Goal: Transaction & Acquisition: Purchase product/service

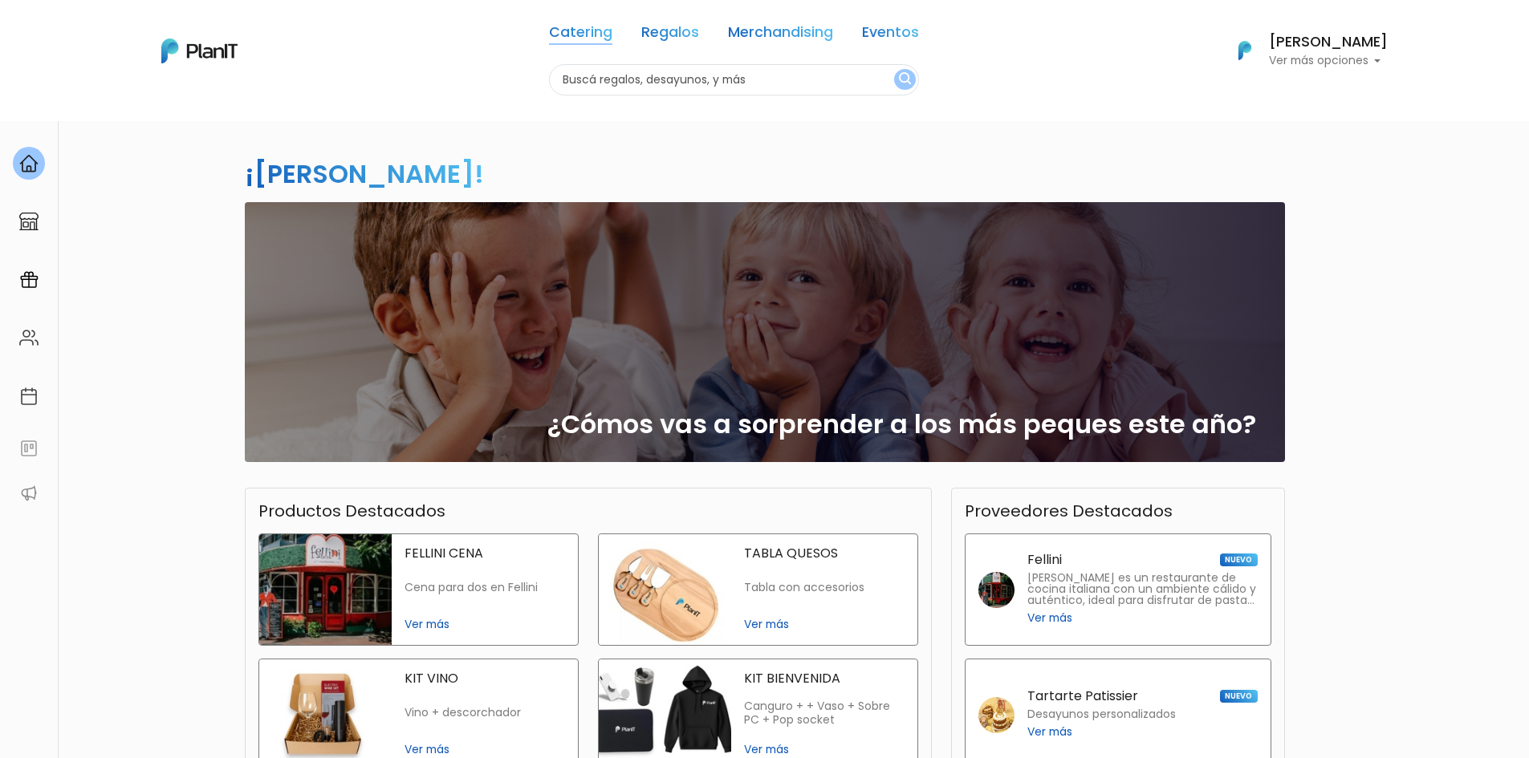
click at [569, 44] on link "Catering" at bounding box center [580, 35] width 63 height 19
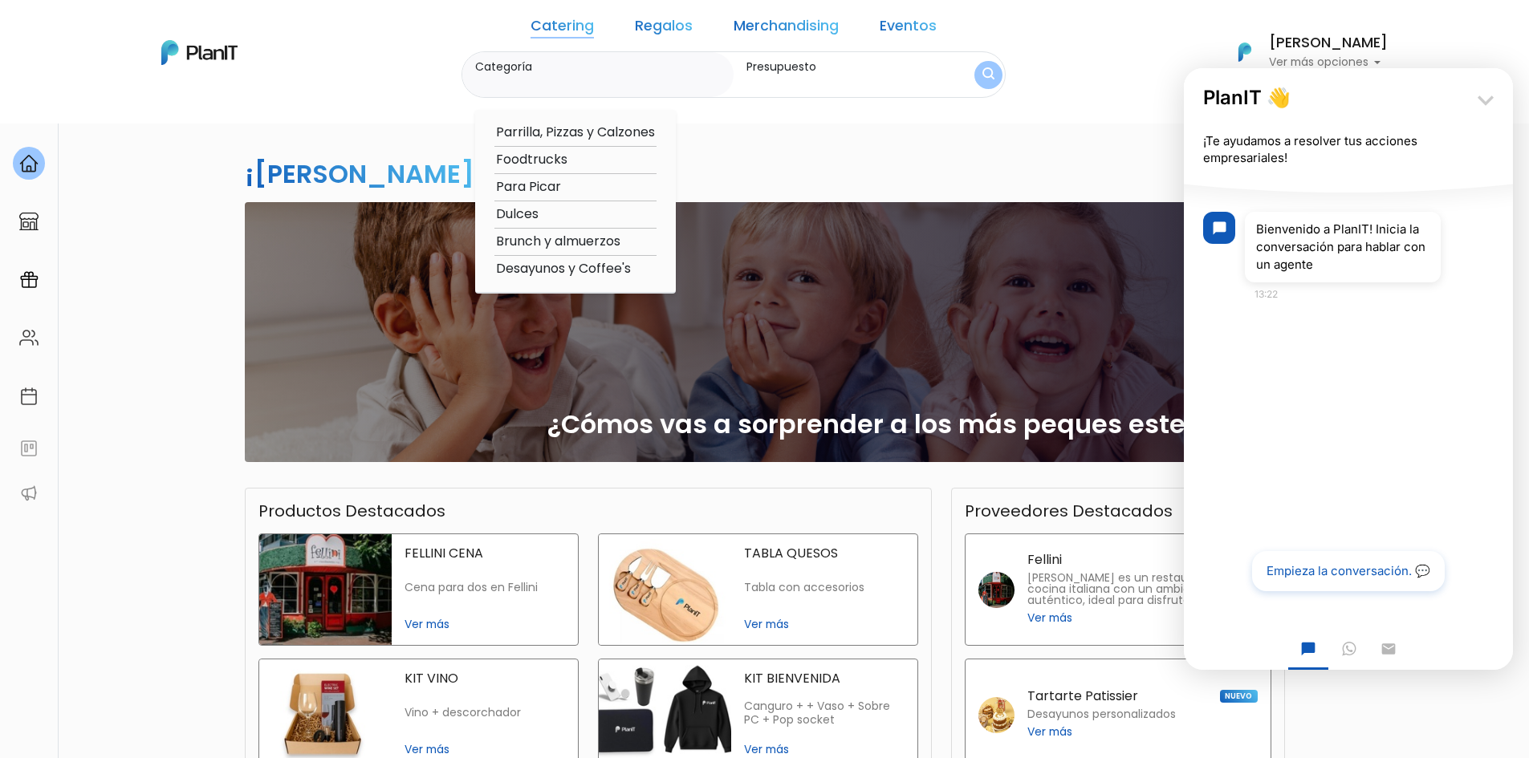
click at [1487, 101] on icon "keyboard_arrow_down" at bounding box center [1485, 100] width 32 height 32
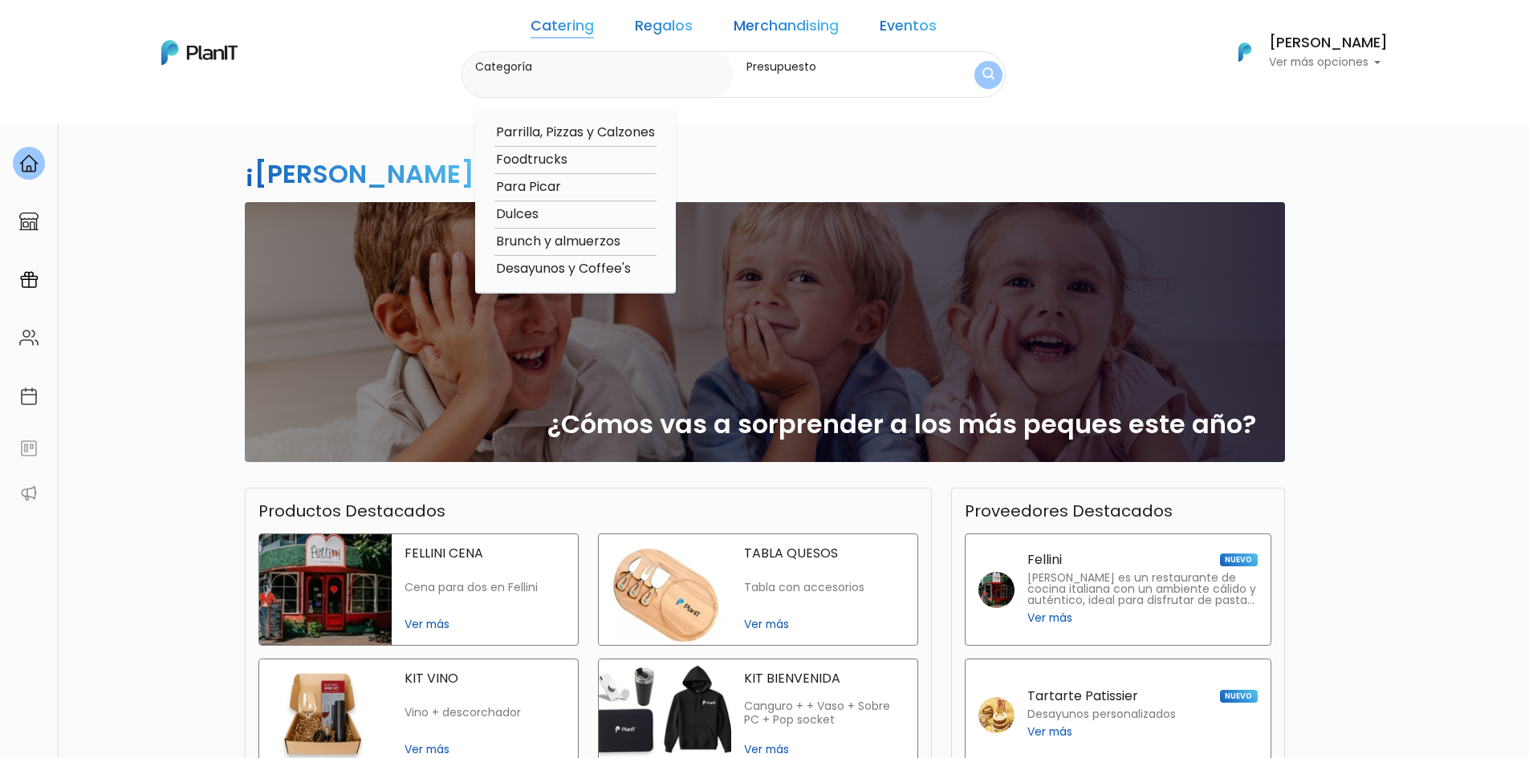
click at [594, 182] on option "Para Picar" at bounding box center [575, 187] width 162 height 20
type input "Para Picar"
type input "$0 - $1000"
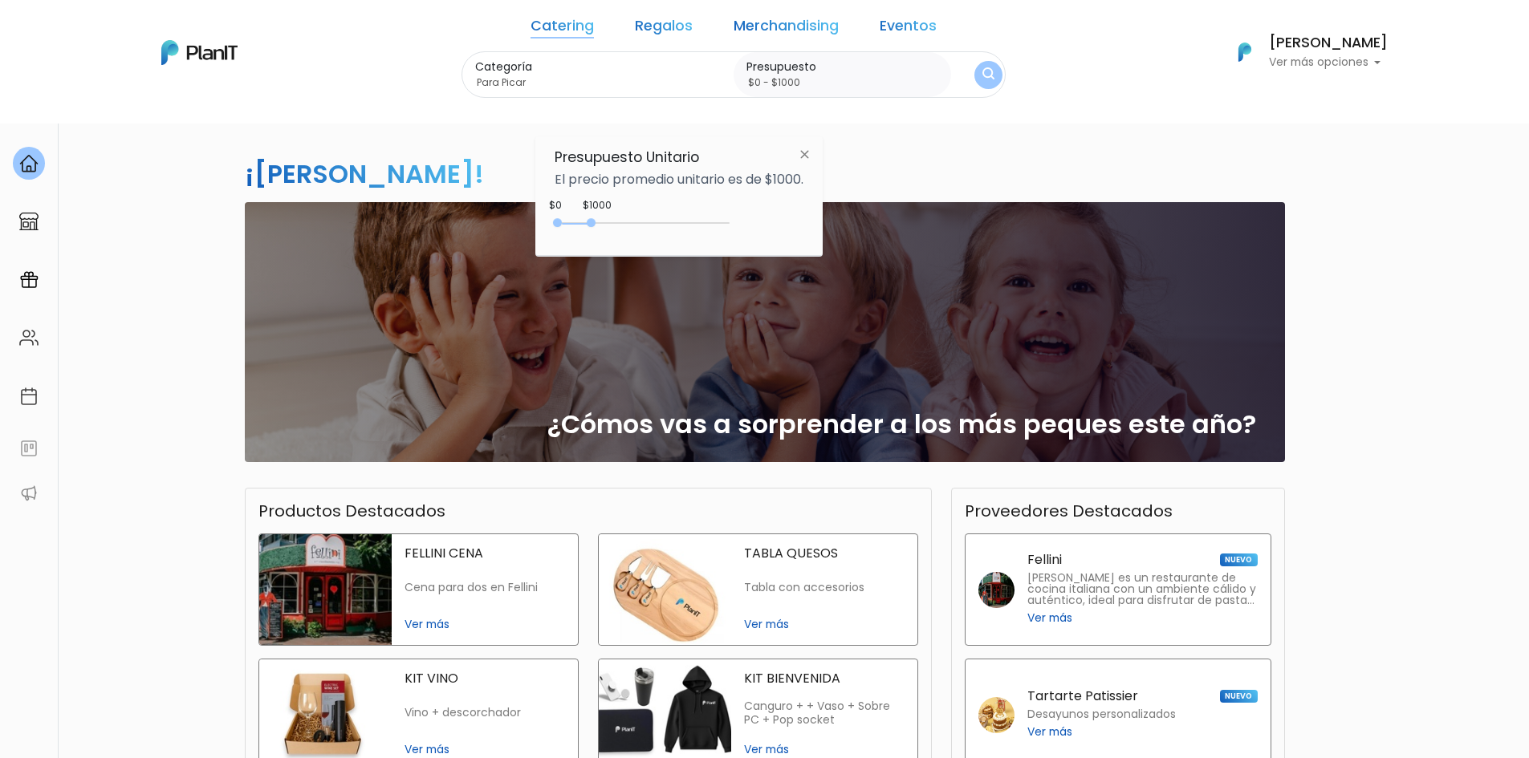
click at [814, 159] on img at bounding box center [805, 154] width 30 height 29
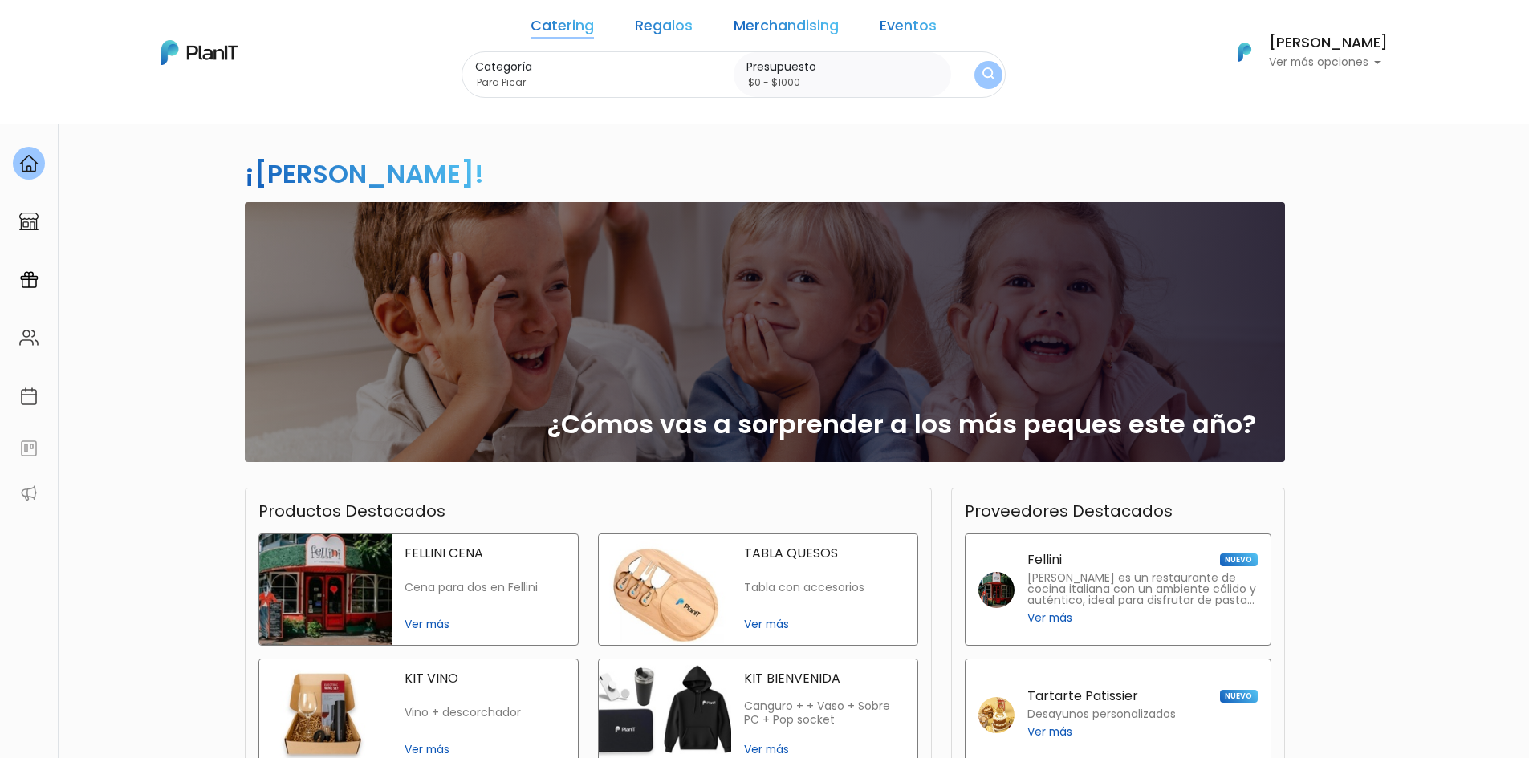
click at [982, 75] on img "submit" at bounding box center [988, 74] width 12 height 15
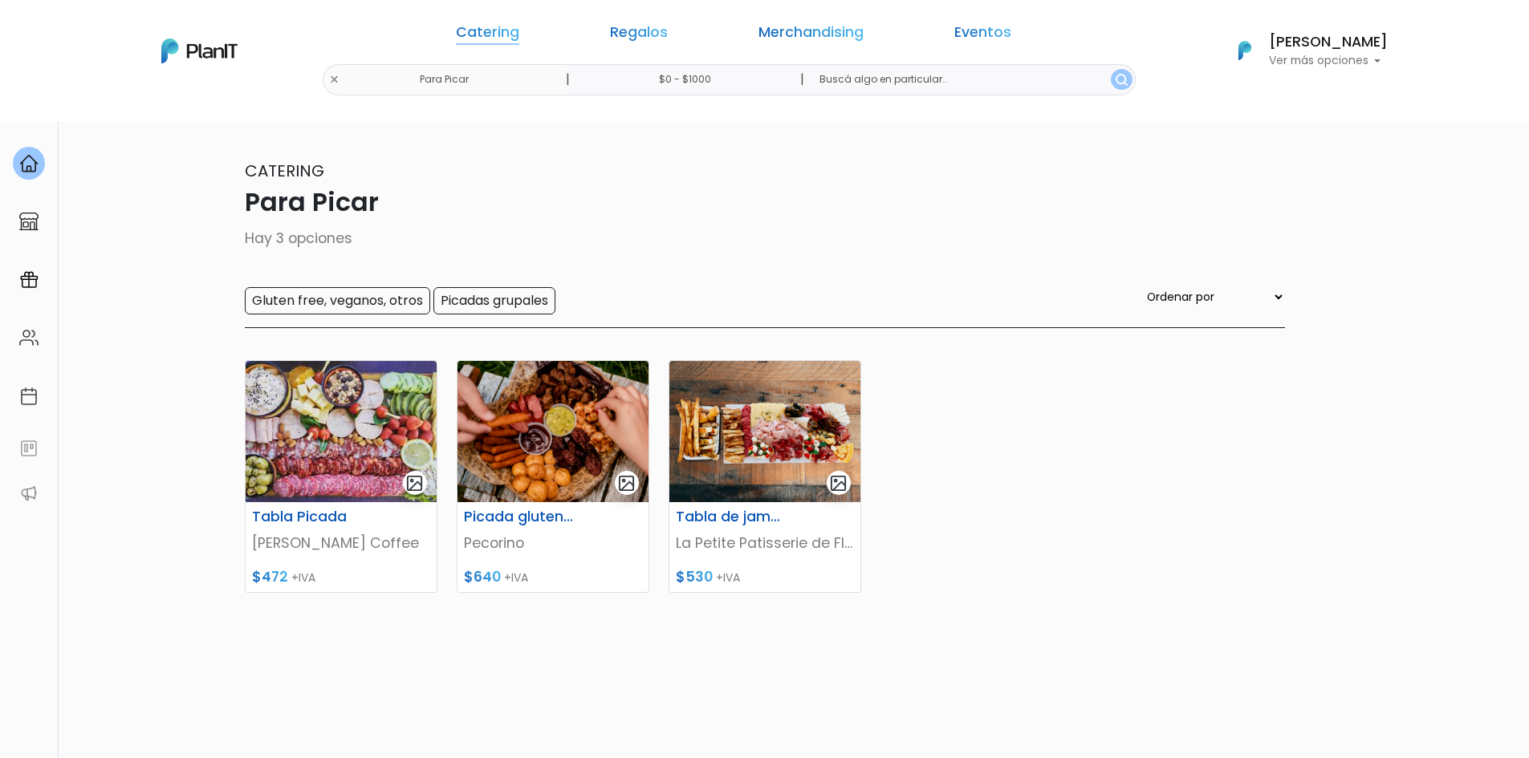
click at [519, 35] on link "Catering" at bounding box center [487, 35] width 63 height 19
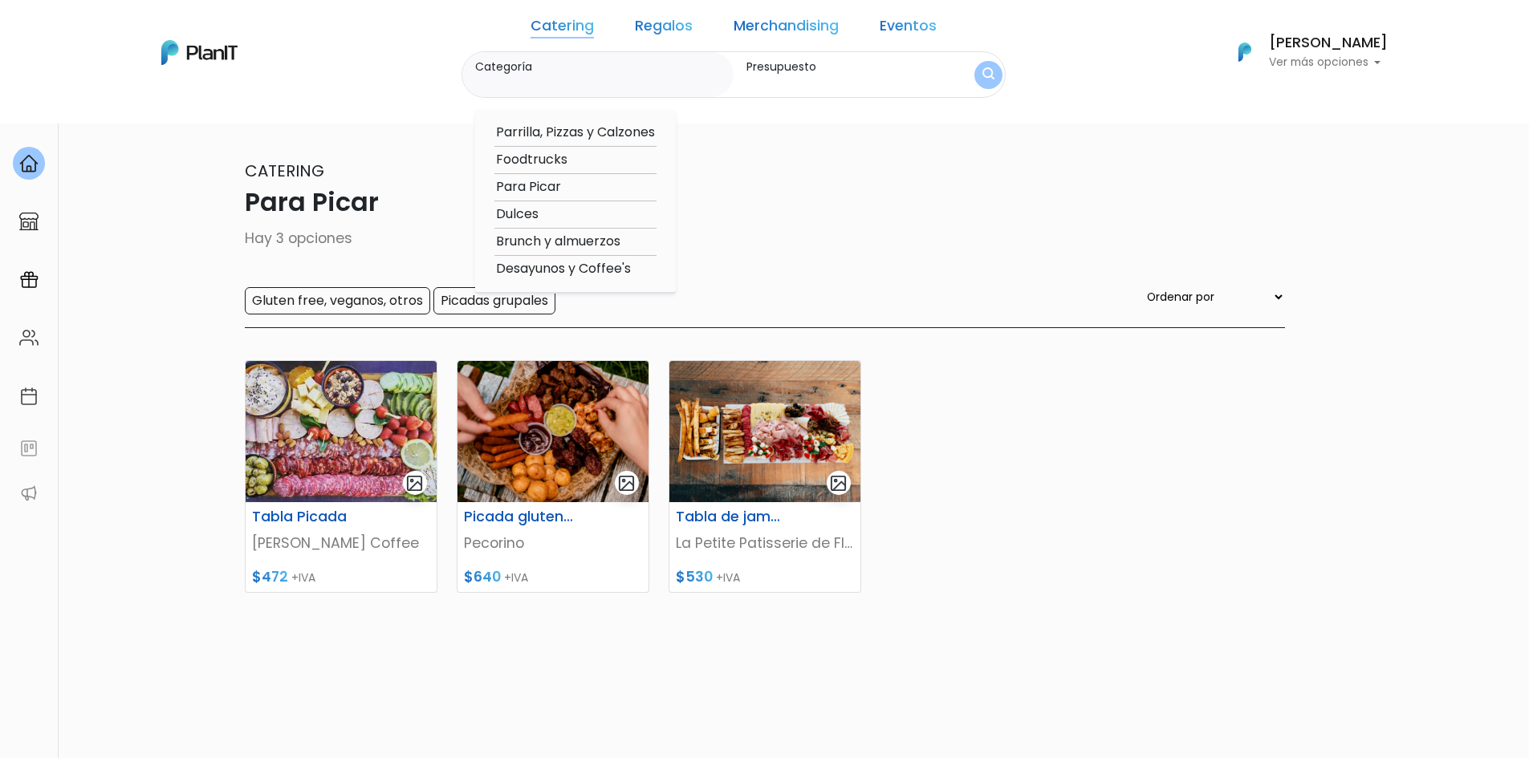
click at [568, 217] on option "Dulces" at bounding box center [575, 215] width 162 height 20
type input "Dulces"
type input "$0 - $1000"
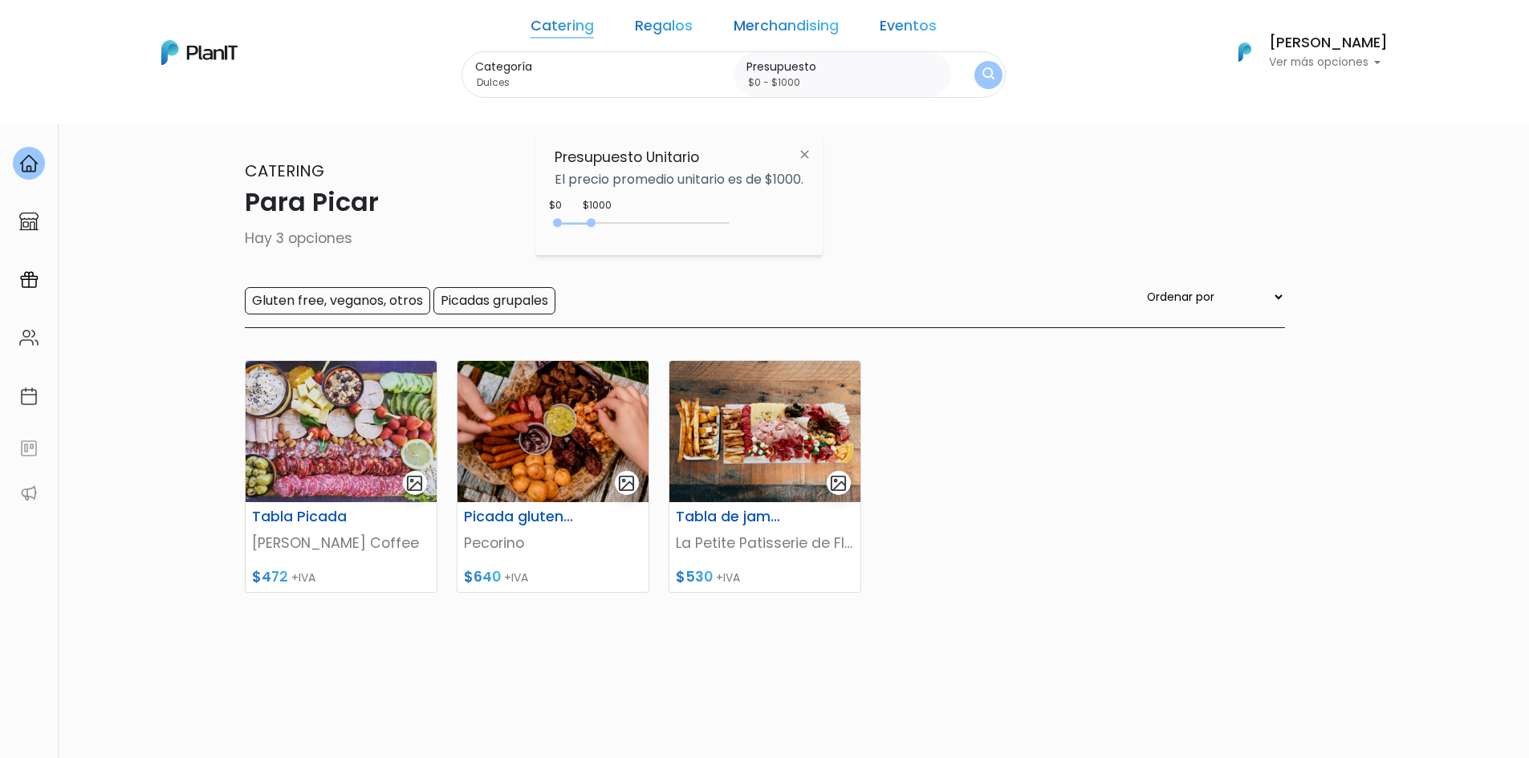
drag, startPoint x: 804, startPoint y: 151, endPoint x: 799, endPoint y: 163, distance: 13.0
click at [805, 151] on img at bounding box center [805, 154] width 30 height 29
click at [945, 87] on div "Categoría Dulces Parrilla, Pizzas y Calzones Foodtrucks Para Picar Dulces Brunc…" at bounding box center [733, 74] width 545 height 47
click at [982, 80] on img "submit" at bounding box center [988, 74] width 12 height 15
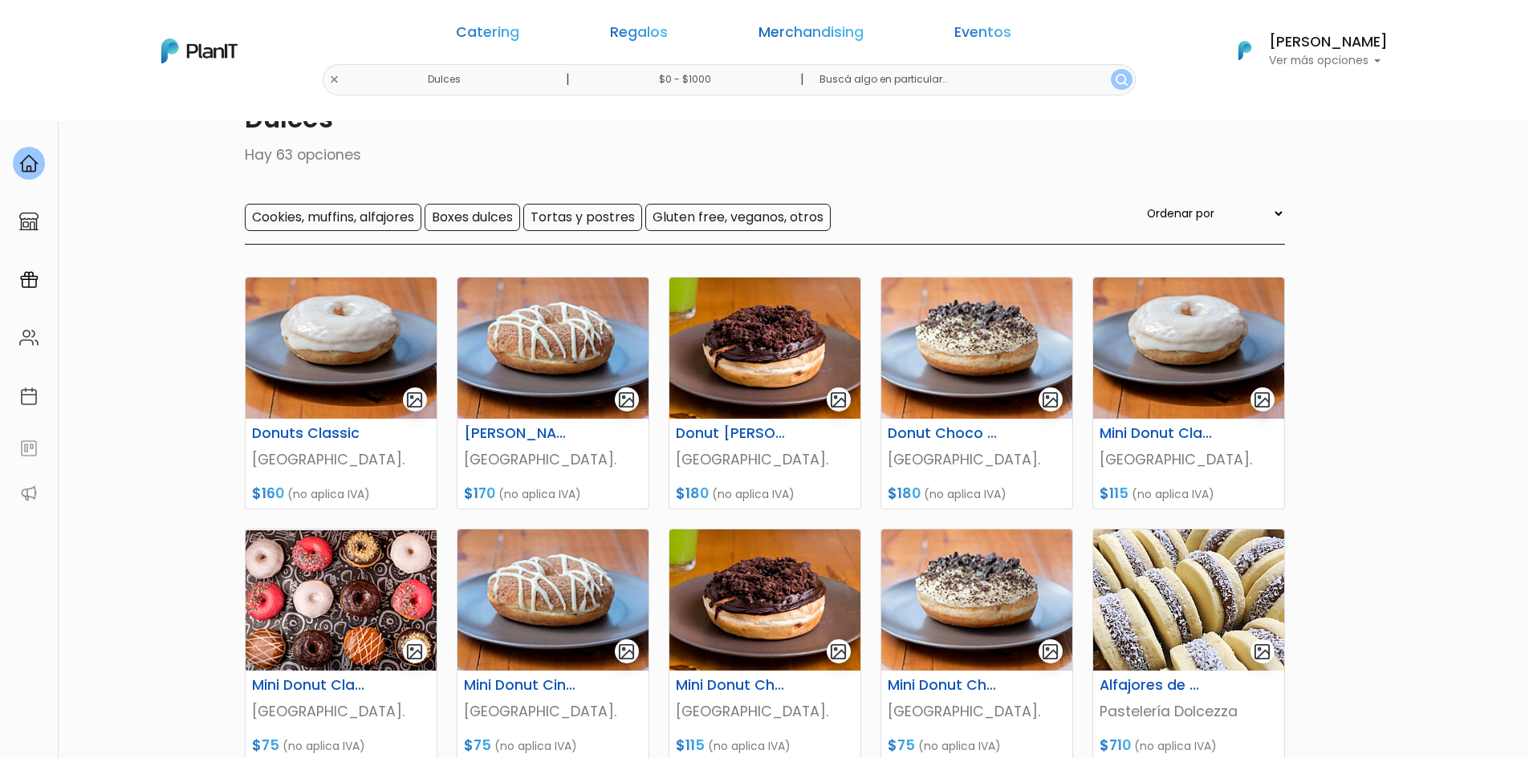
scroll to position [80, 0]
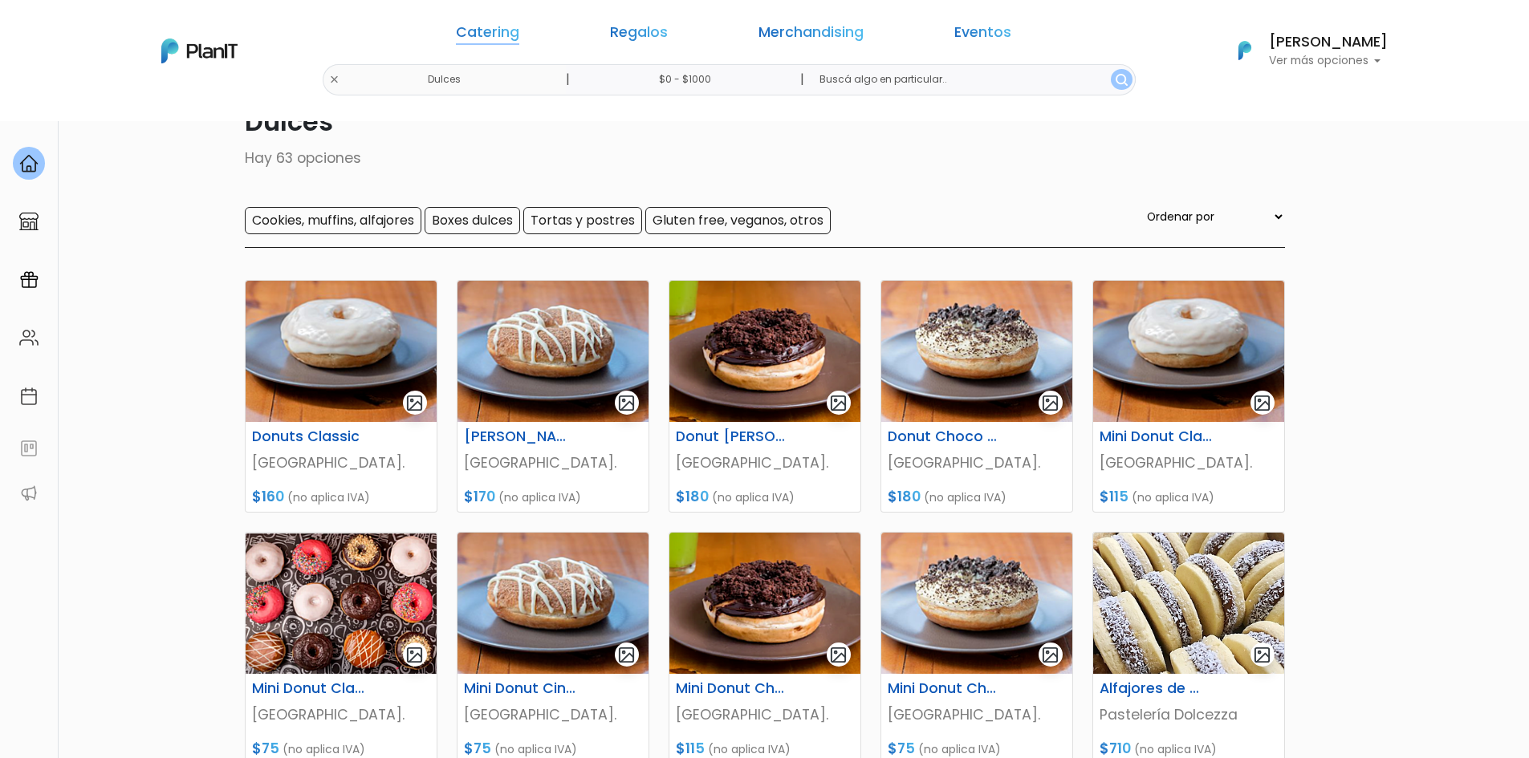
click at [519, 26] on link "Catering" at bounding box center [487, 35] width 63 height 19
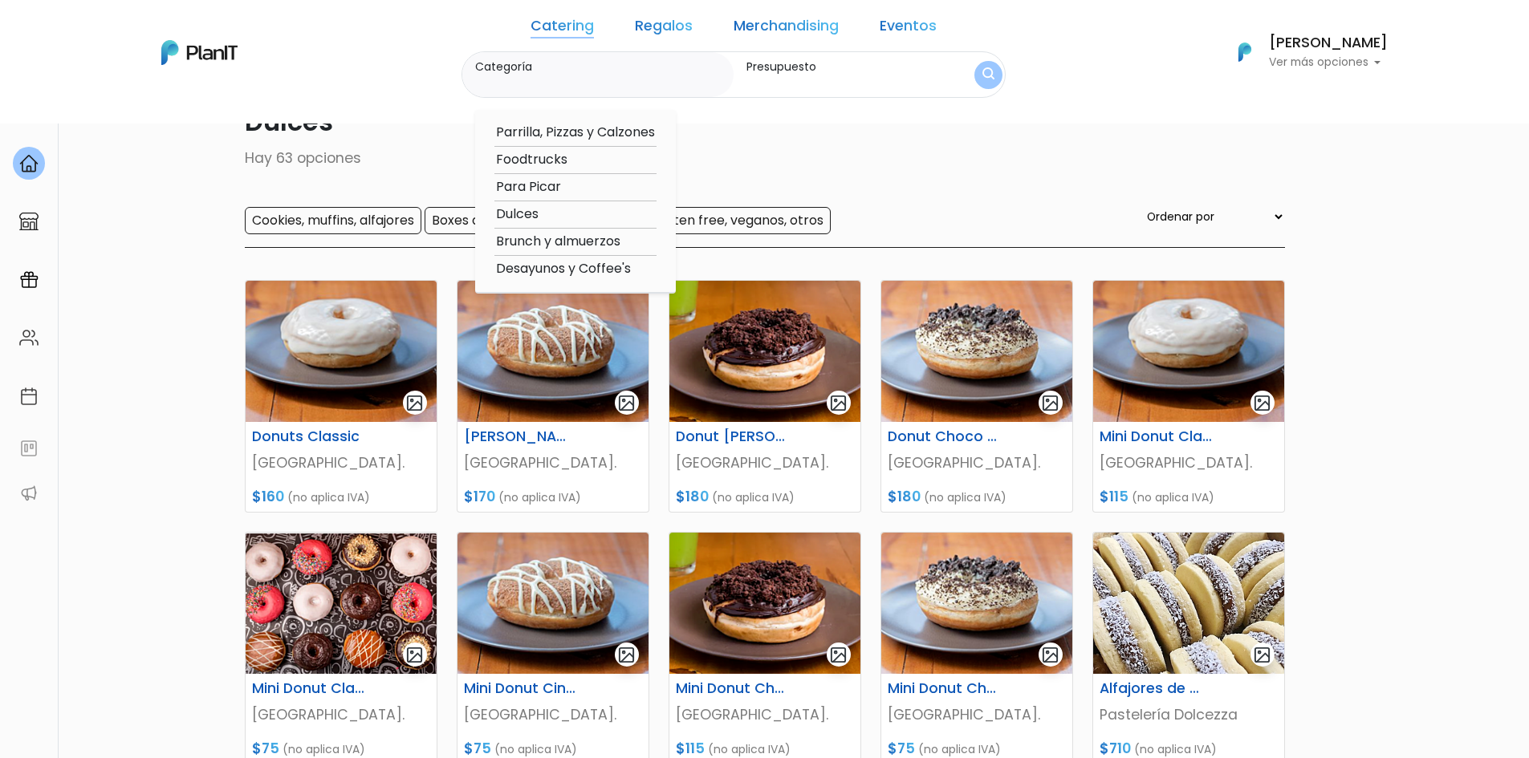
click at [550, 164] on option "Foodtrucks" at bounding box center [575, 160] width 162 height 20
type input "Foodtrucks"
type input "$0 - $1000"
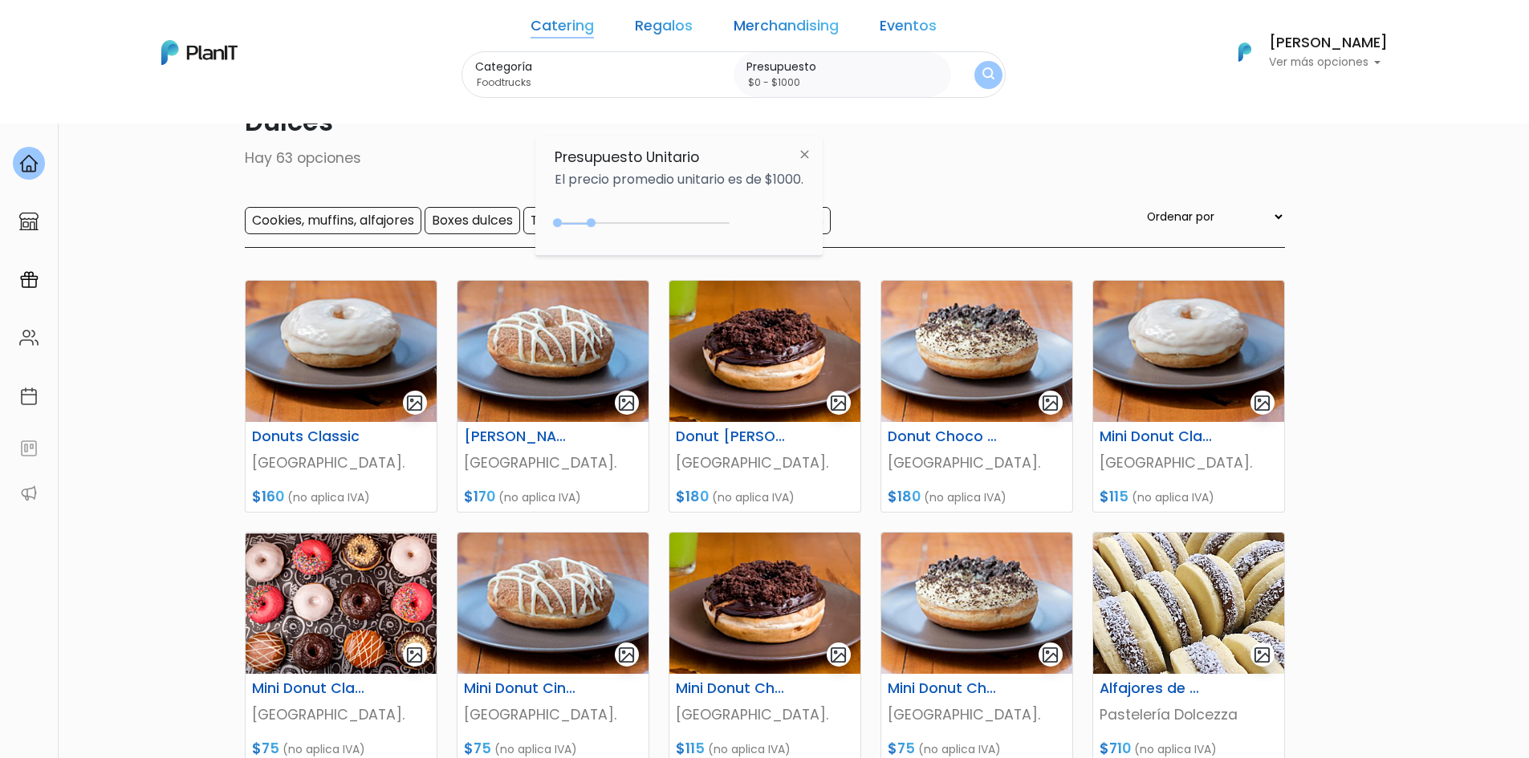
click at [944, 83] on div "Categoría Foodtrucks Parrilla, Pizzas y Calzones Foodtrucks Para Picar Dulces B…" at bounding box center [733, 74] width 545 height 47
click at [974, 77] on button "submit" at bounding box center [988, 75] width 28 height 28
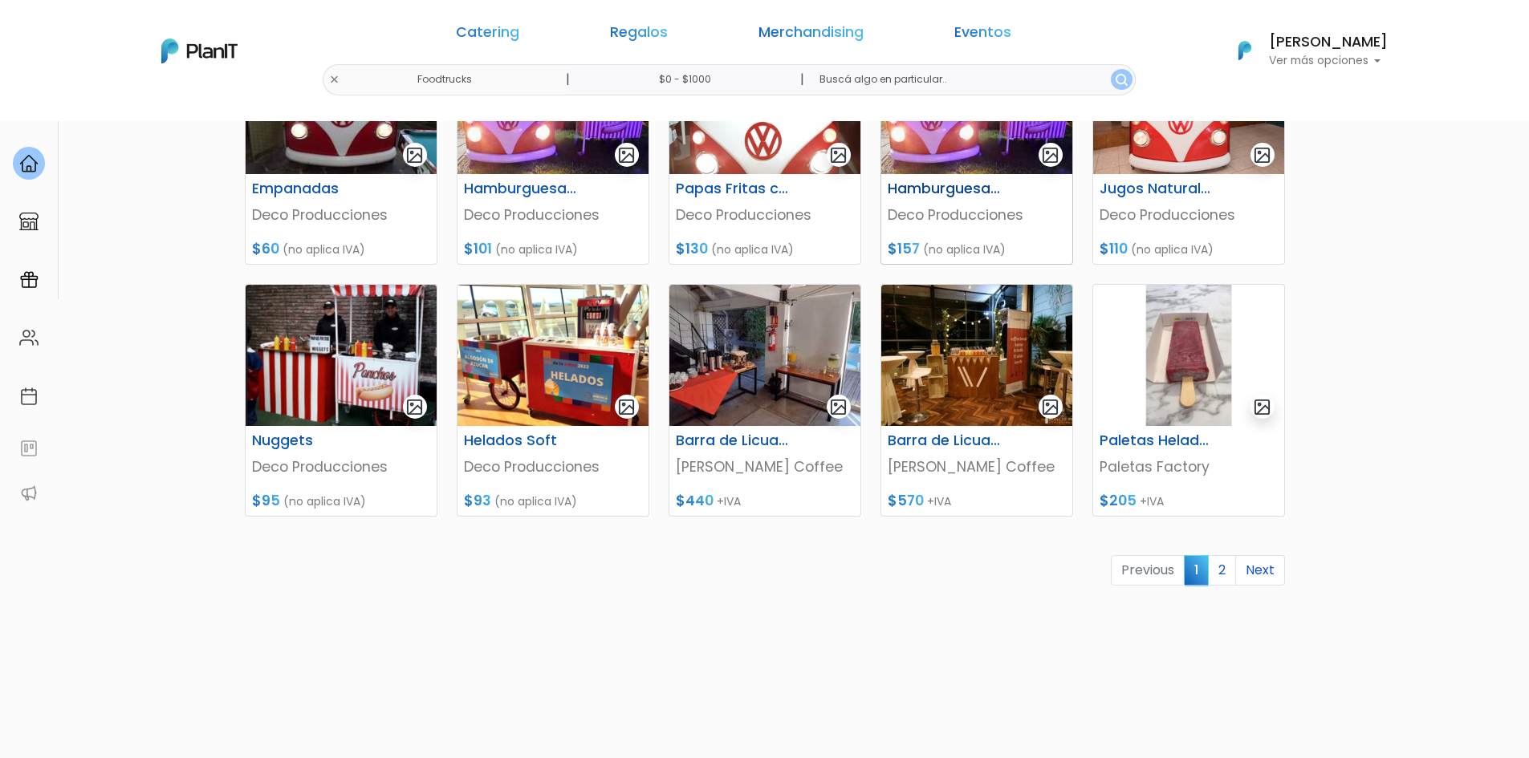
scroll to position [642, 0]
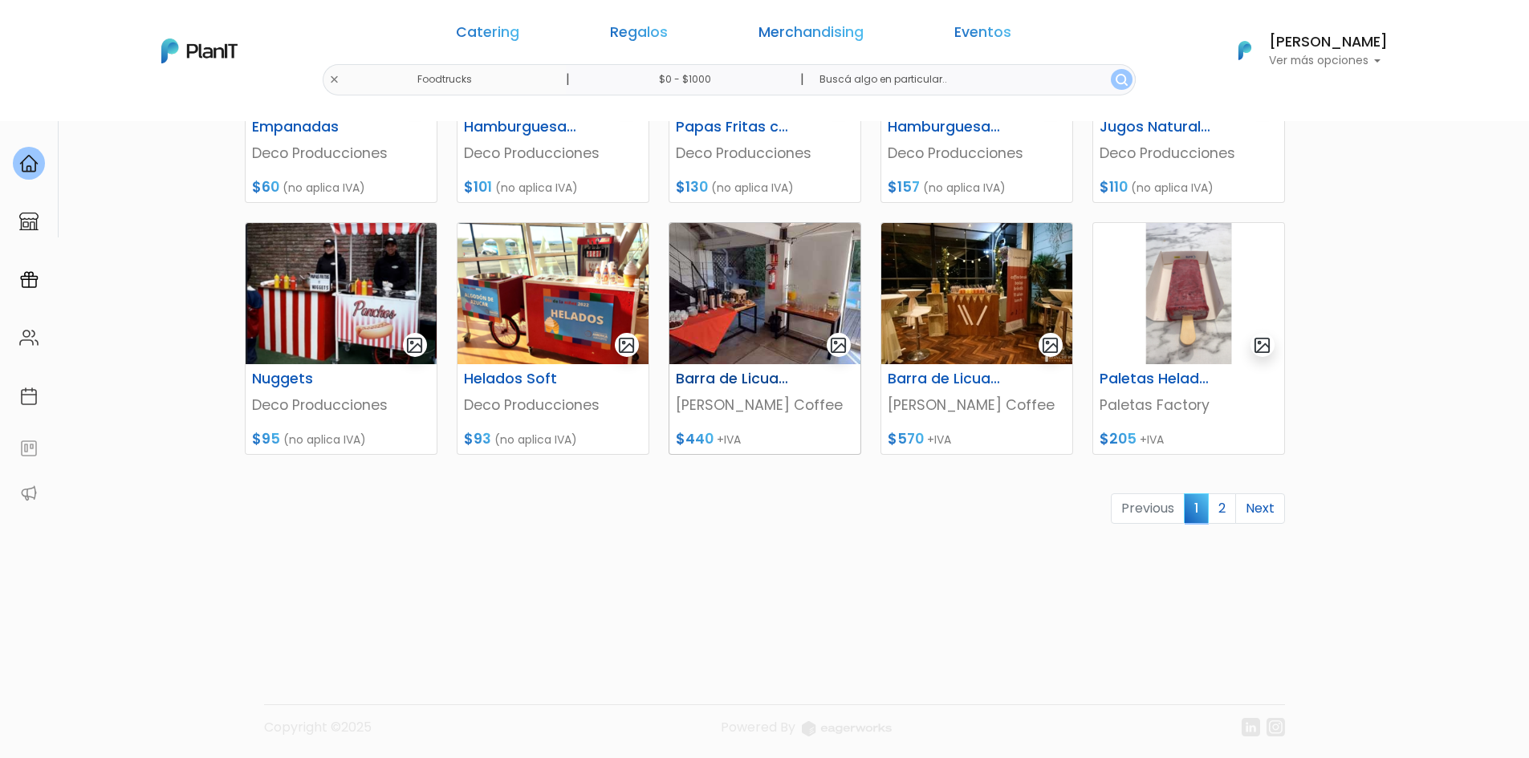
click at [766, 300] on img at bounding box center [764, 293] width 191 height 141
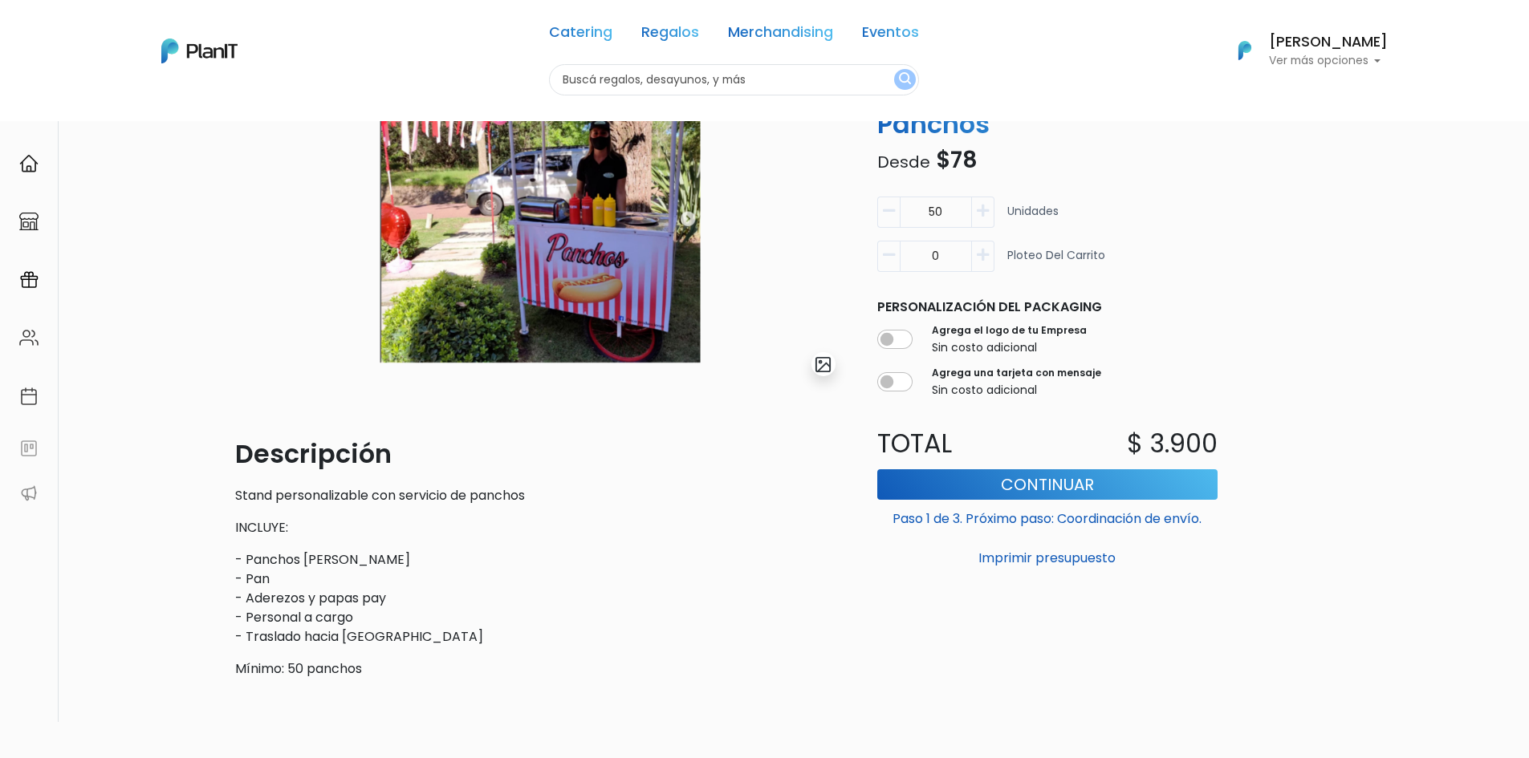
scroll to position [160, 0]
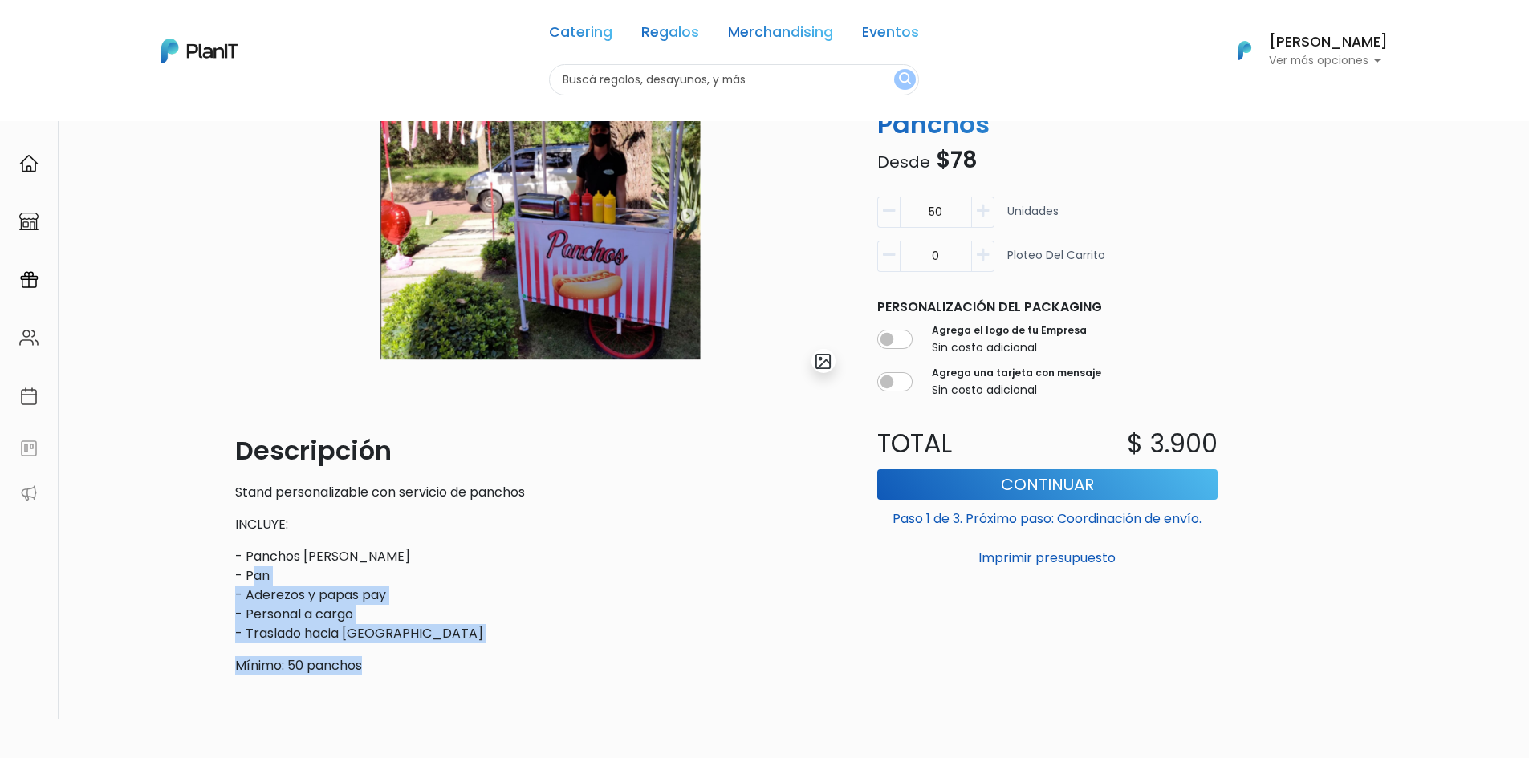
drag, startPoint x: 437, startPoint y: 660, endPoint x: 250, endPoint y: 573, distance: 207.2
click at [253, 574] on div "Descripción Stand personalizable con servicio de panchos INCLUYE: - Panchos sch…" at bounding box center [540, 554] width 610 height 244
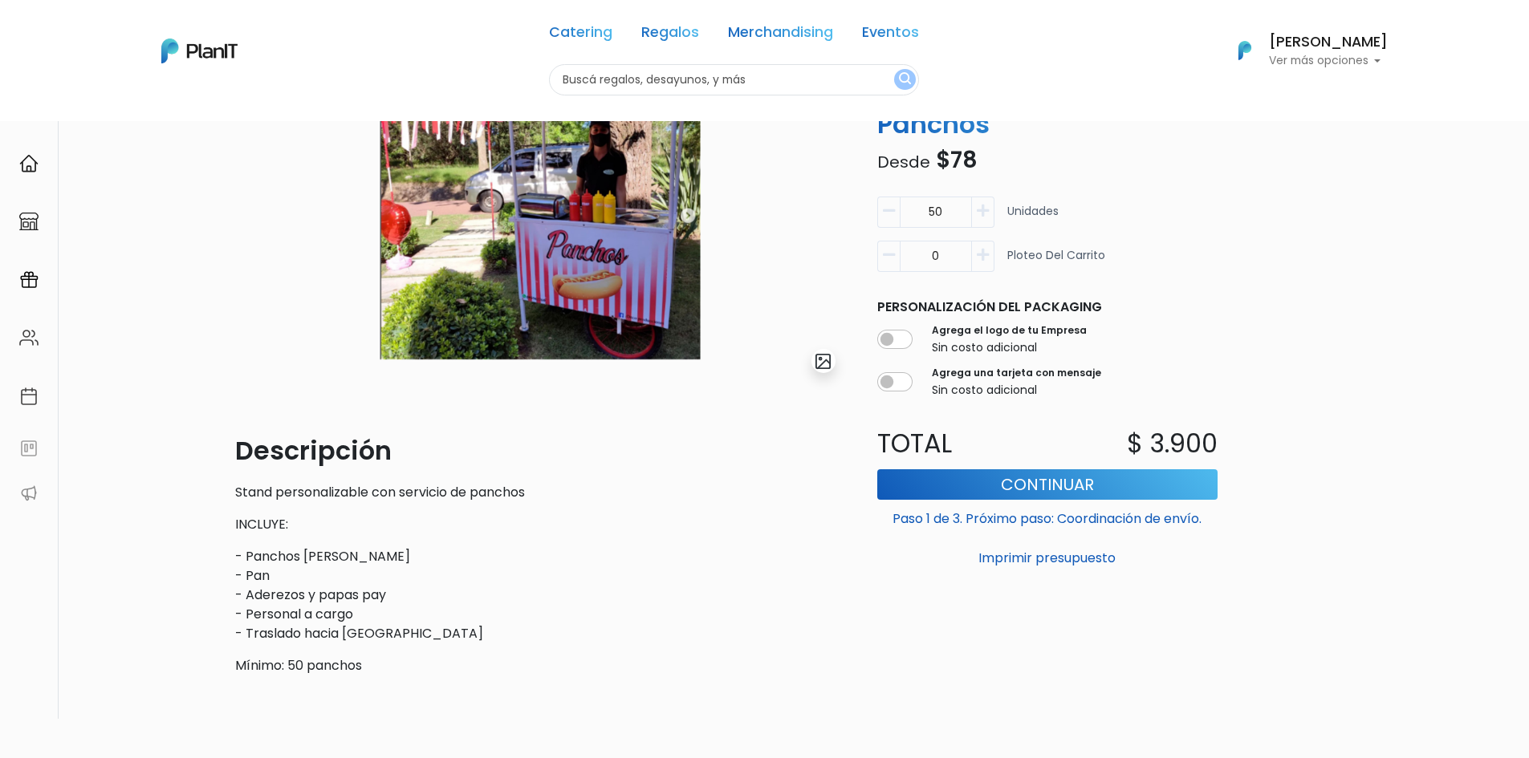
click at [247, 572] on p "- Panchos schneck - Pan - Aderezos y papas pay - Personal a cargo - Traslado ha…" at bounding box center [540, 595] width 610 height 96
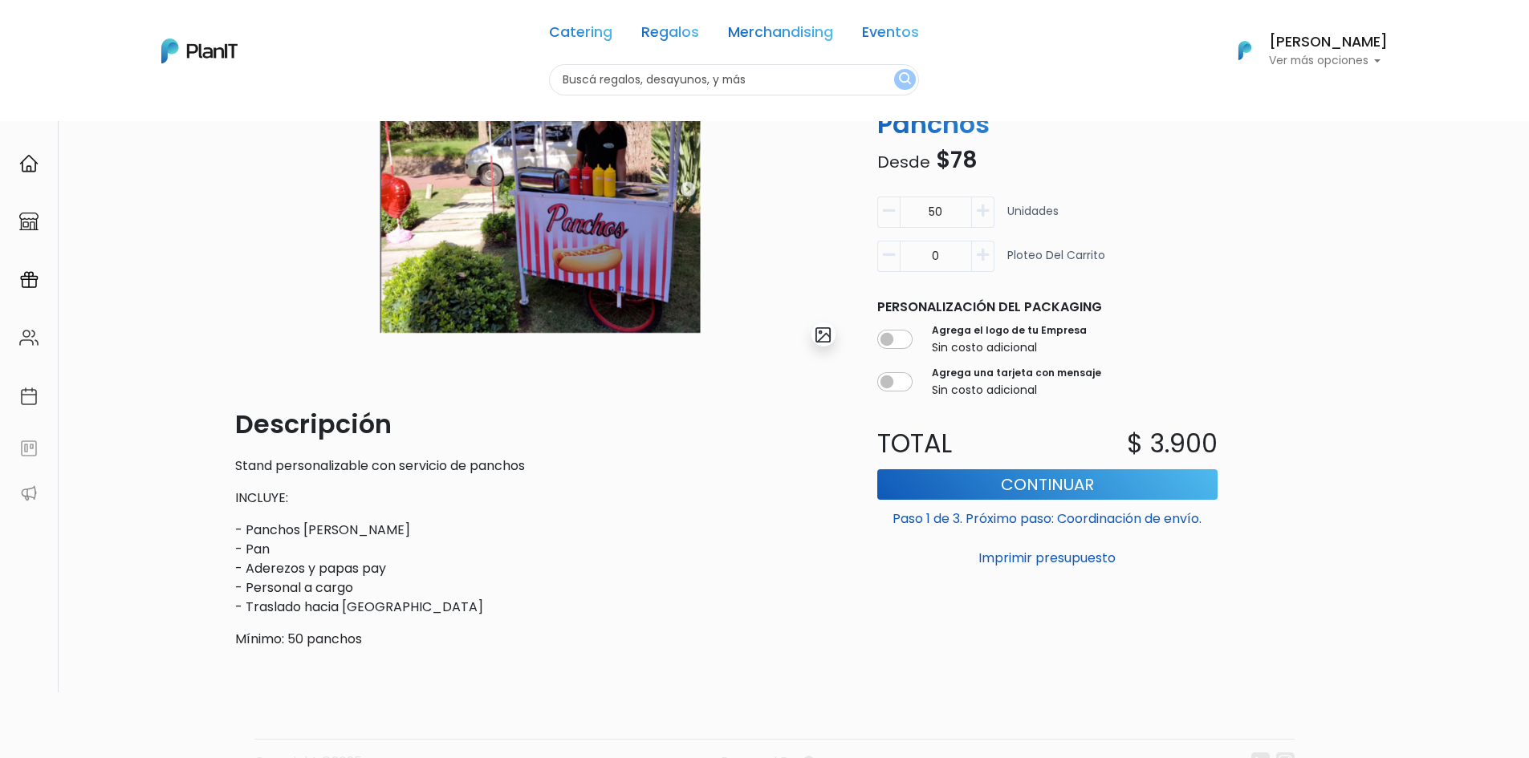
scroll to position [241, 0]
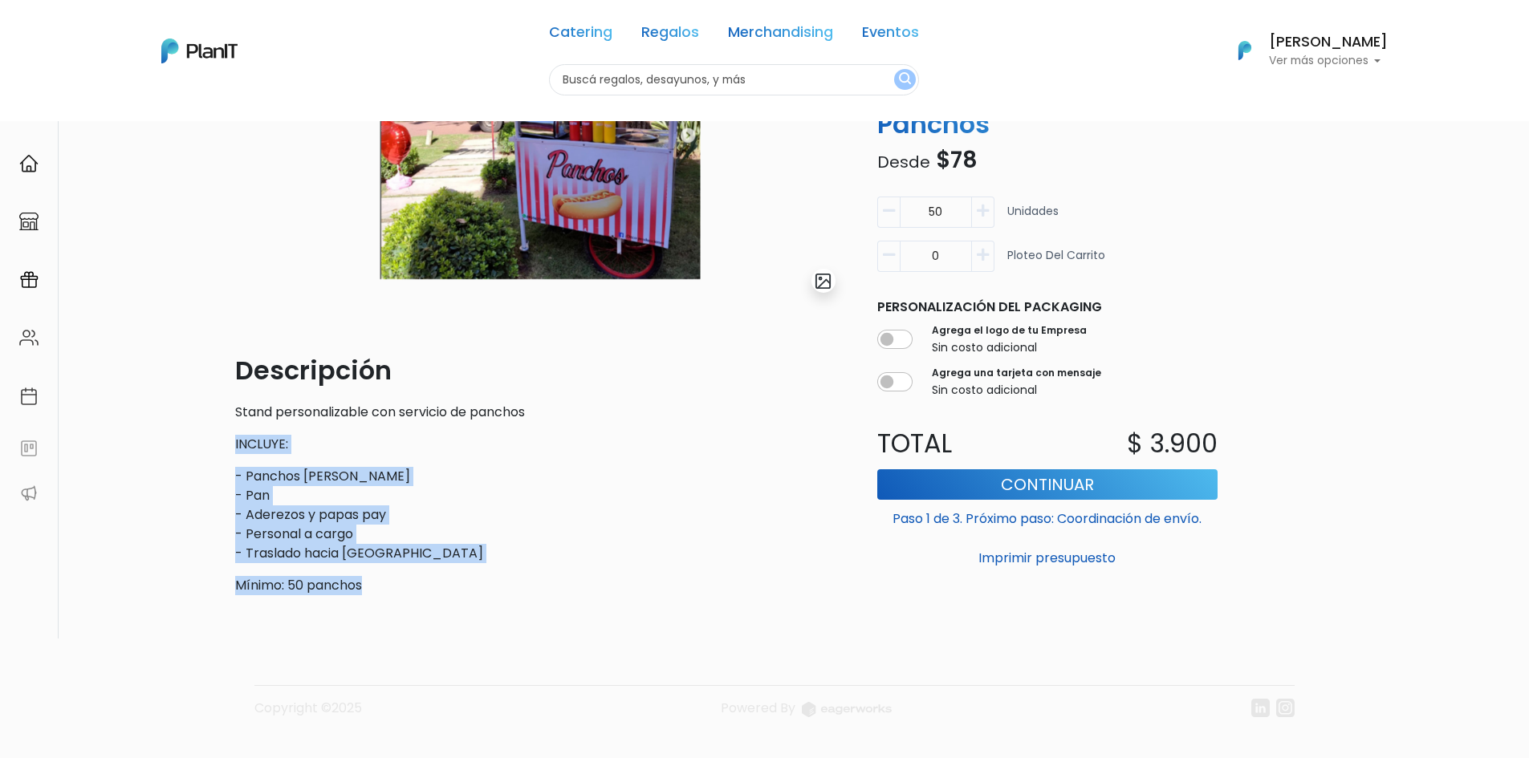
drag, startPoint x: 433, startPoint y: 572, endPoint x: 118, endPoint y: 443, distance: 340.1
click at [118, 443] on div "Volver Catering Foodtrucks slide 1 of 1 Descripción Stand personalizable con se…" at bounding box center [764, 331] width 1529 height 902
click at [655, 564] on div "Descripción Stand personalizable con servicio de panchos INCLUYE: - Panchos sch…" at bounding box center [540, 473] width 610 height 244
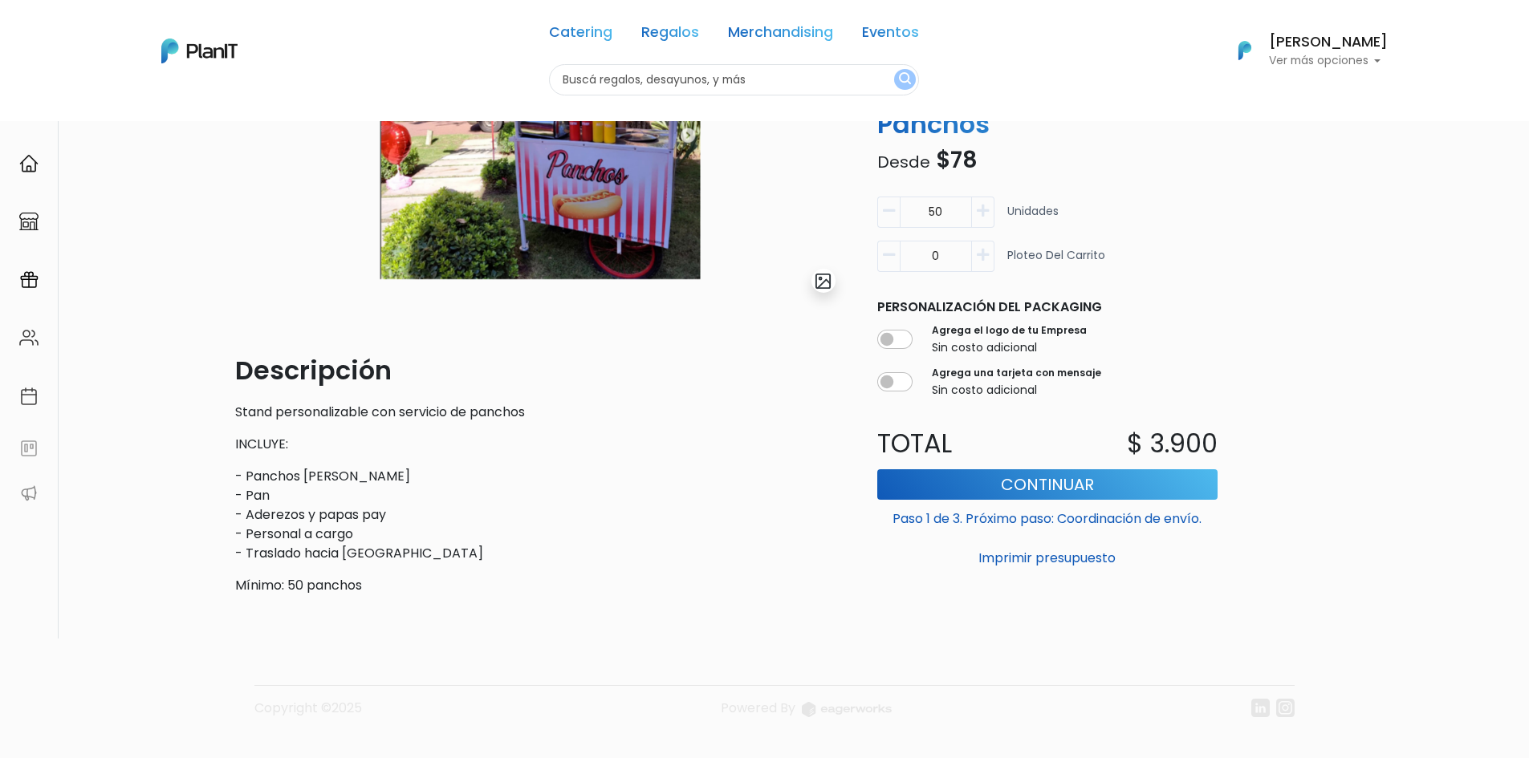
click at [983, 247] on icon "button" at bounding box center [983, 254] width 12 height 14
click at [889, 264] on button "button" at bounding box center [888, 255] width 22 height 31
type input "0"
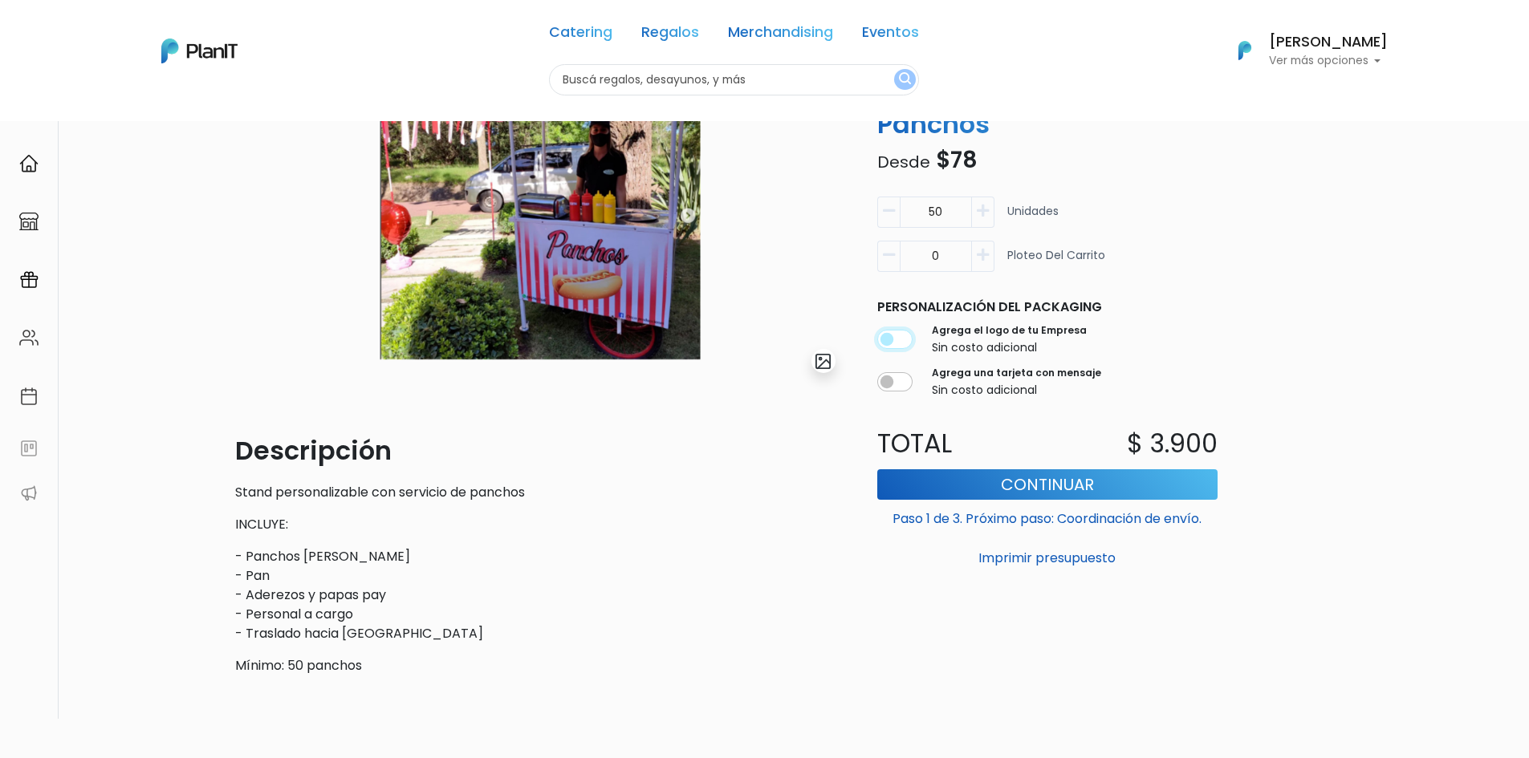
click at [885, 337] on input "checkbox" at bounding box center [894, 339] width 35 height 19
checkbox input "true"
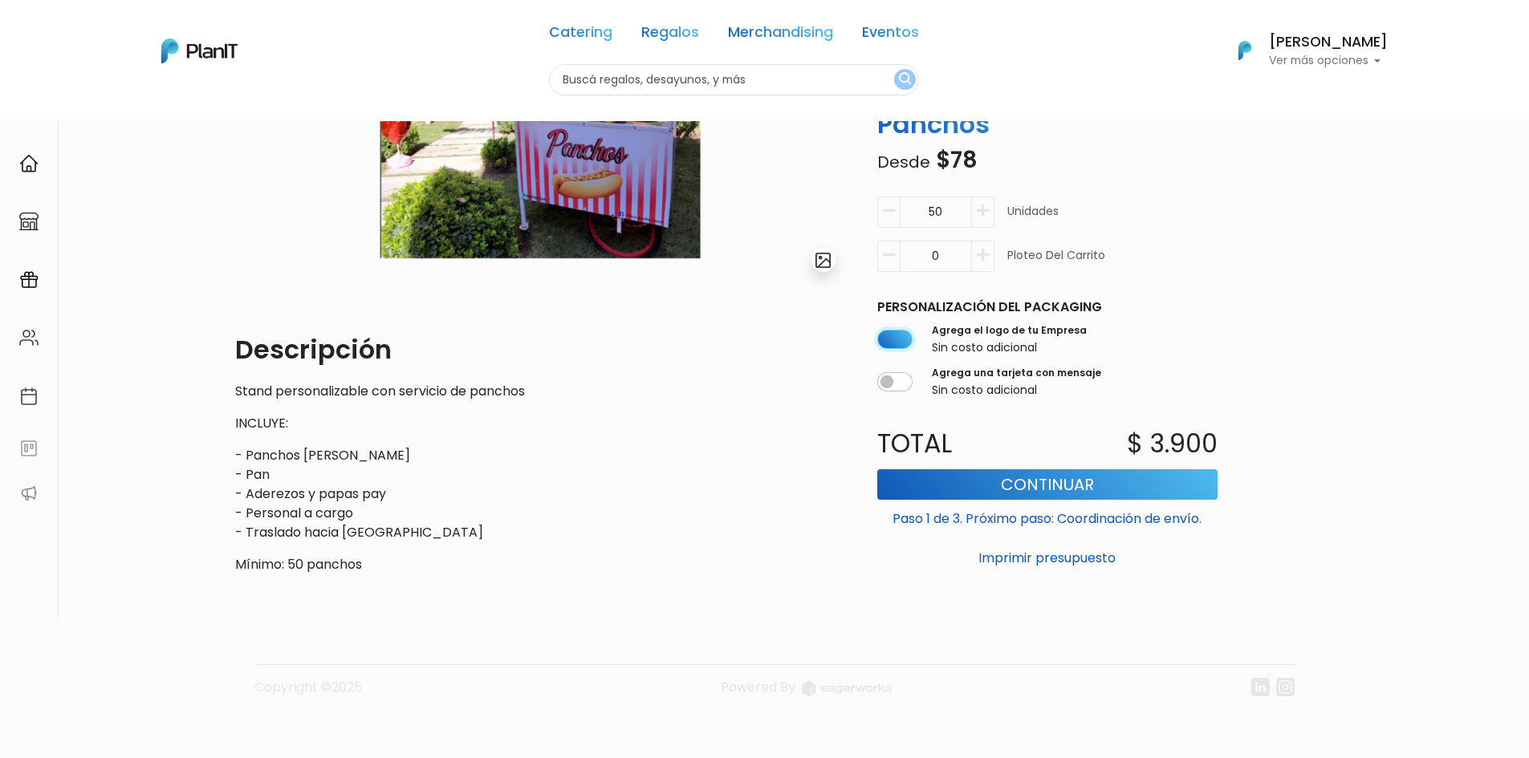
scroll to position [264, 0]
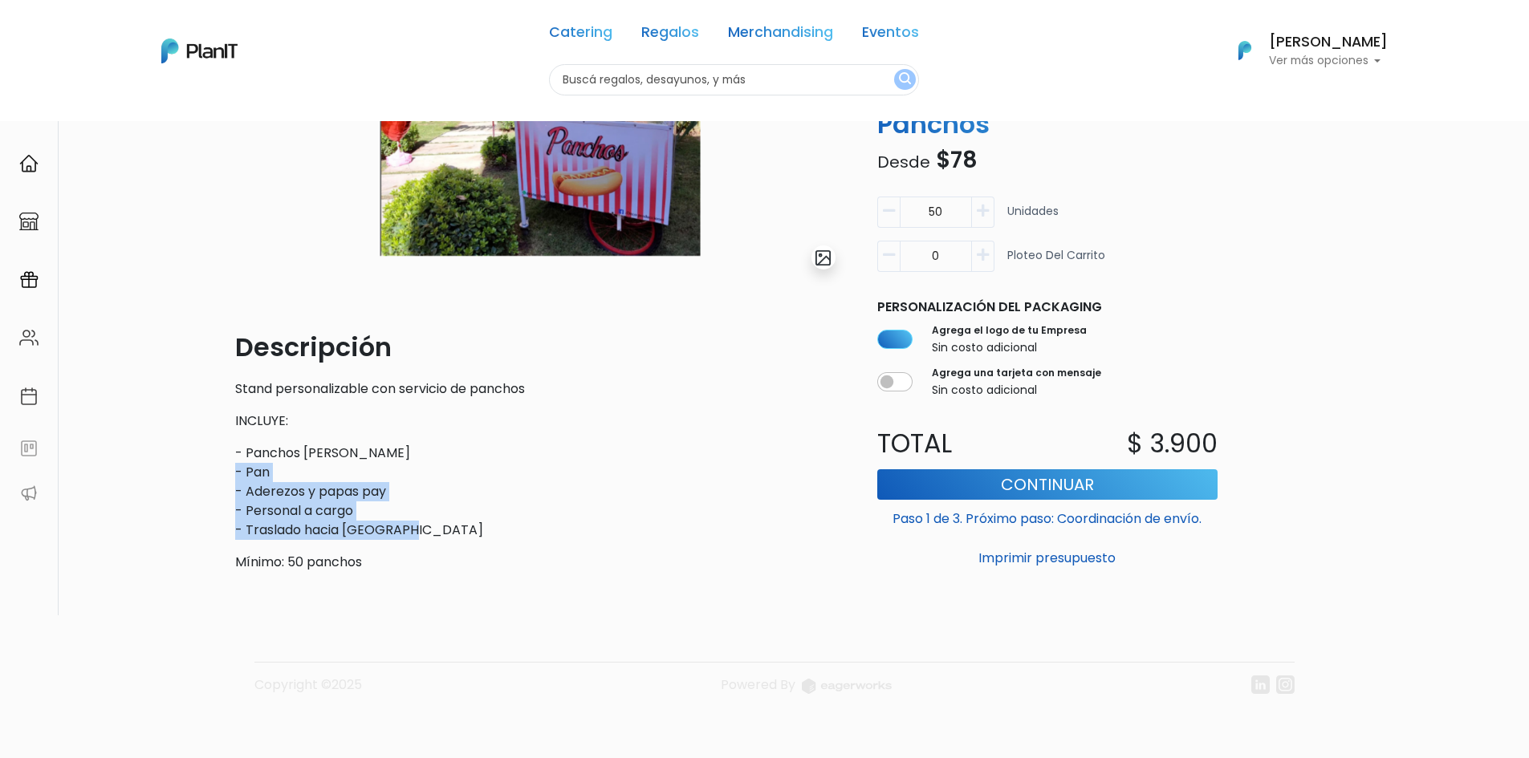
drag, startPoint x: 403, startPoint y: 525, endPoint x: 230, endPoint y: 469, distance: 182.0
click at [230, 477] on div "slide 1 of 1 Descripción Stand personalizable con servicio de panchos INCLUYE: …" at bounding box center [539, 257] width 629 height 655
click at [230, 469] on div "slide 1 of 1 Descripción Stand personalizable con servicio de panchos INCLUYE: …" at bounding box center [539, 257] width 629 height 655
drag, startPoint x: 461, startPoint y: 520, endPoint x: 216, endPoint y: 447, distance: 255.4
click at [195, 447] on div "Volver Catering Foodtrucks slide 1 of 1 Descripción Stand personalizable con se…" at bounding box center [764, 307] width 1529 height 902
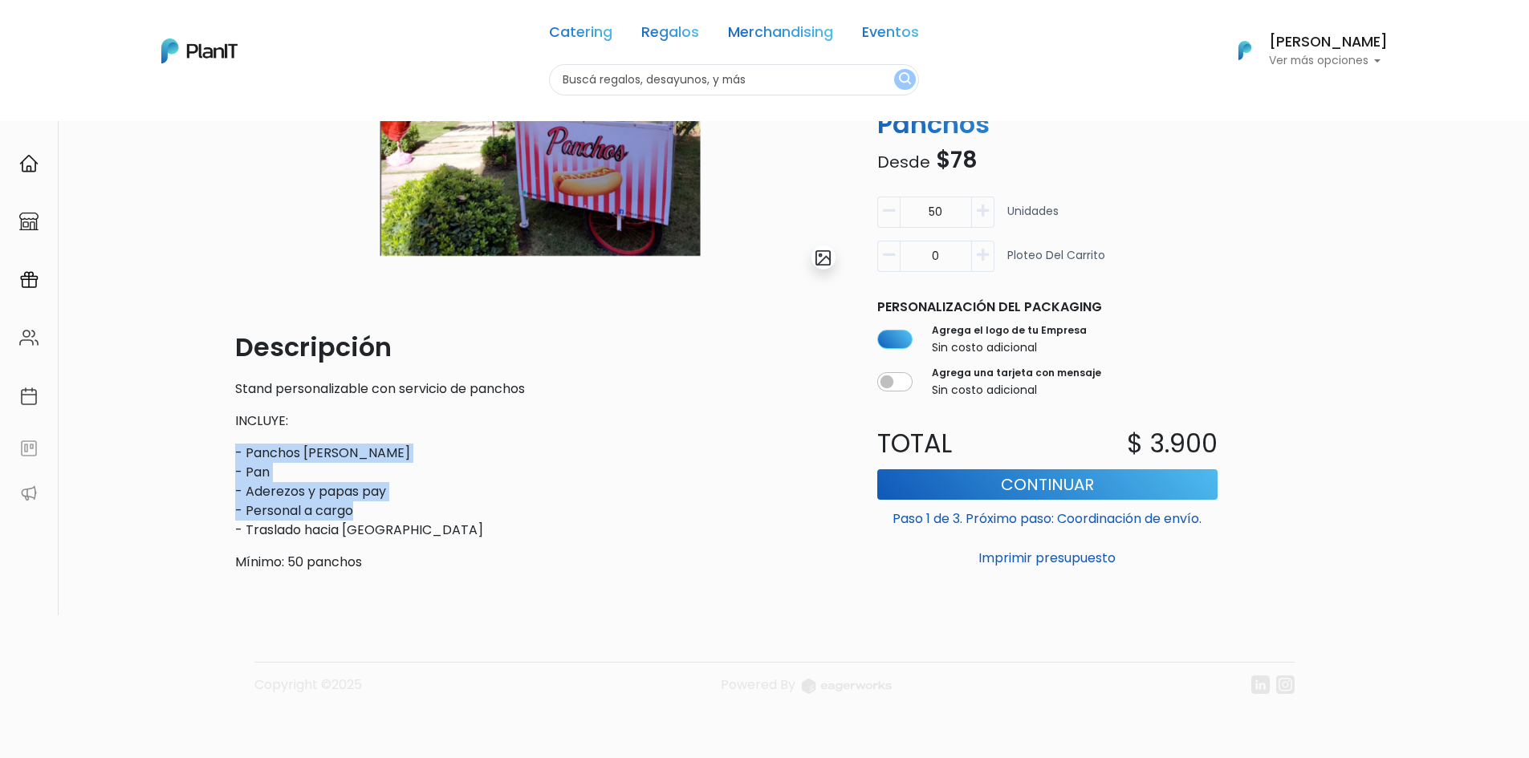
click at [328, 469] on p "- Panchos schneck - Pan - Aderezos y papas pay - Personal a cargo - Traslado ha…" at bounding box center [540, 492] width 610 height 96
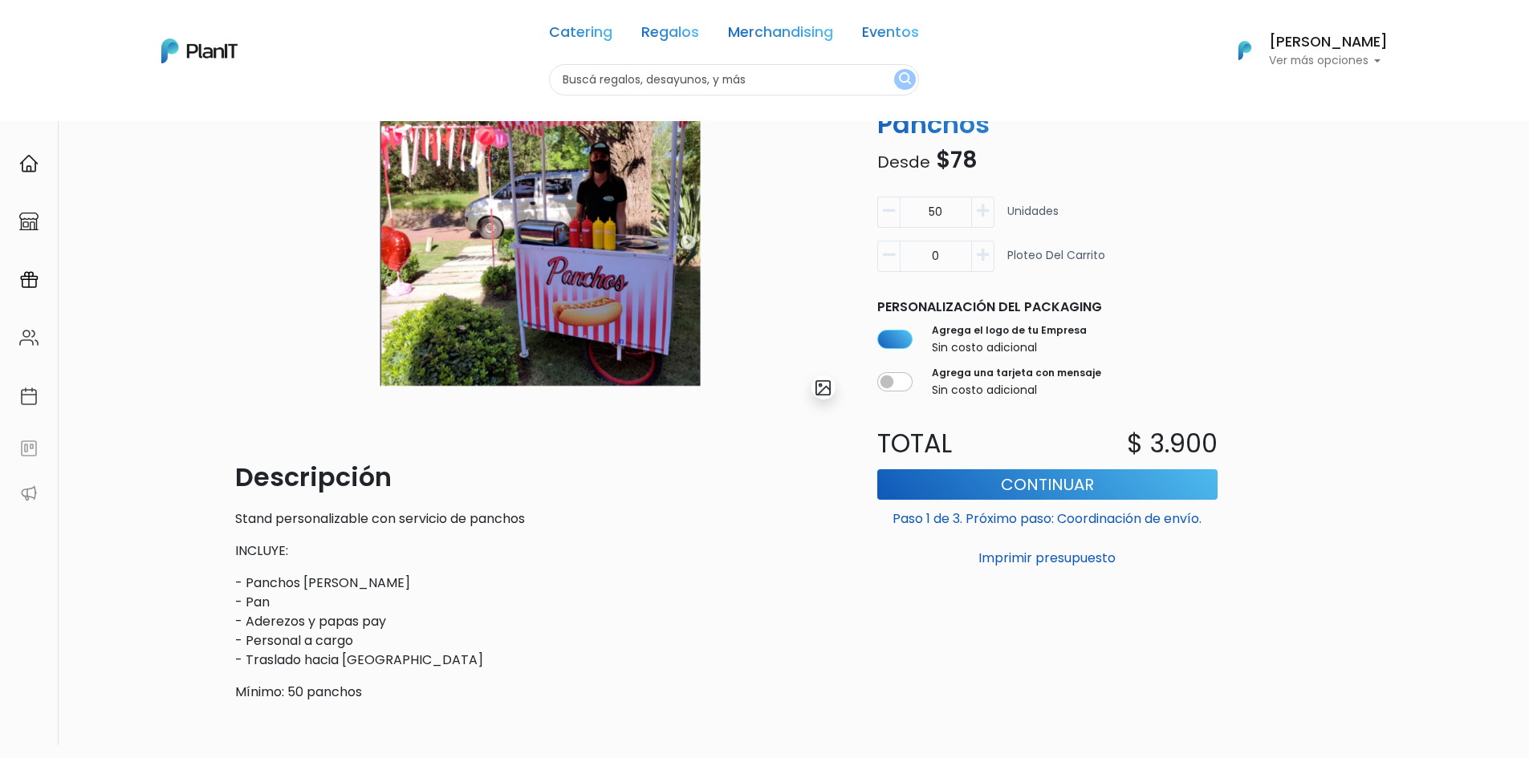
scroll to position [104, 0]
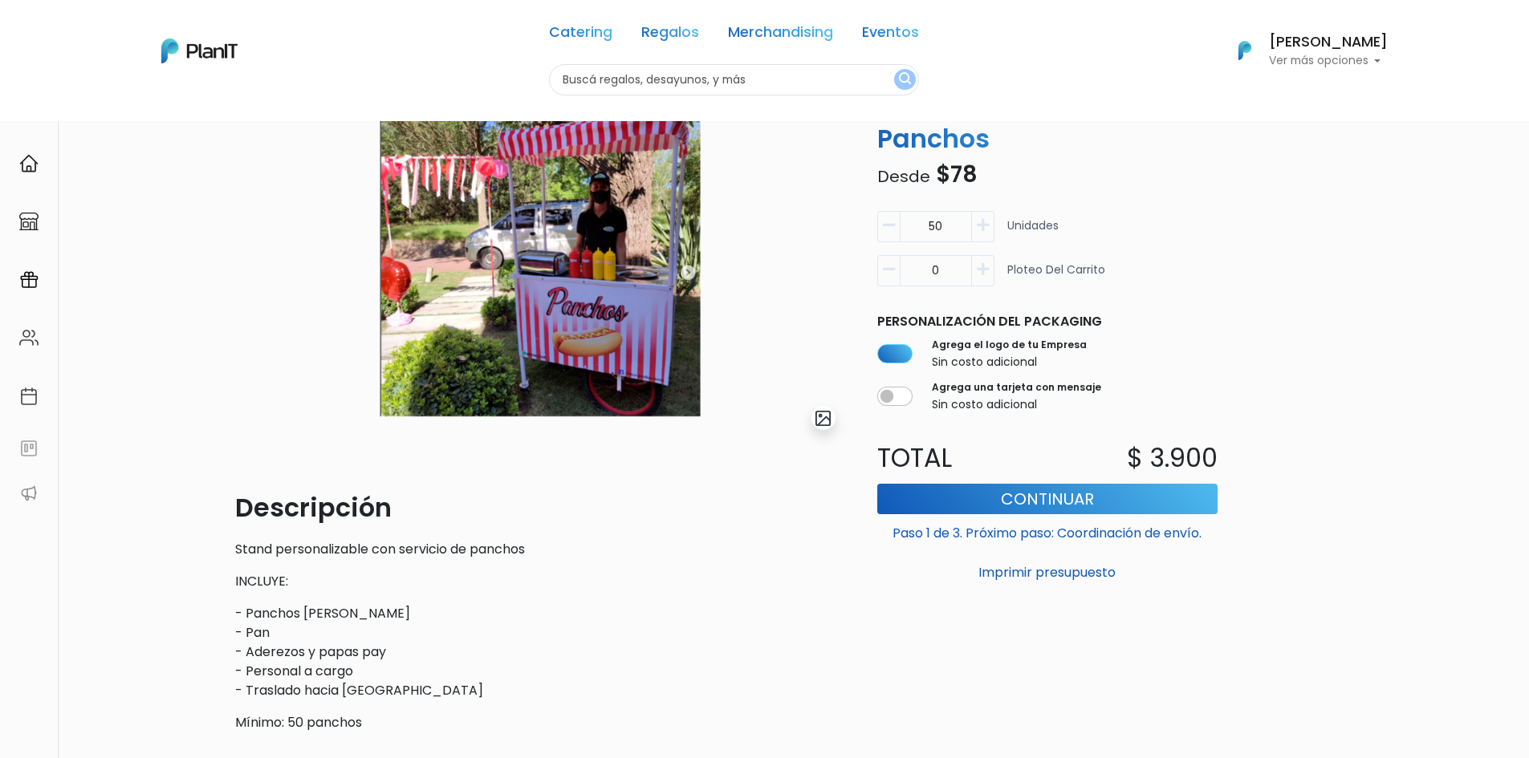
drag, startPoint x: 948, startPoint y: 235, endPoint x: 845, endPoint y: 230, distance: 102.8
click at [844, 230] on div "Catering Foodtrucks slide 1 of 1 Descripción Stand personalizable con servicio …" at bounding box center [764, 400] width 1079 height 690
type input "100"
click at [782, 640] on p "- Panchos schneck - Pan - Aderezos y papas pay - Personal a cargo - Traslado ha…" at bounding box center [540, 652] width 610 height 96
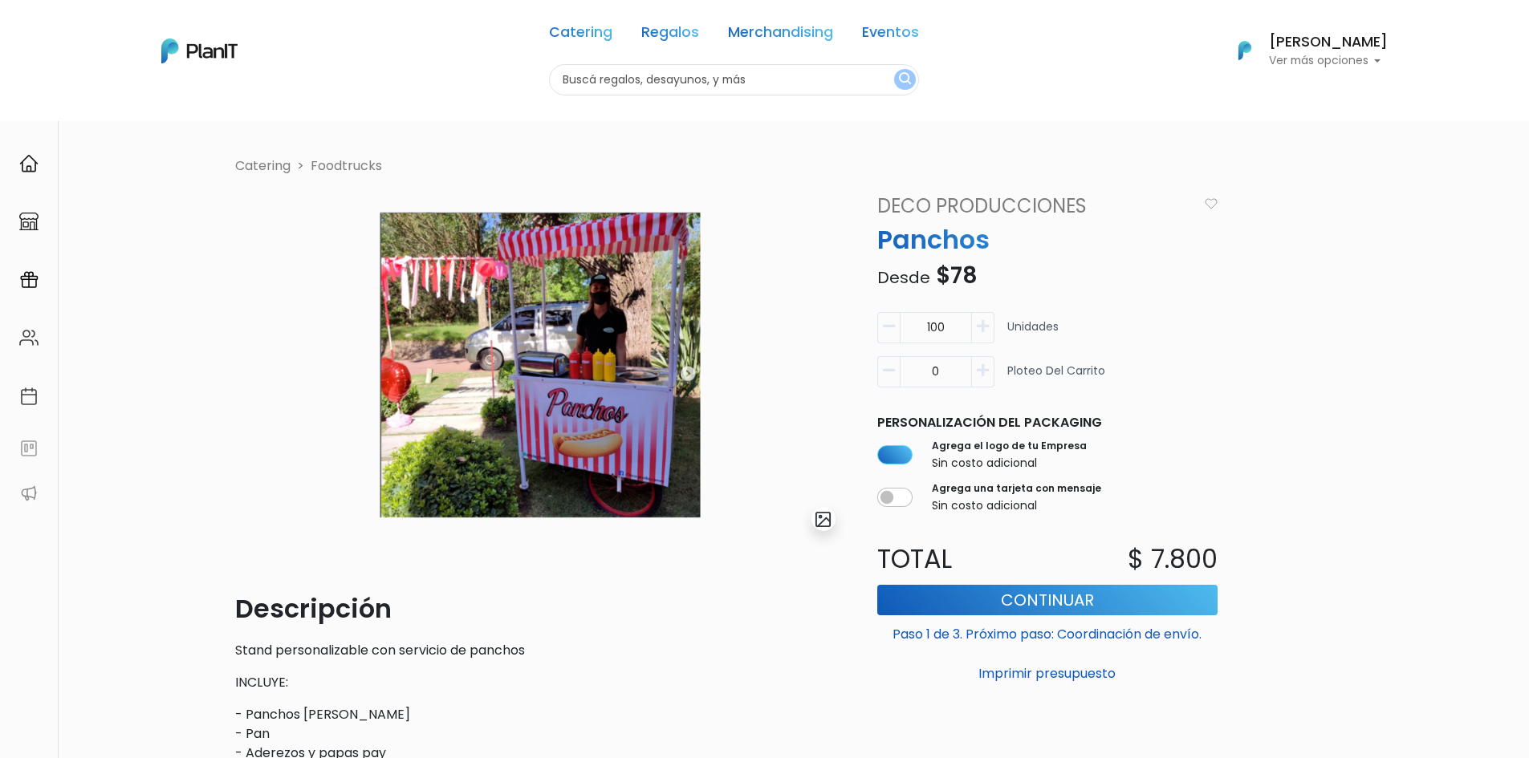
scroll to position [0, 0]
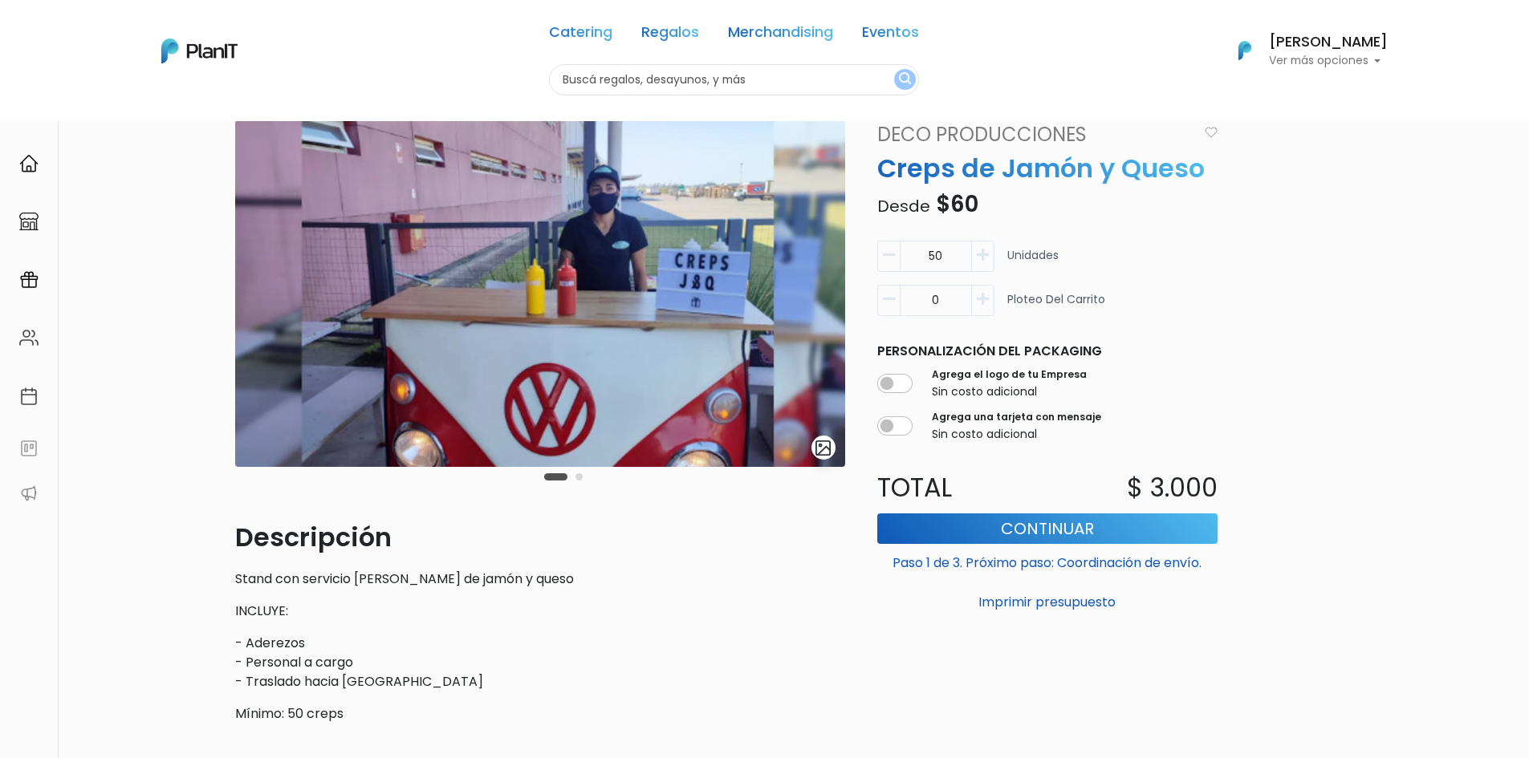
scroll to position [160, 0]
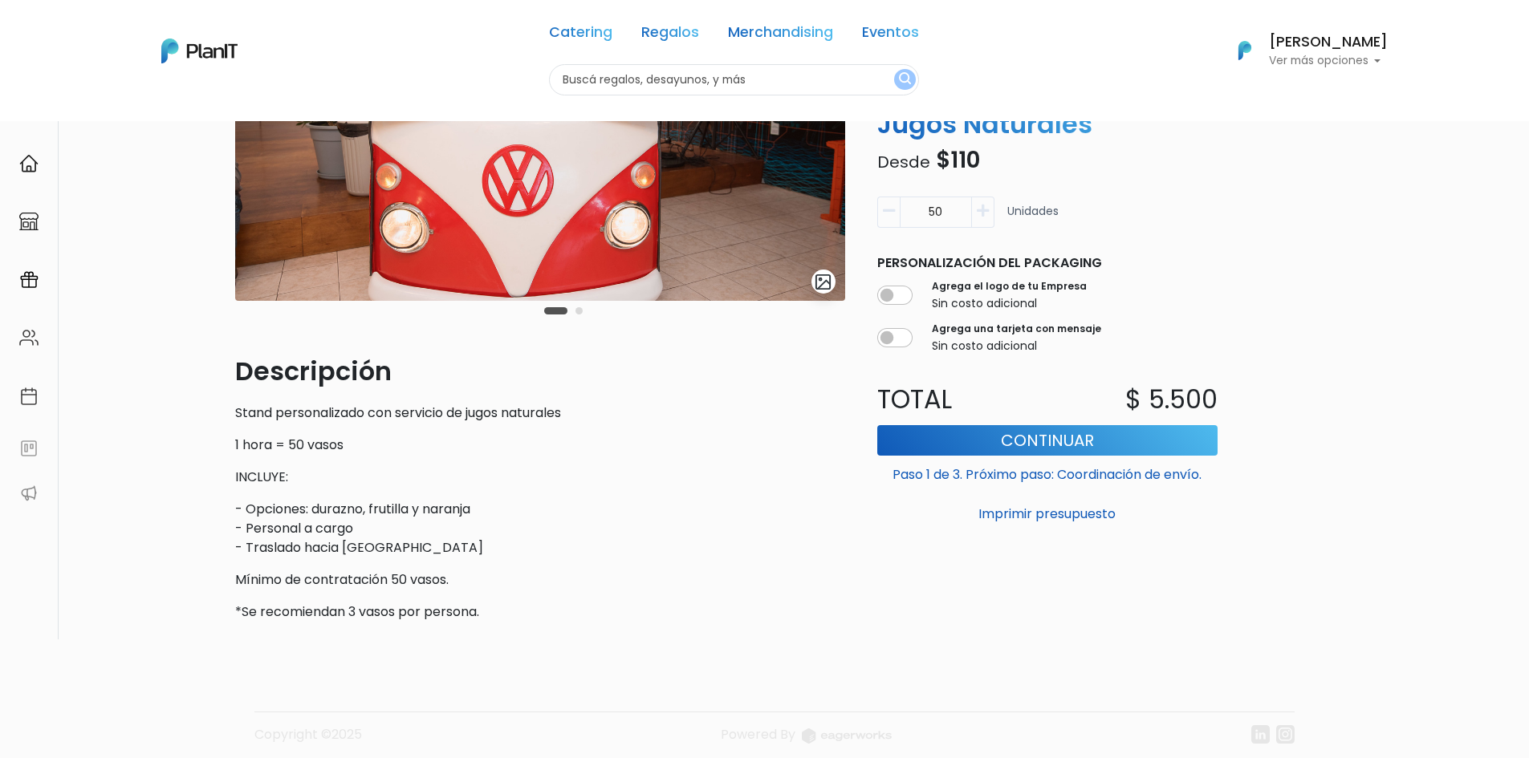
scroll to position [241, 0]
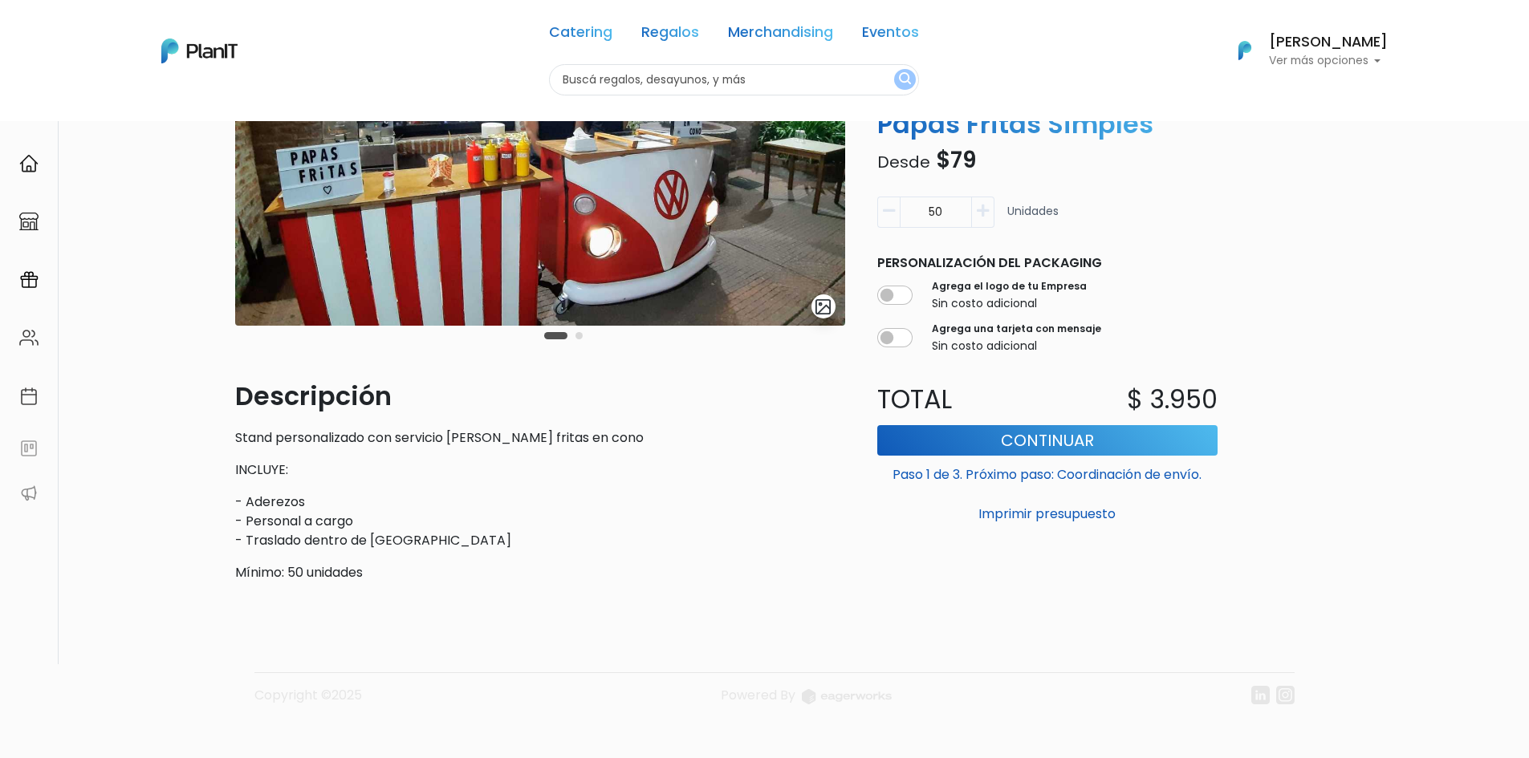
scroll to position [225, 0]
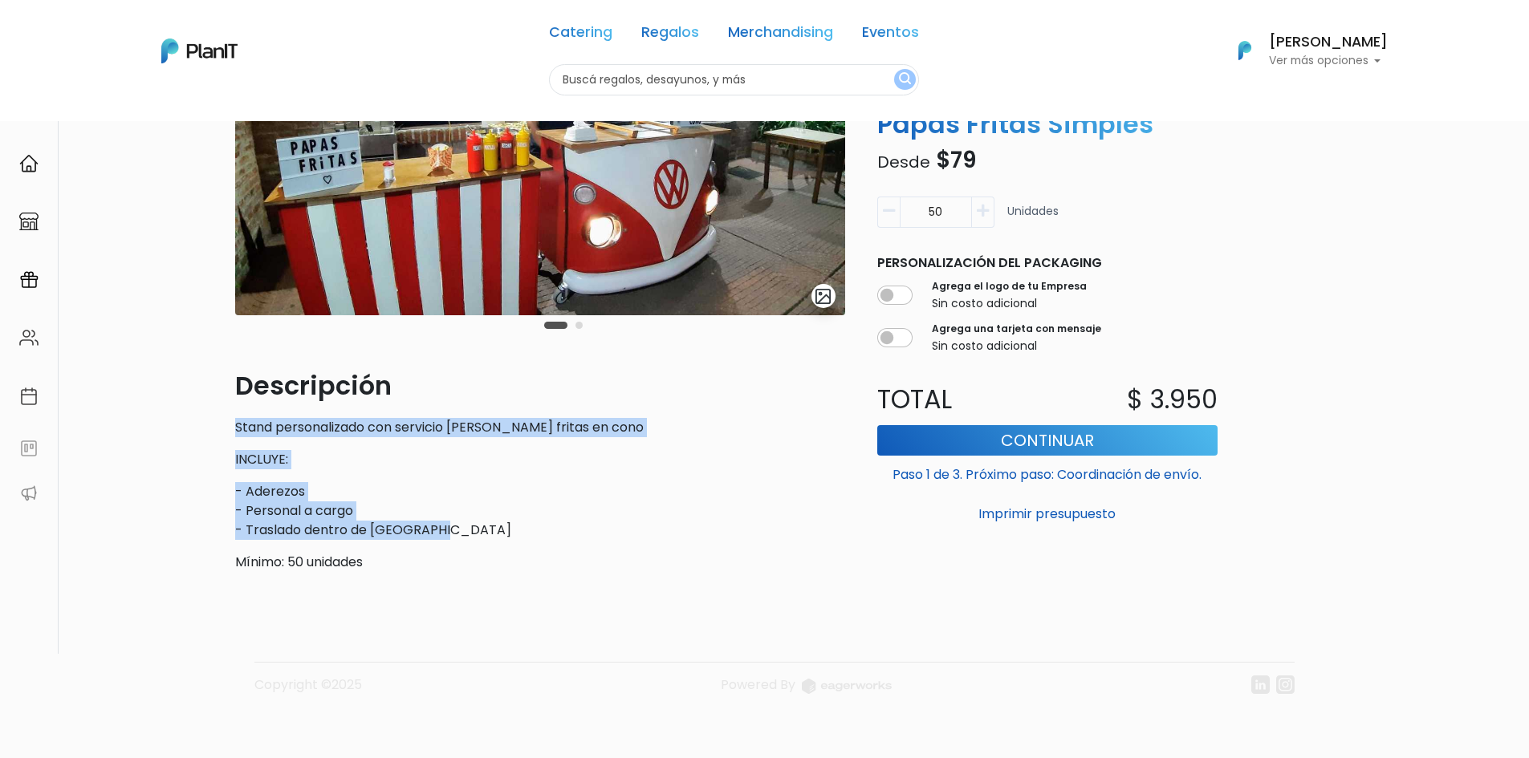
drag, startPoint x: 437, startPoint y: 534, endPoint x: 539, endPoint y: 498, distance: 108.1
click at [240, 441] on div "Descripción Stand personalizado con servicio [PERSON_NAME] fritas en cono INCLU…" at bounding box center [540, 469] width 610 height 205
click at [621, 506] on p "- Aderezos - Personal a cargo - Traslado dentro de [GEOGRAPHIC_DATA]" at bounding box center [540, 511] width 610 height 58
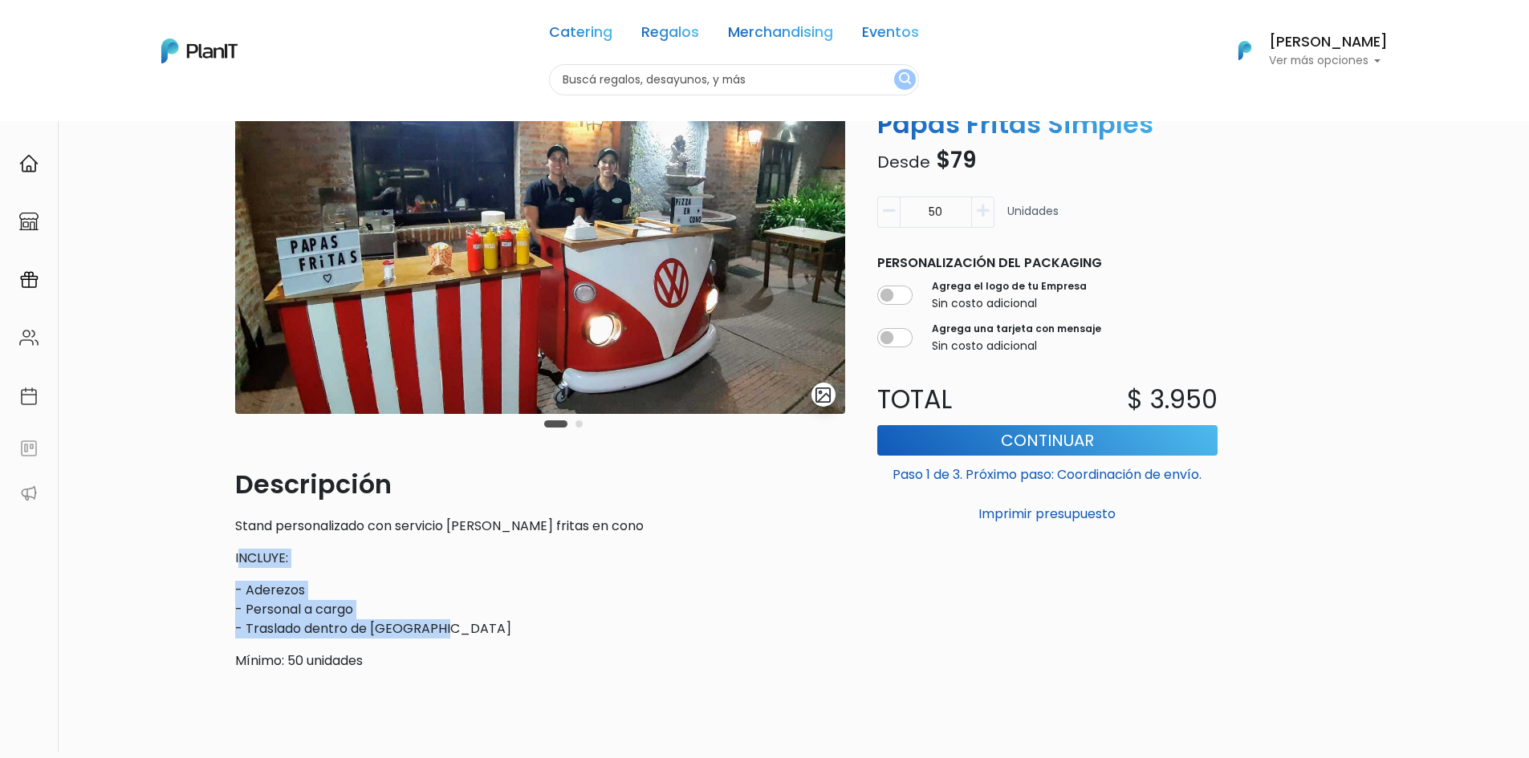
scroll to position [0, 0]
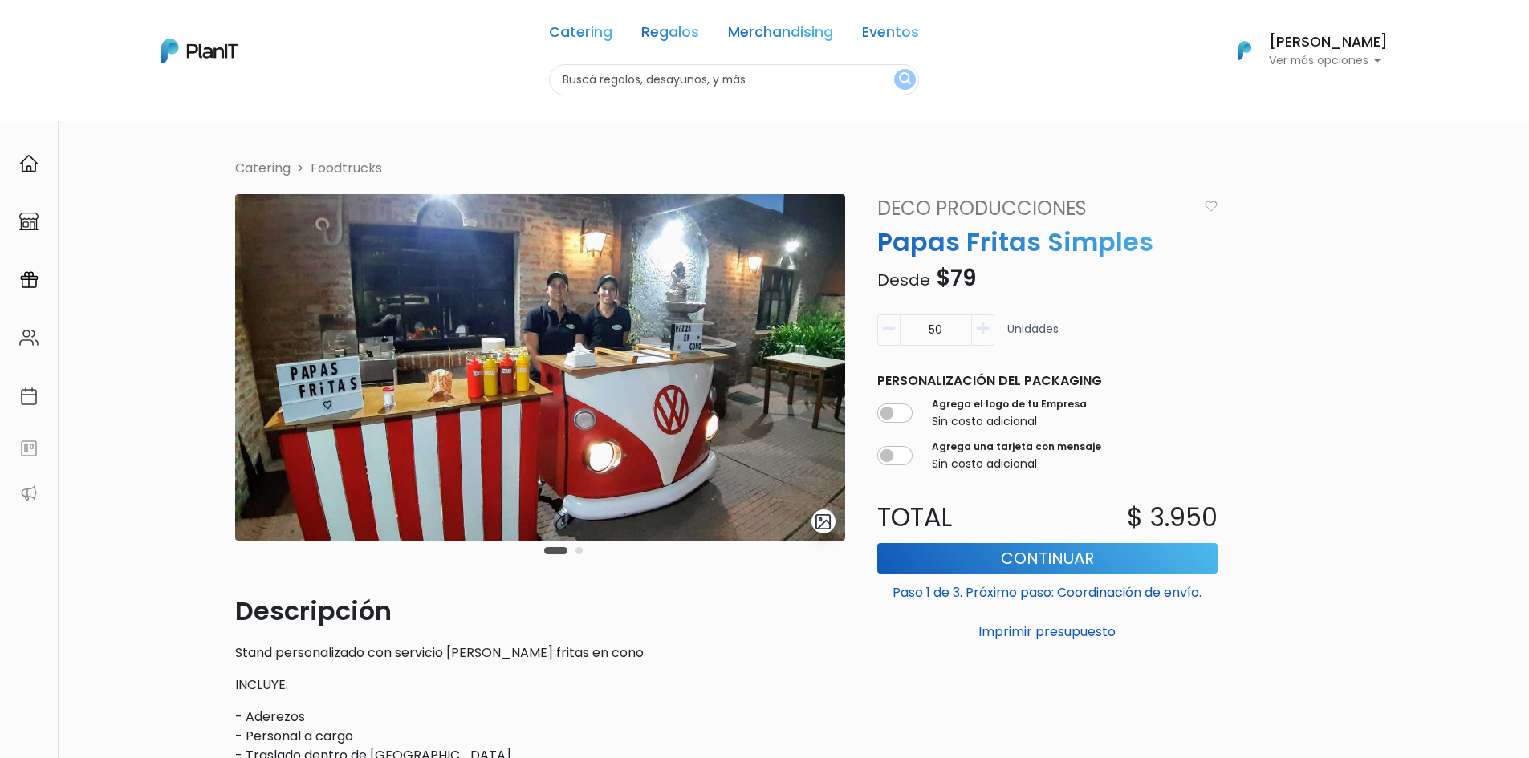
click at [575, 10] on div "Catering Regalos Merchandising Eventos" at bounding box center [734, 35] width 370 height 58
click at [587, 21] on div "Catering Regalos Merchandising Eventos" at bounding box center [734, 35] width 370 height 58
click at [587, 39] on link "Catering" at bounding box center [580, 35] width 63 height 19
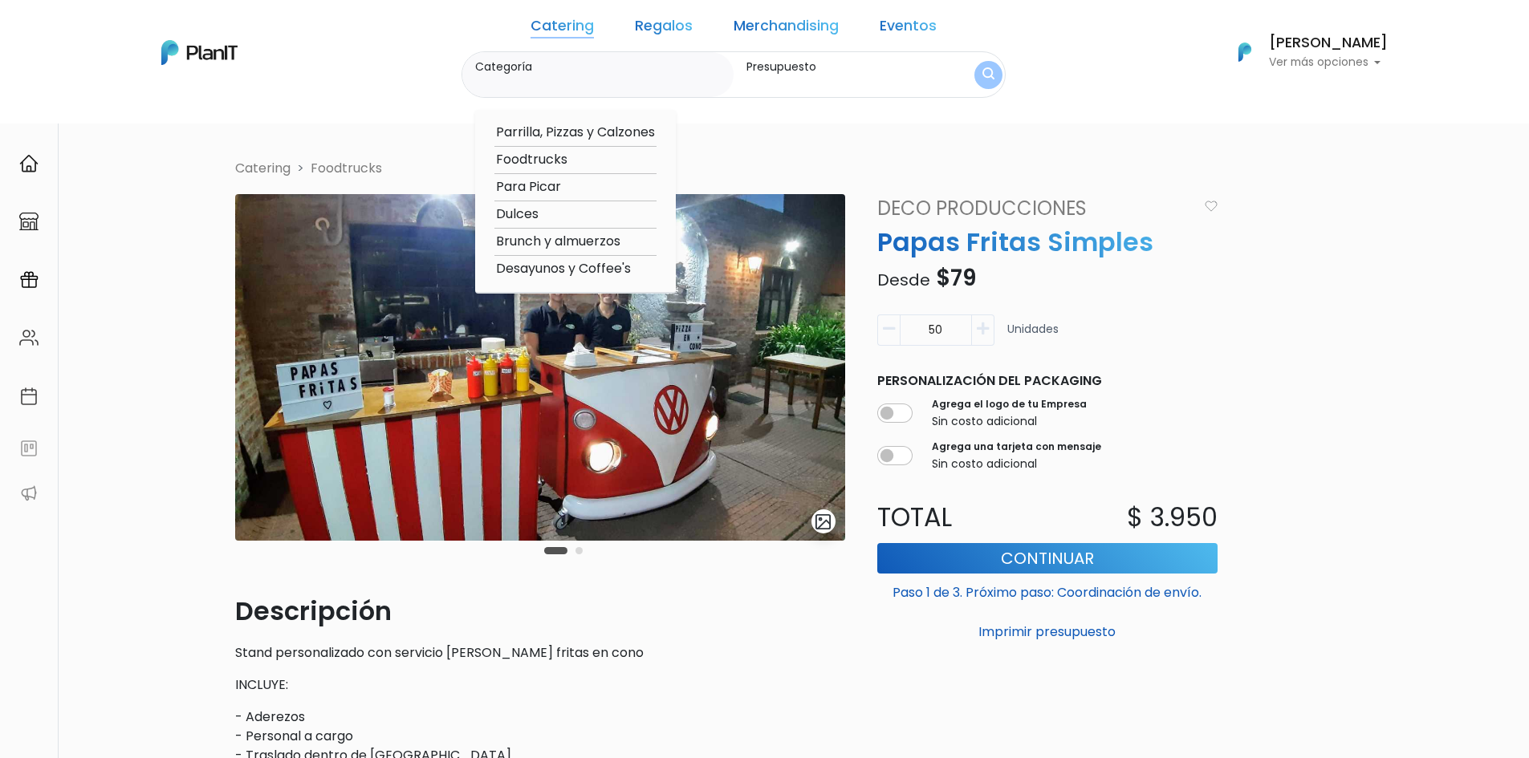
click at [613, 140] on option "Parrilla, Pizzas y Calzones" at bounding box center [575, 133] width 162 height 20
type input "Parrilla, Pizzas y Calzones"
type input "$0 - $1000"
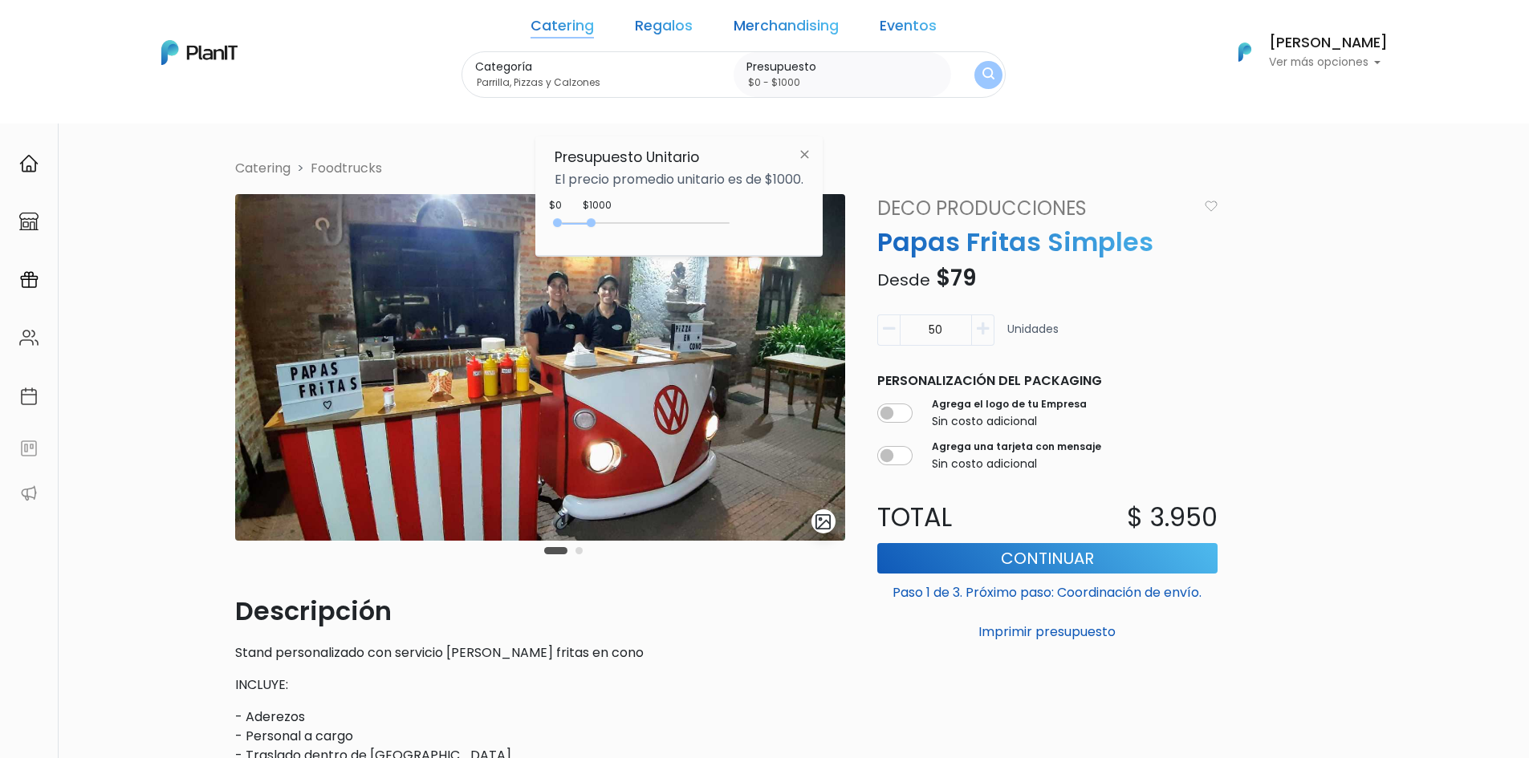
click at [982, 71] on img "submit" at bounding box center [988, 74] width 12 height 15
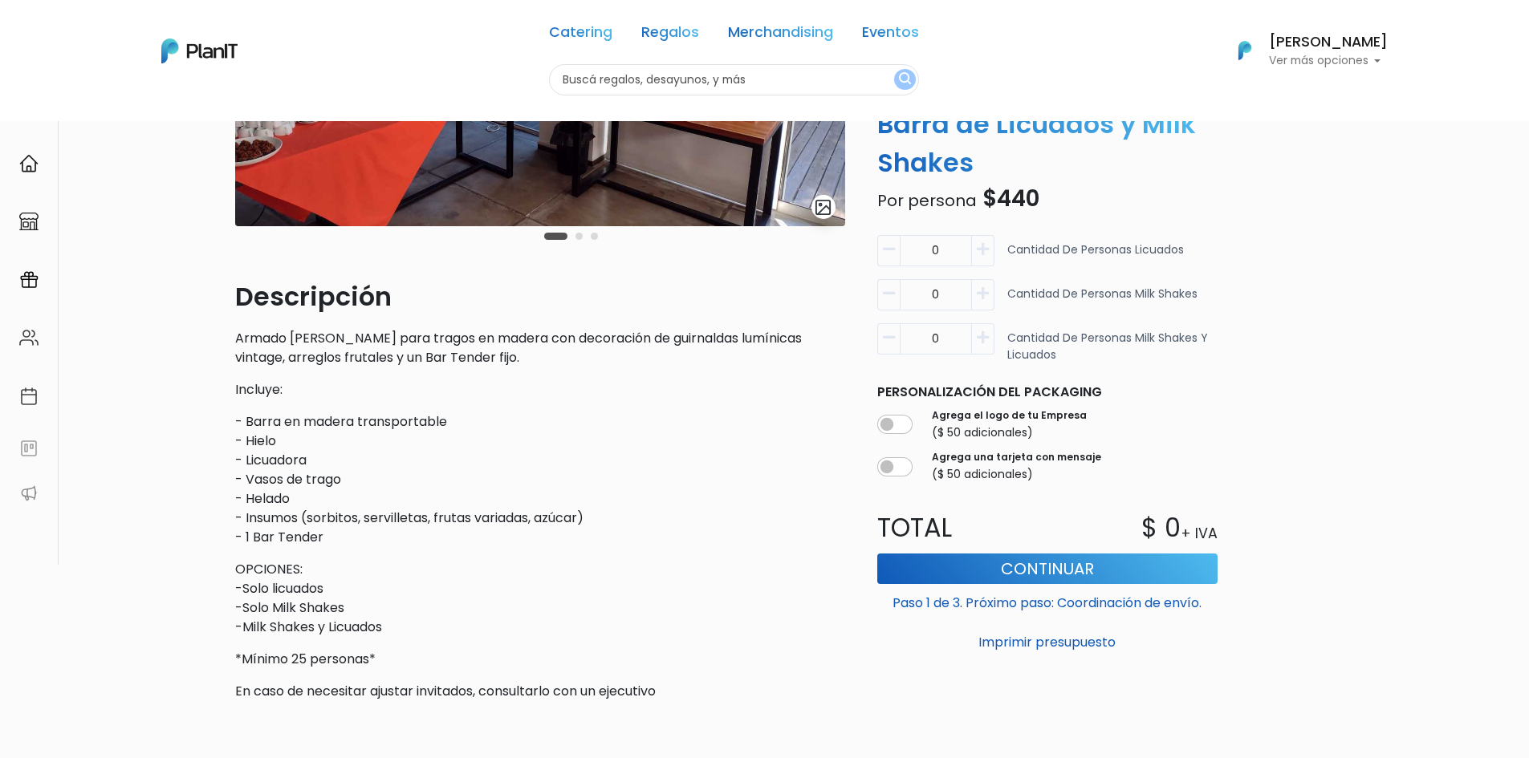
scroll to position [321, 0]
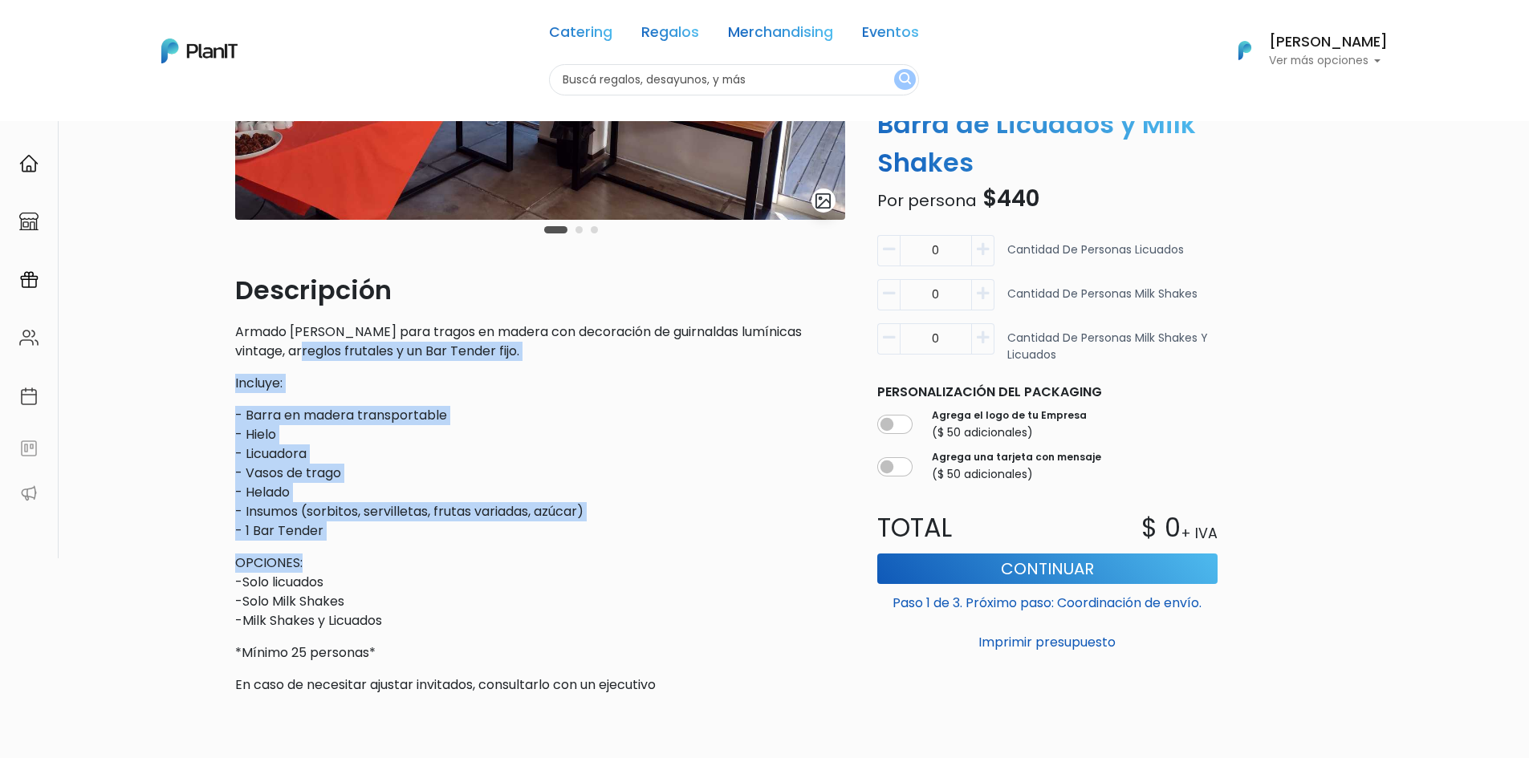
drag, startPoint x: 432, startPoint y: 535, endPoint x: 282, endPoint y: 347, distance: 240.5
click at [282, 347] on div "Descripción Armado [PERSON_NAME] para tragos en madera con decoración de guirna…" at bounding box center [540, 483] width 610 height 424
click at [282, 346] on p "Armado [PERSON_NAME] para tragos en madera con decoración de guirnaldas lumínic…" at bounding box center [540, 342] width 610 height 39
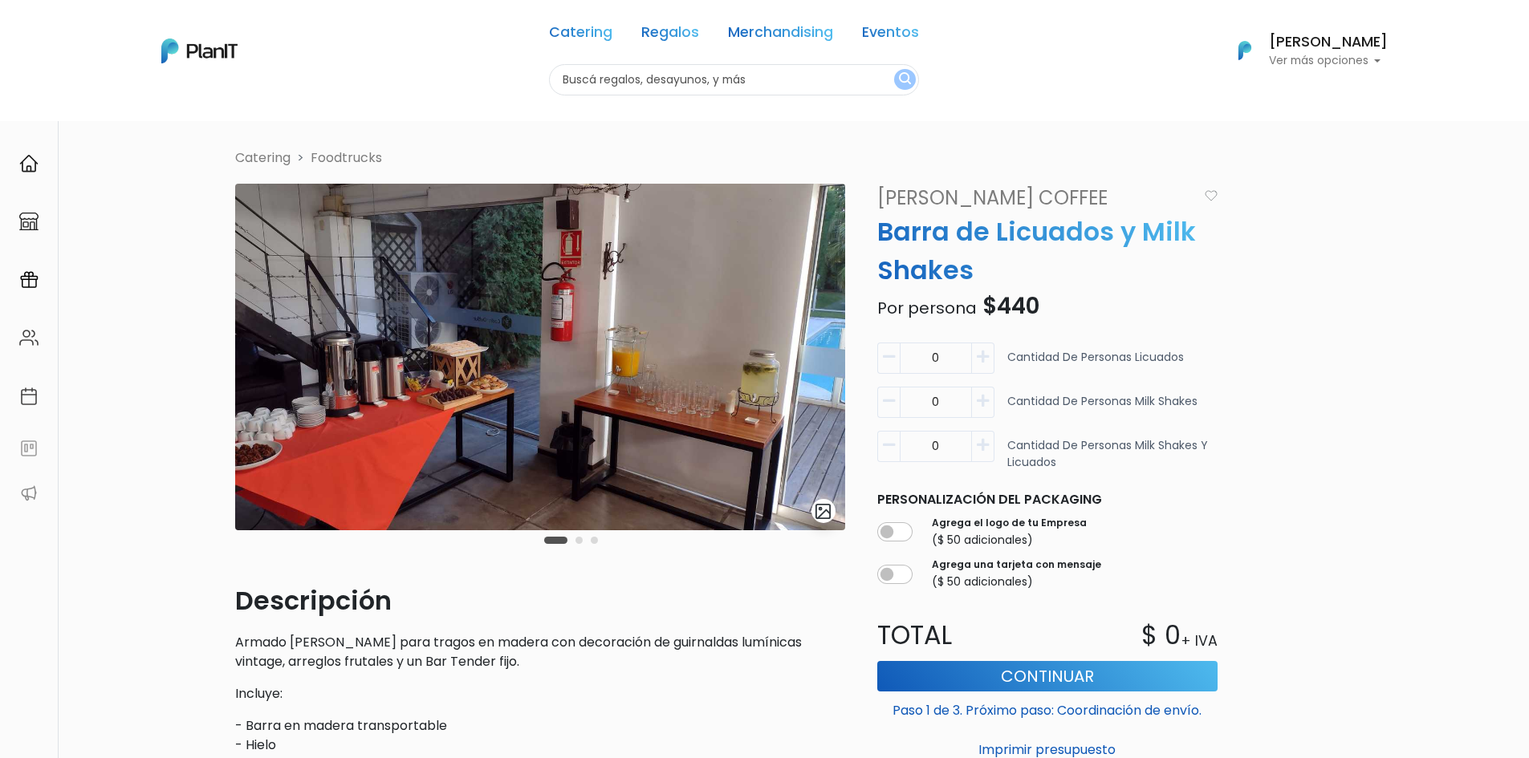
scroll to position [0, 0]
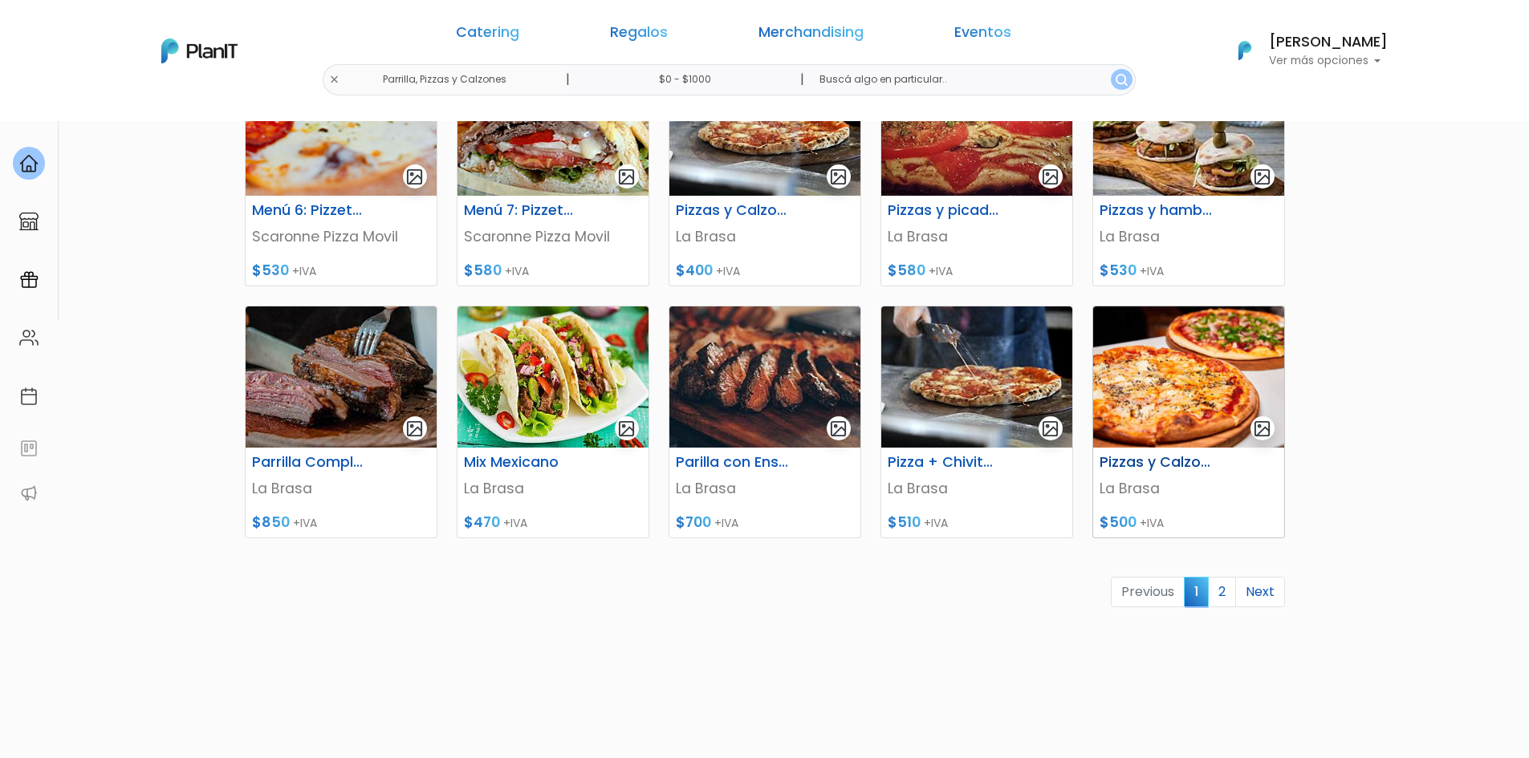
scroll to position [562, 0]
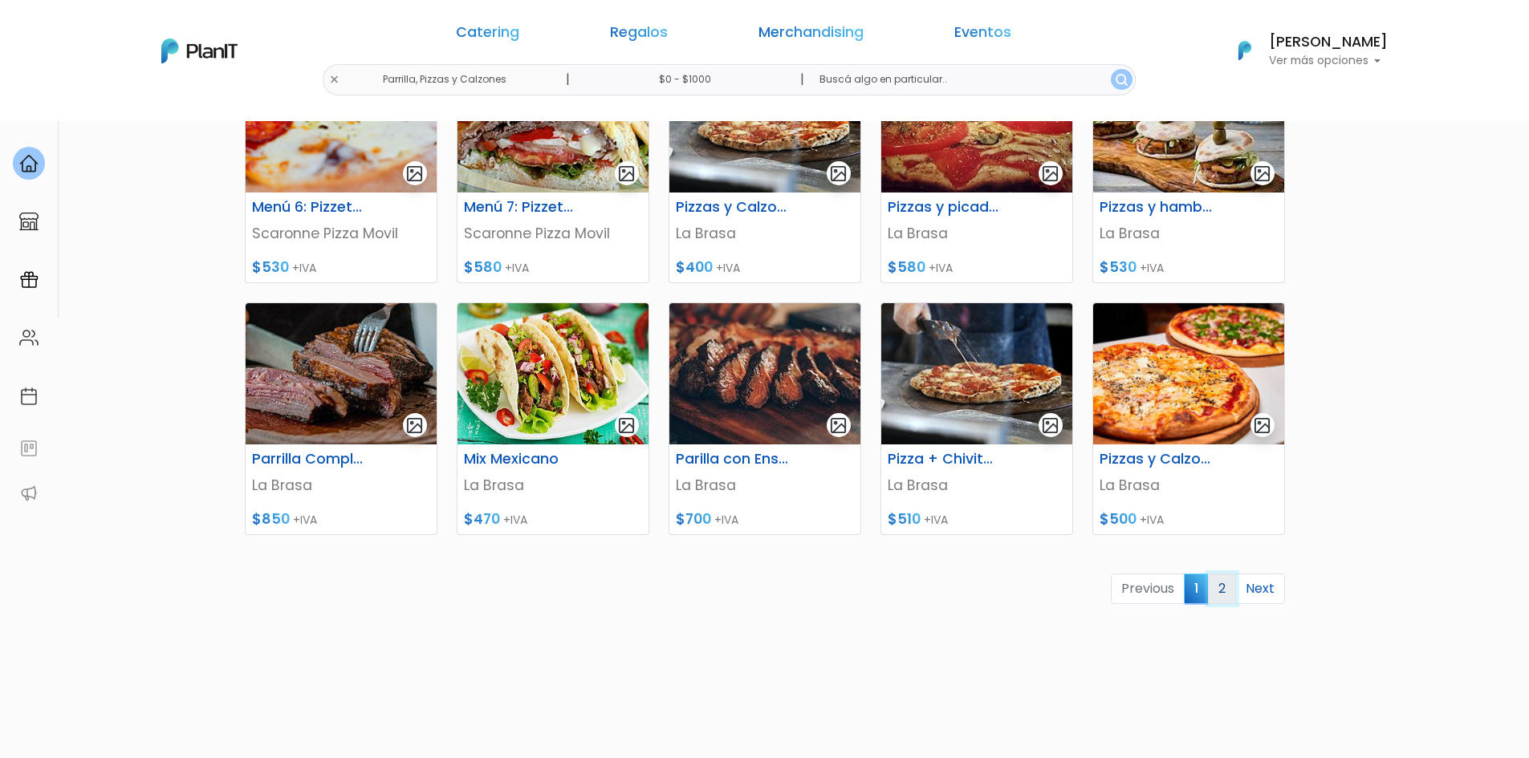
click at [1225, 584] on link "2" at bounding box center [1222, 589] width 28 height 30
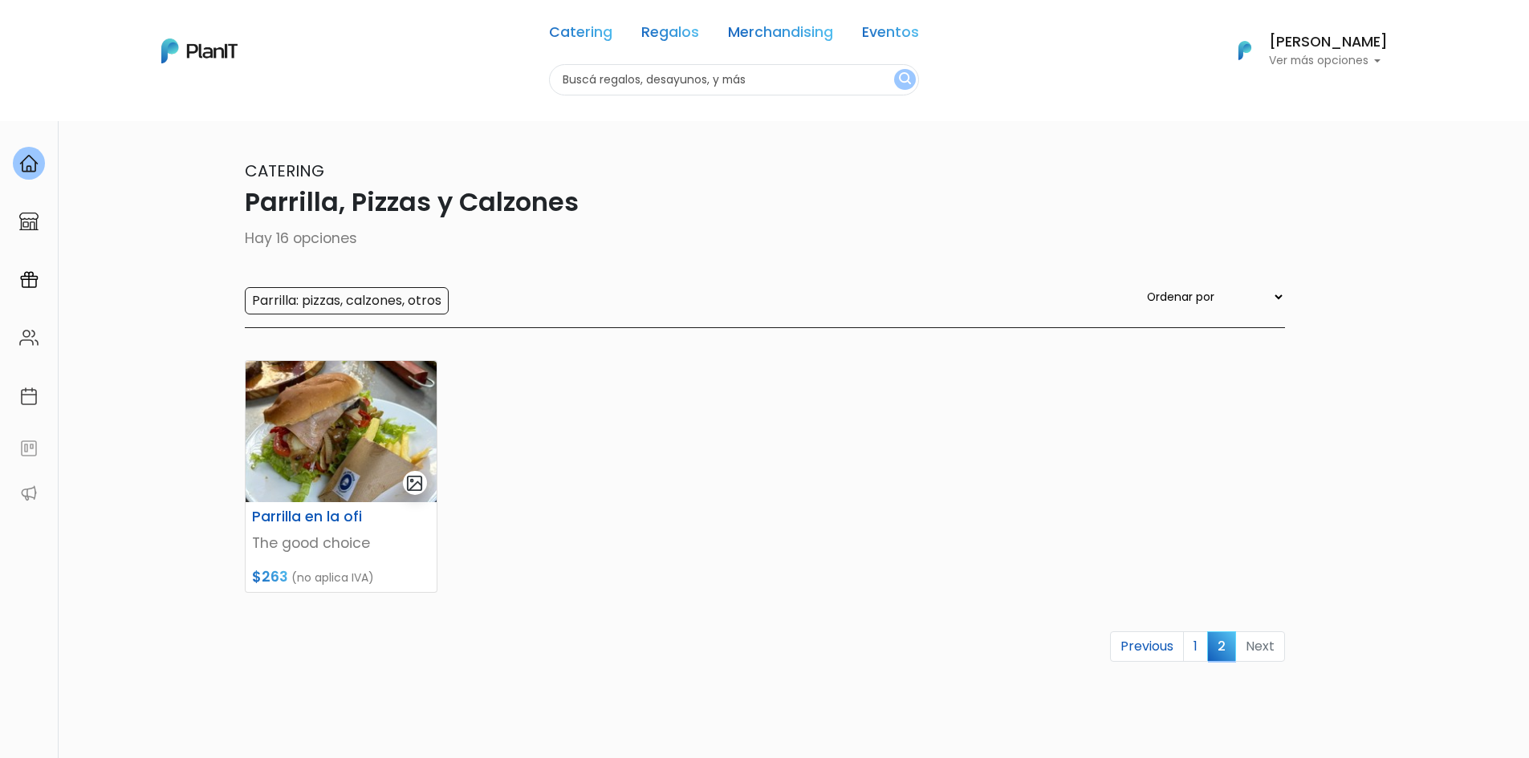
click at [460, 80] on div "Catering Regalos Merchandising Eventos Parrilla, Pizzas y Calzones | $0 - $1000…" at bounding box center [765, 50] width 1284 height 89
click at [585, 52] on div "Catering Regalos Merchandising Eventos" at bounding box center [734, 35] width 370 height 58
click at [583, 35] on link "Catering" at bounding box center [580, 35] width 63 height 19
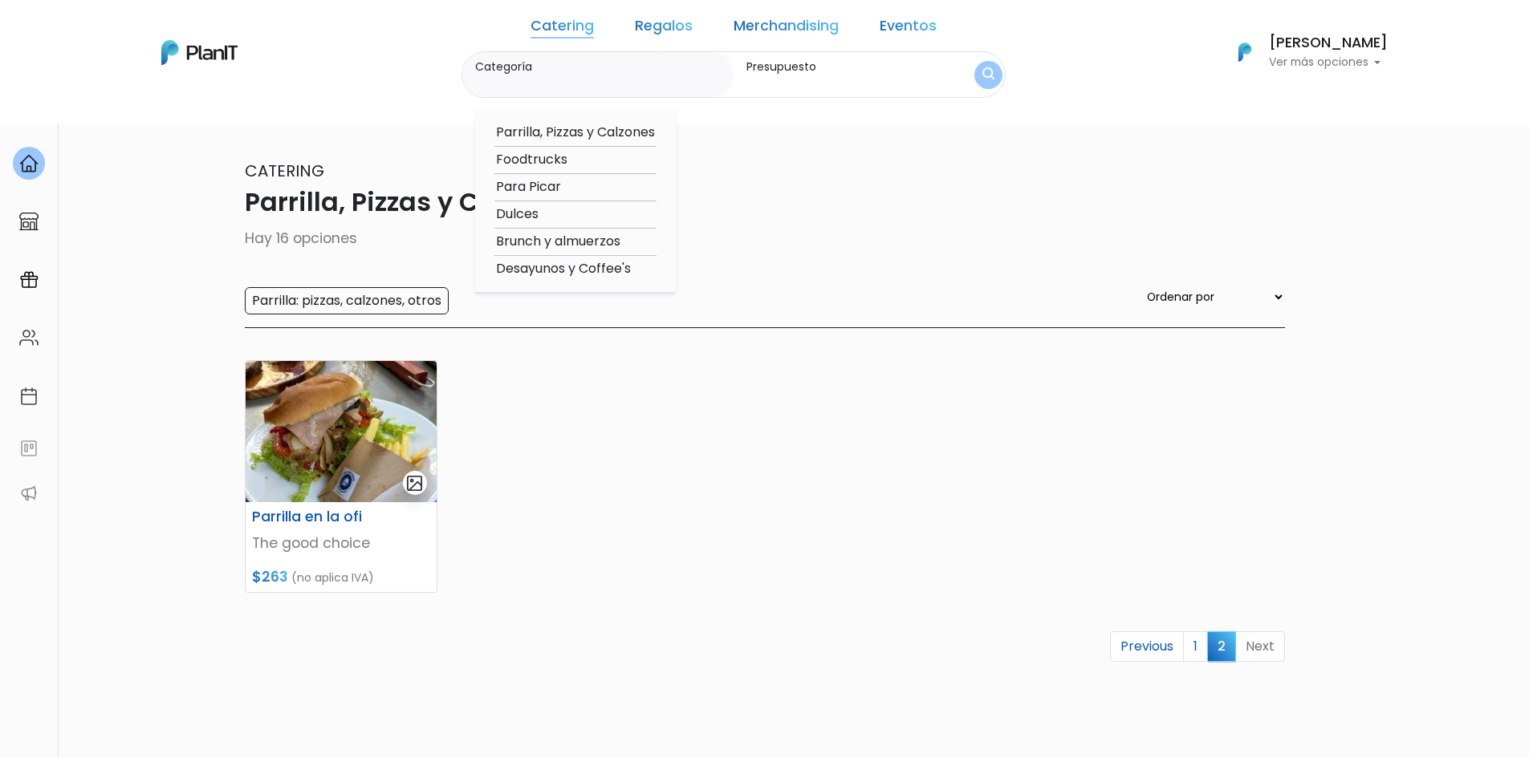
click at [607, 268] on option "Desayunos y Coffee's" at bounding box center [575, 269] width 162 height 20
type input "Desayunos y Coffee's"
type input "$0 - $1000"
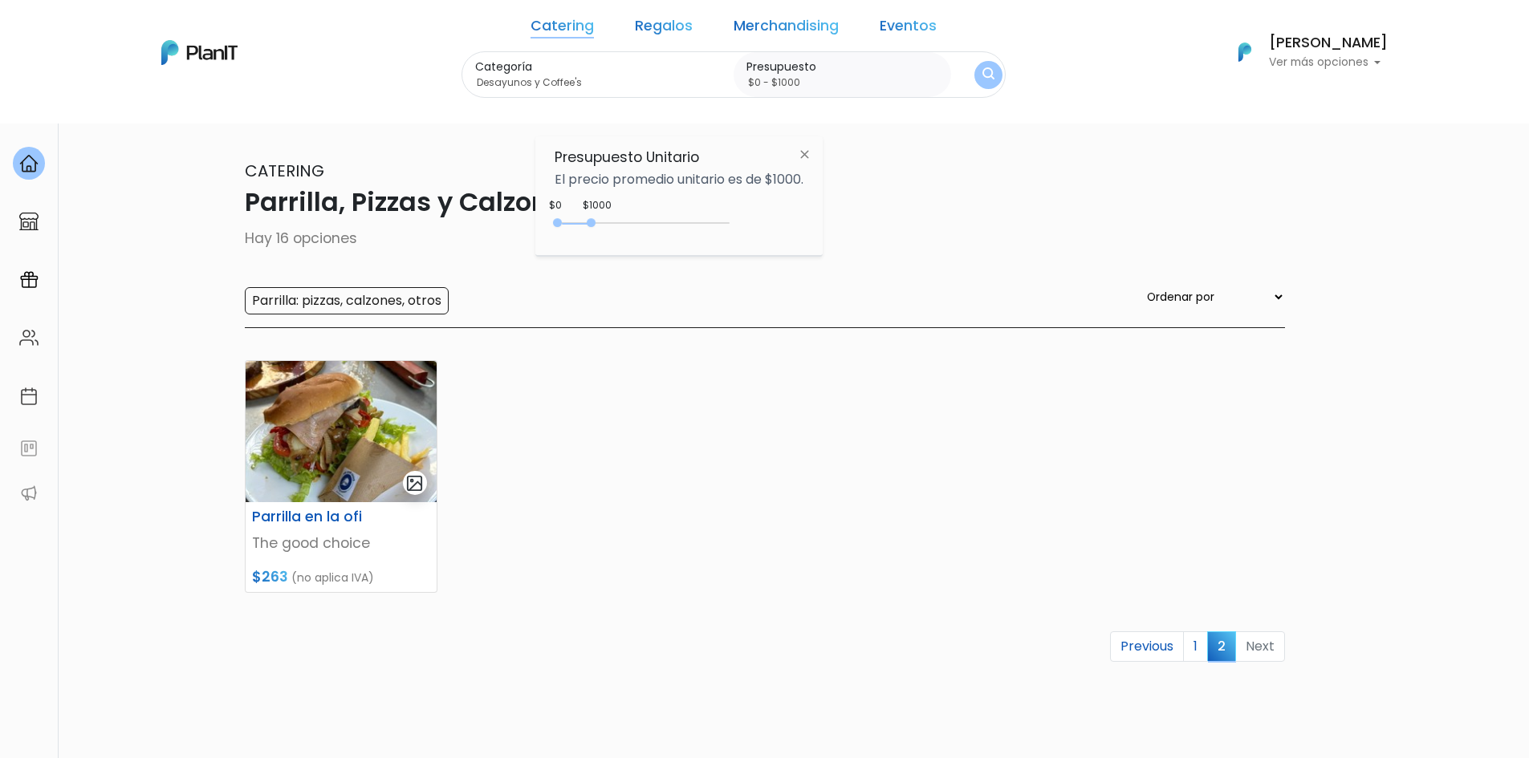
click at [571, 63] on label "Categoría" at bounding box center [601, 67] width 252 height 17
click at [571, 75] on input "Desayunos y Coffee's" at bounding box center [601, 83] width 252 height 16
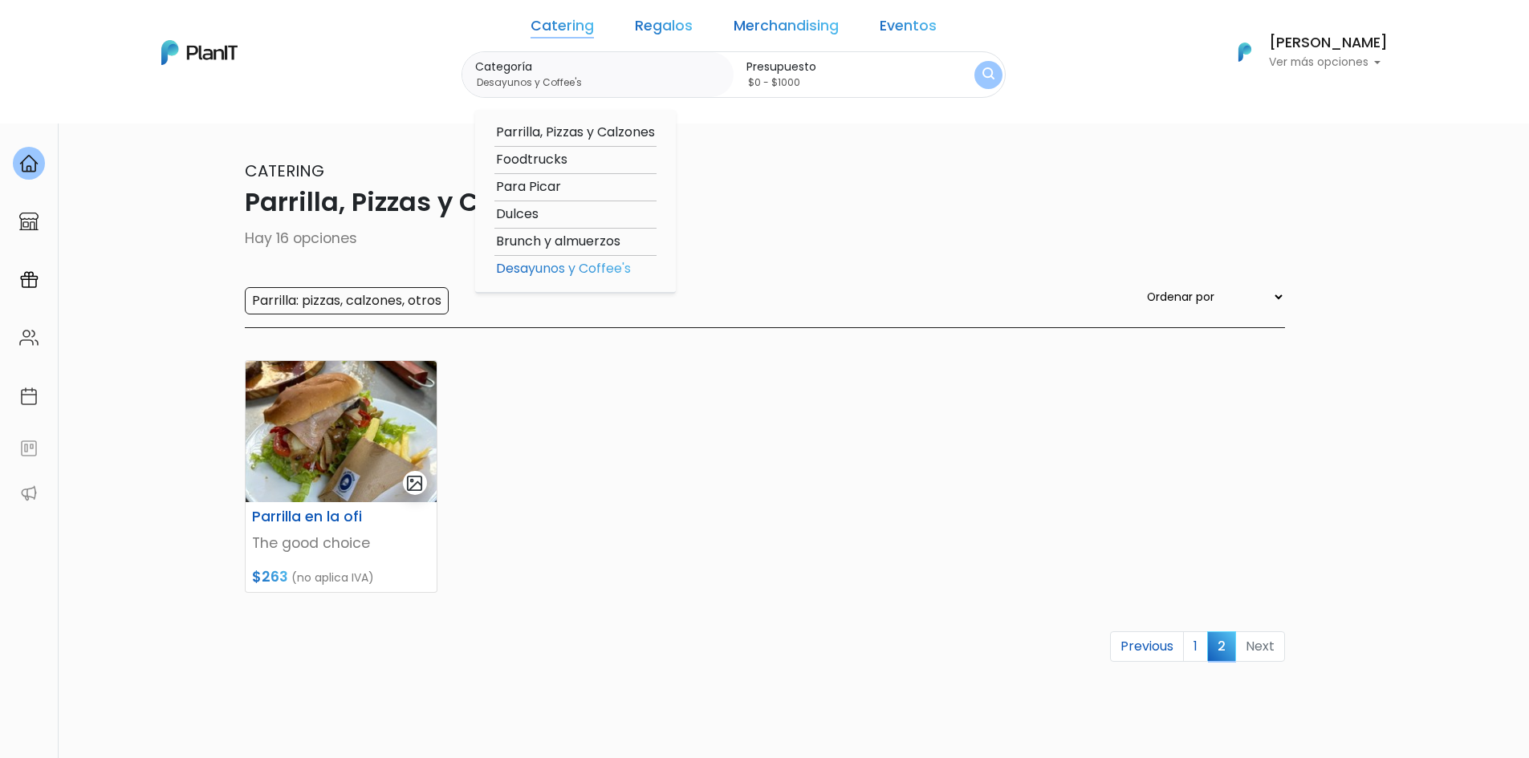
click at [582, 232] on option "Brunch y almuerzos" at bounding box center [575, 242] width 162 height 20
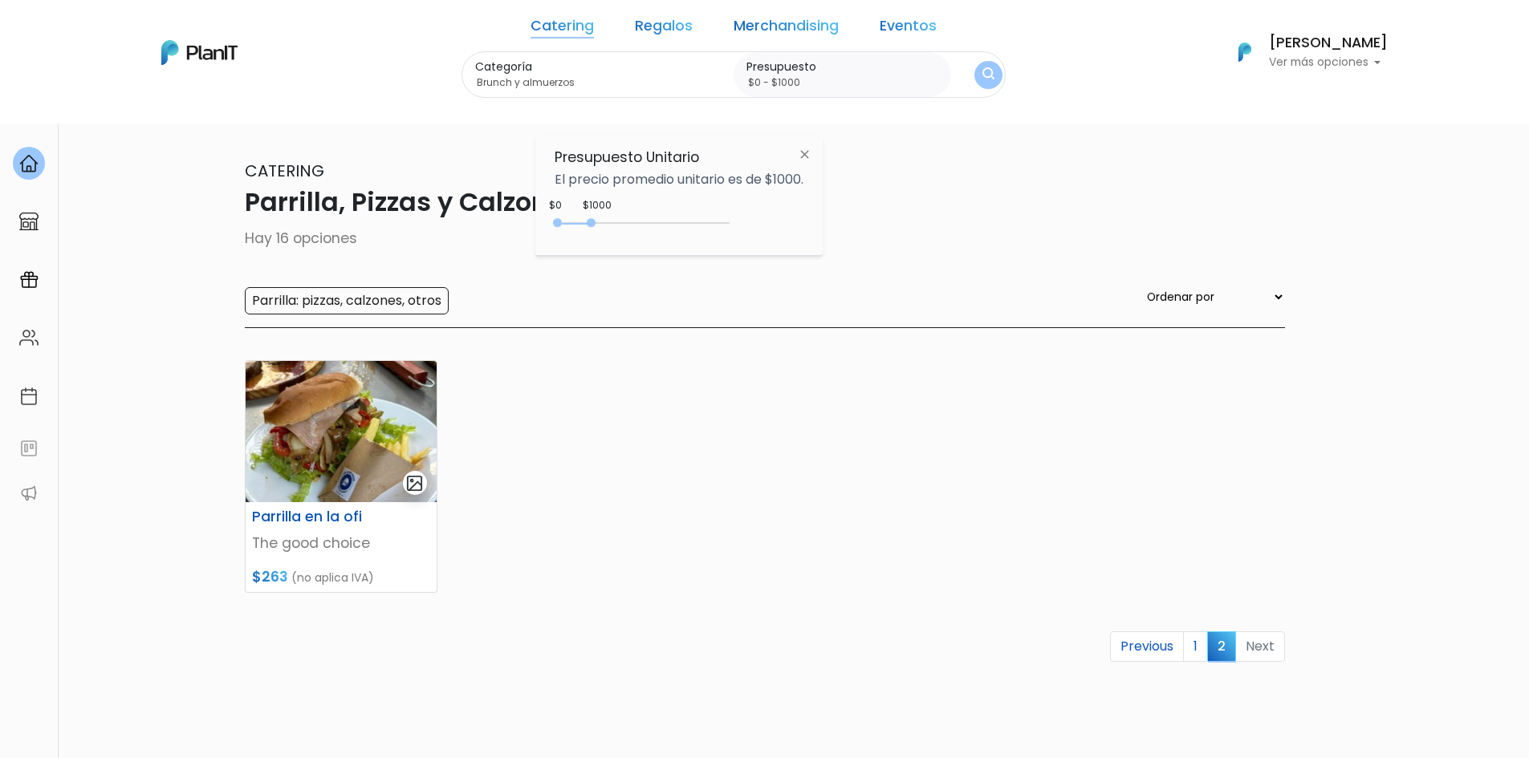
drag, startPoint x: 583, startPoint y: 80, endPoint x: 584, endPoint y: 201, distance: 120.4
click at [582, 86] on input "Brunch y almuerzos" at bounding box center [601, 83] width 252 height 16
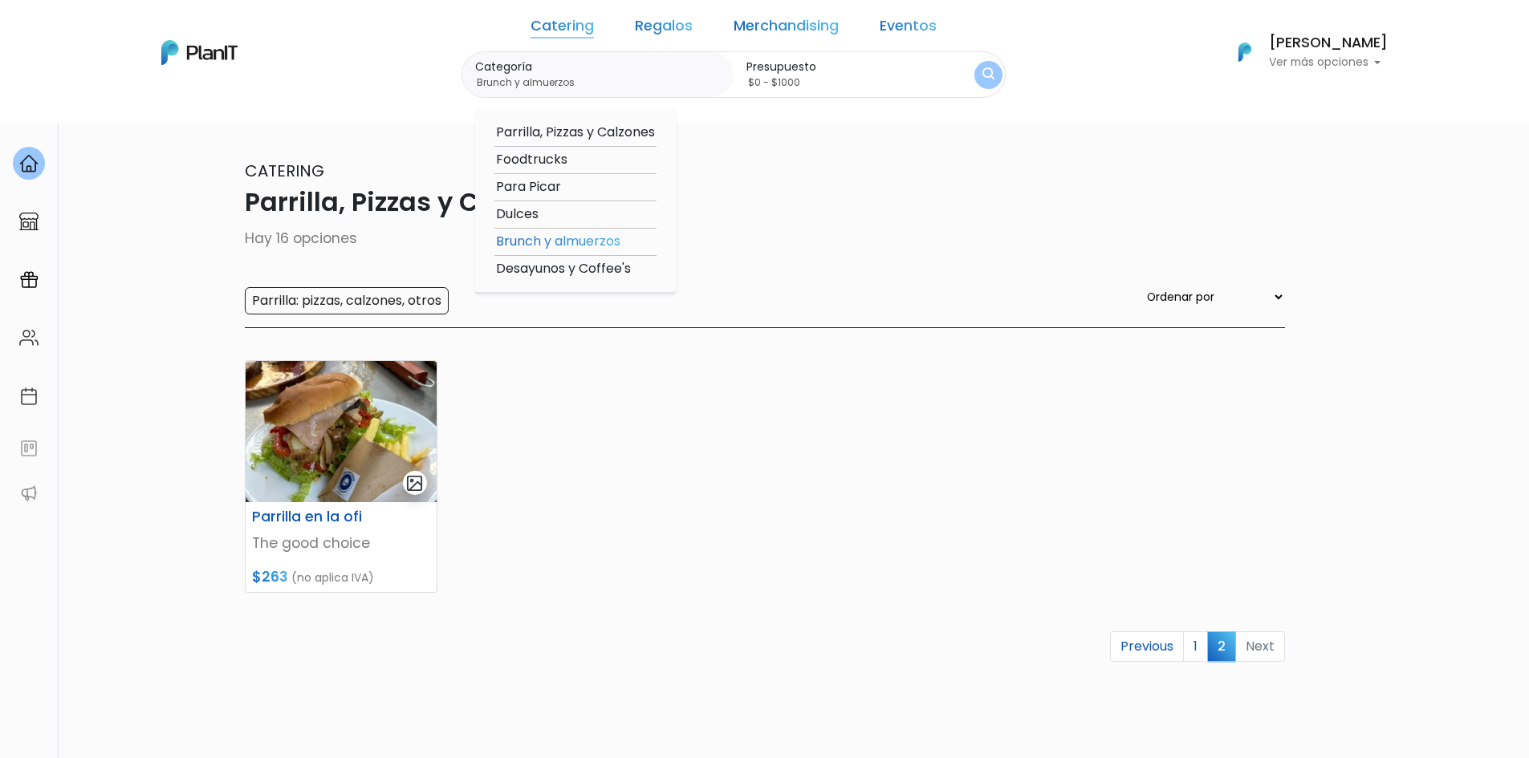
click at [605, 271] on option "Desayunos y Coffee's" at bounding box center [575, 269] width 162 height 20
type input "Desayunos y Coffee's"
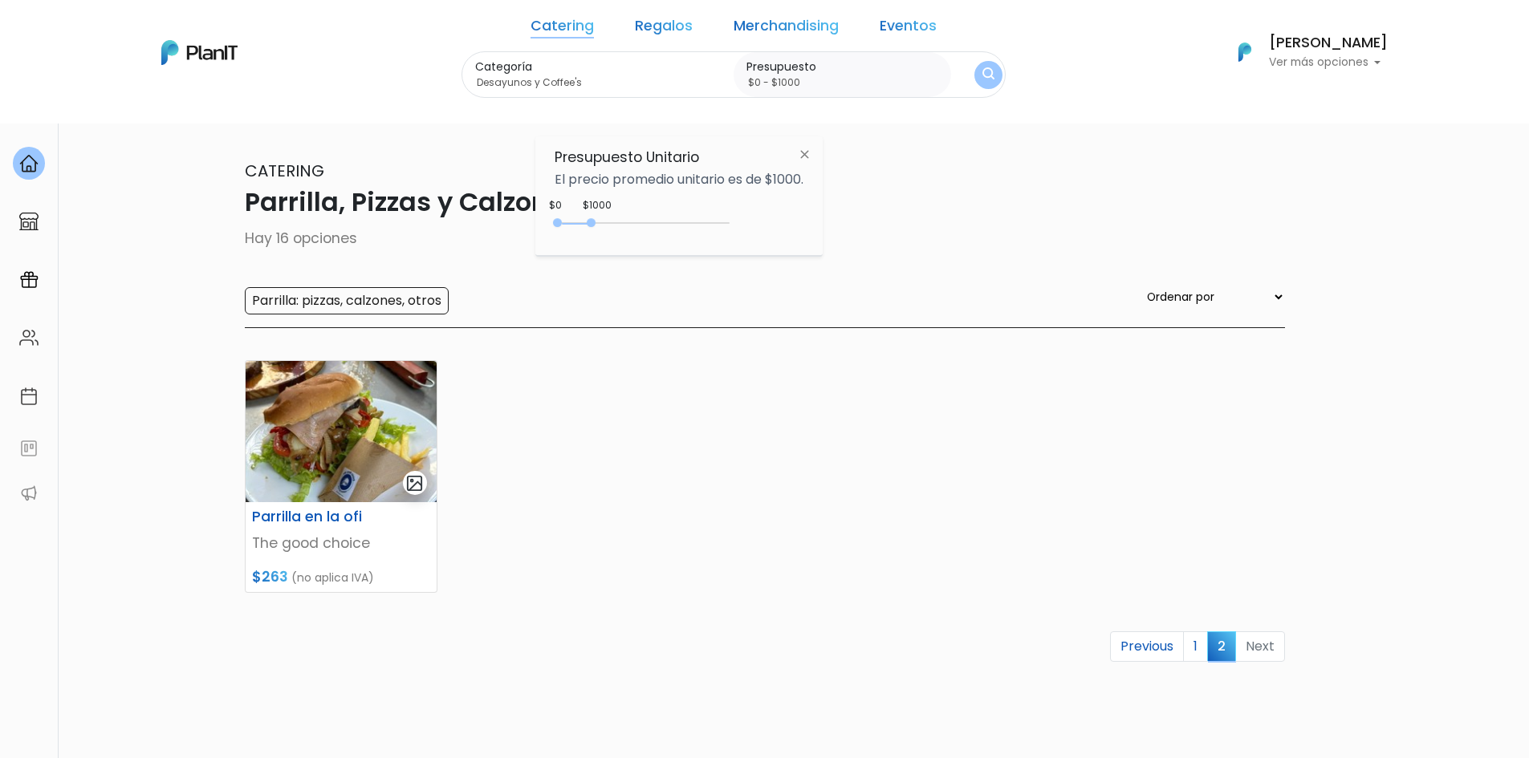
drag, startPoint x: 931, startPoint y: 71, endPoint x: 959, endPoint y: 77, distance: 28.8
click at [932, 71] on div "Categoría Desayunos y Coffee's Parrilla, Pizzas y Calzones Foodtrucks Para Pica…" at bounding box center [733, 74] width 545 height 47
click at [982, 75] on img "submit" at bounding box center [988, 74] width 12 height 15
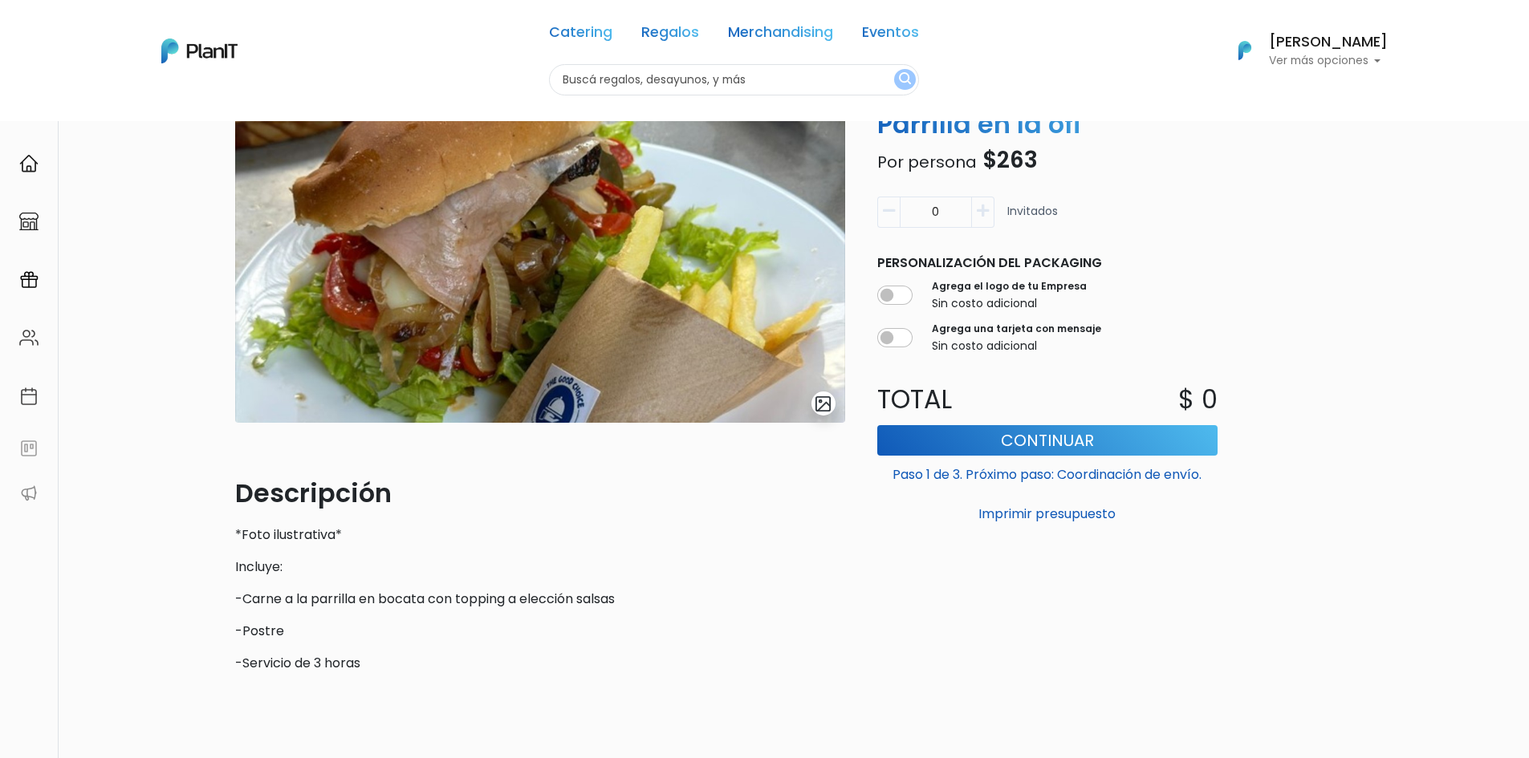
scroll to position [219, 0]
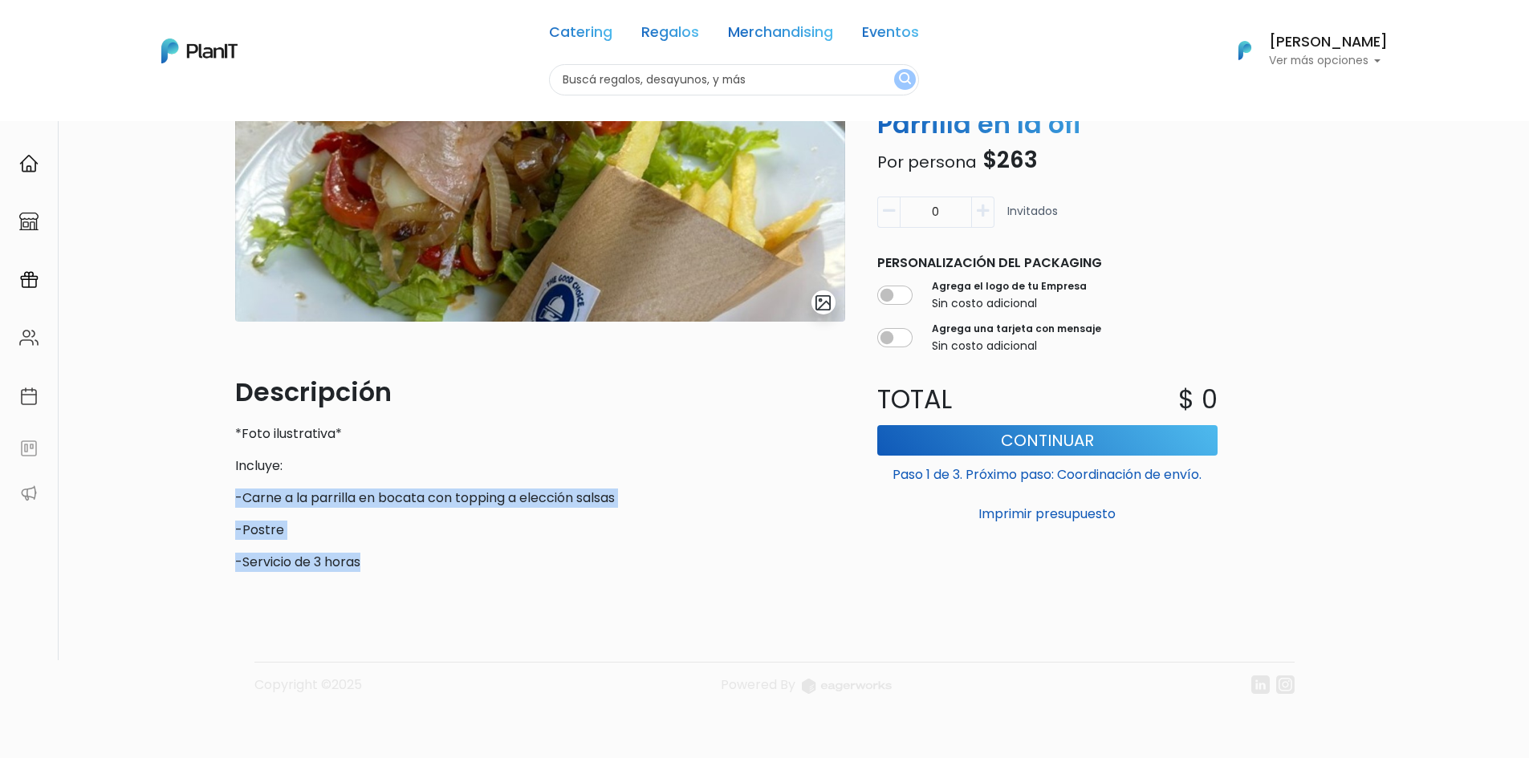
drag, startPoint x: 236, startPoint y: 498, endPoint x: 389, endPoint y: 559, distance: 165.0
click at [385, 560] on div "Descripción *Foto ilustrativa* Incluye: -Carne a la parrilla en bocata con topp…" at bounding box center [540, 472] width 610 height 199
click at [392, 559] on p "-Servicio de 3 horas" at bounding box center [540, 562] width 610 height 19
drag, startPoint x: 392, startPoint y: 557, endPoint x: 248, endPoint y: 443, distance: 184.0
click at [248, 443] on div "Descripción *Foto ilustrativa* Incluye: -Carne a la parrilla en bocata con topp…" at bounding box center [540, 472] width 610 height 199
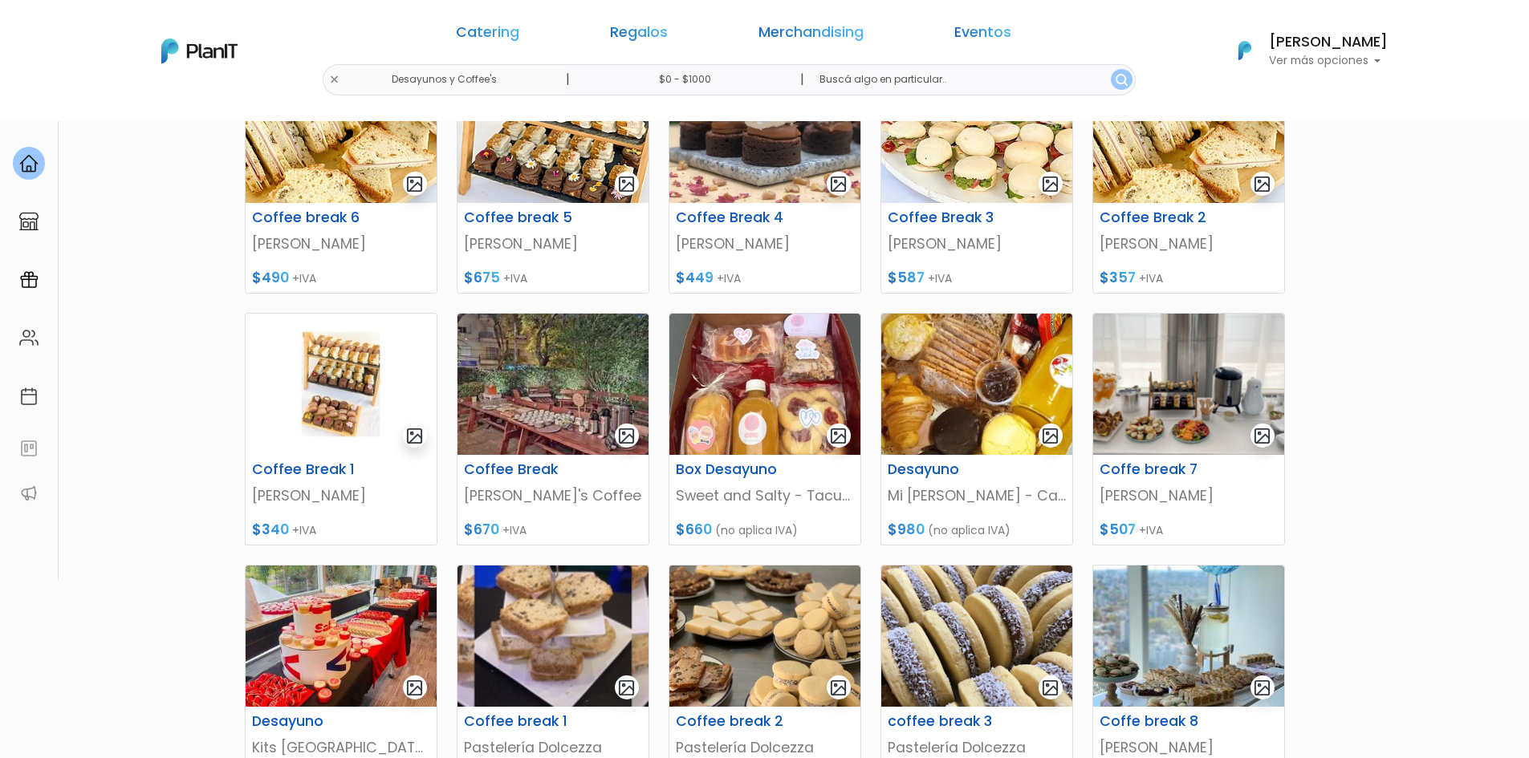
scroll to position [566, 0]
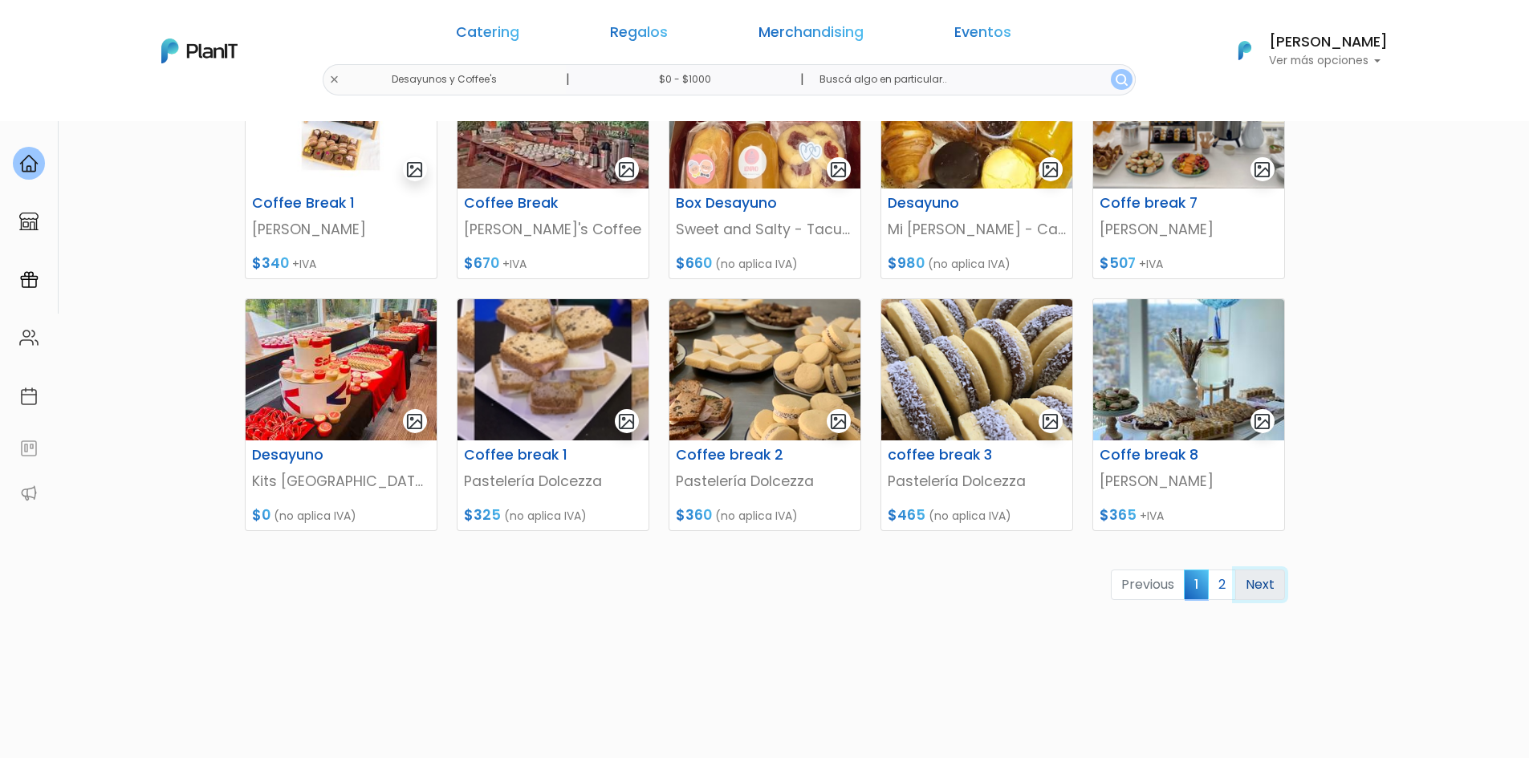
click at [1250, 578] on link "Next" at bounding box center [1260, 585] width 50 height 30
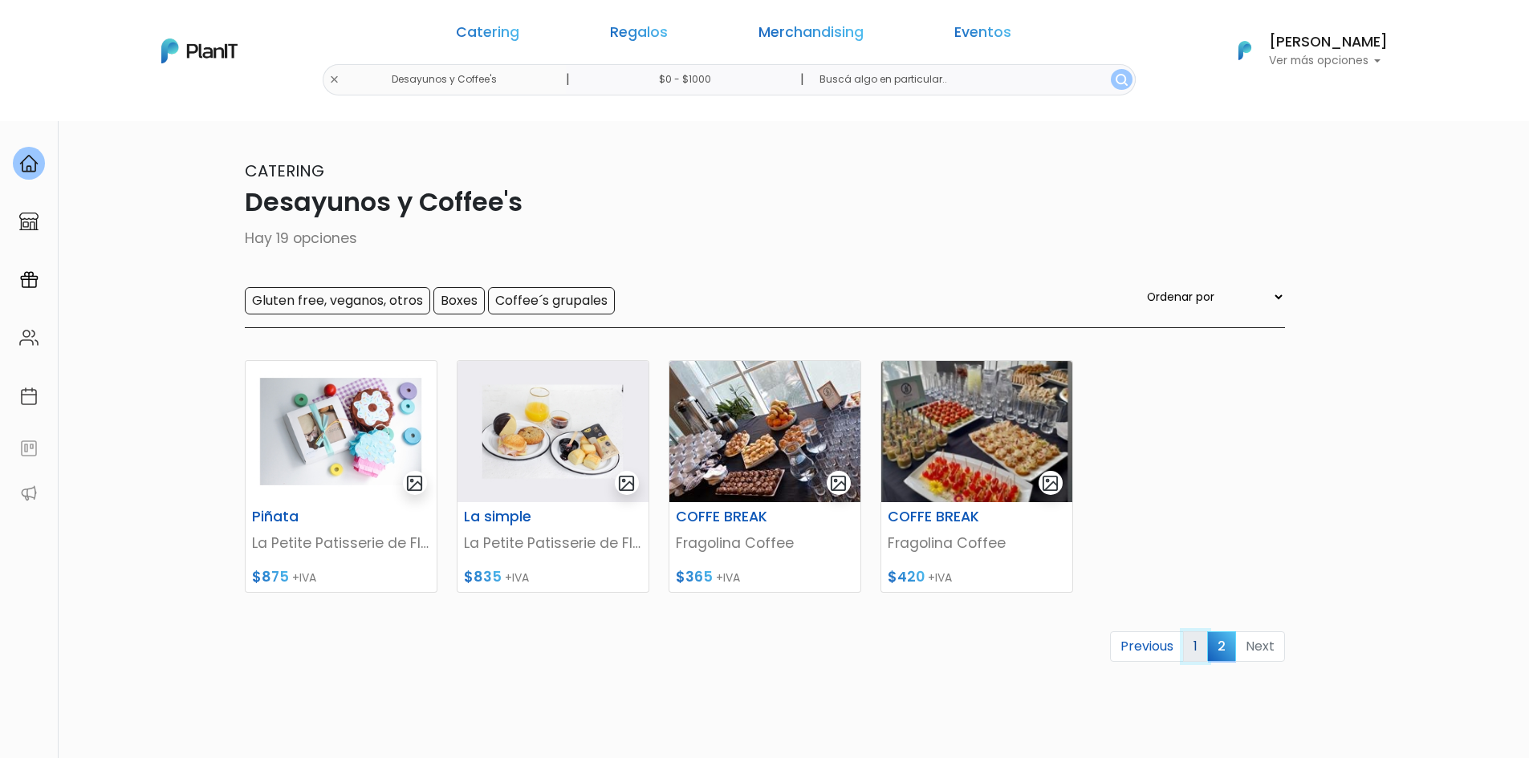
click at [1188, 650] on link "1" at bounding box center [1195, 647] width 25 height 30
click at [1201, 644] on link "1" at bounding box center [1195, 647] width 25 height 30
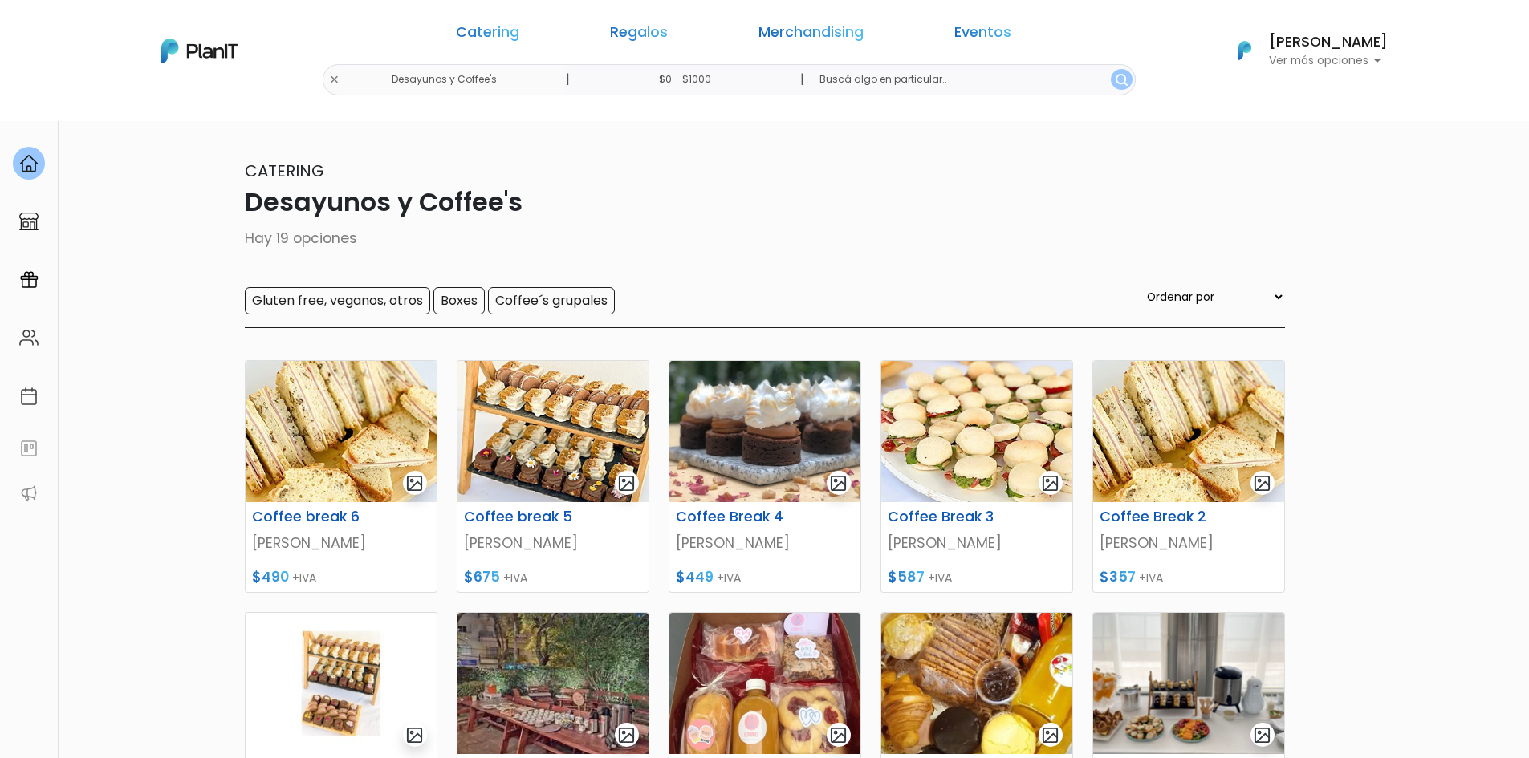
click at [461, 80] on div "Catering Regalos Merchandising Eventos Desayunos y Coffee's | $0 - $1000 | Cate…" at bounding box center [765, 50] width 1284 height 89
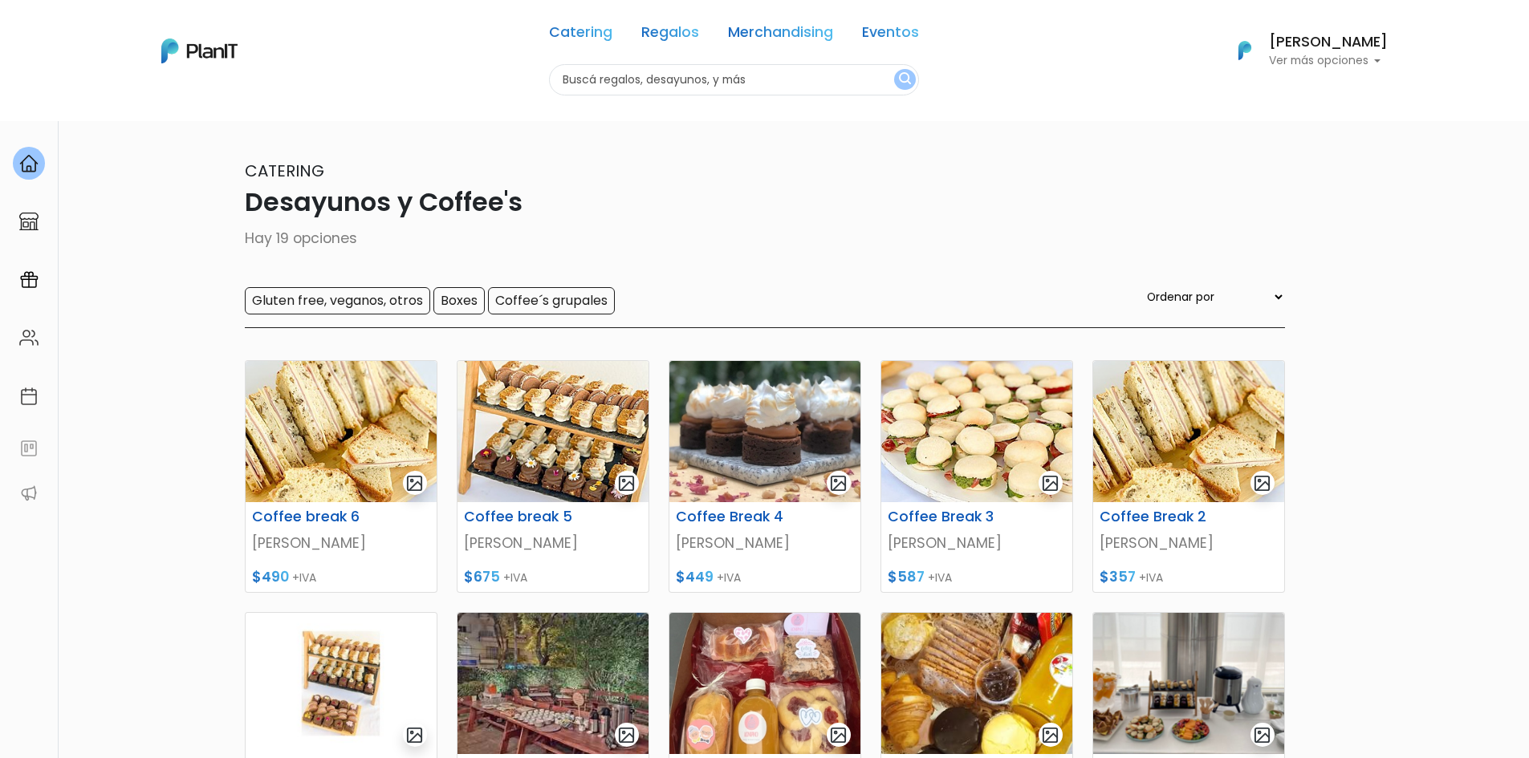
click at [591, 76] on input "text" at bounding box center [734, 79] width 370 height 31
click at [575, 21] on div "Catering Regalos Merchandising Eventos" at bounding box center [734, 35] width 370 height 58
click at [580, 26] on link "Catering" at bounding box center [580, 35] width 63 height 19
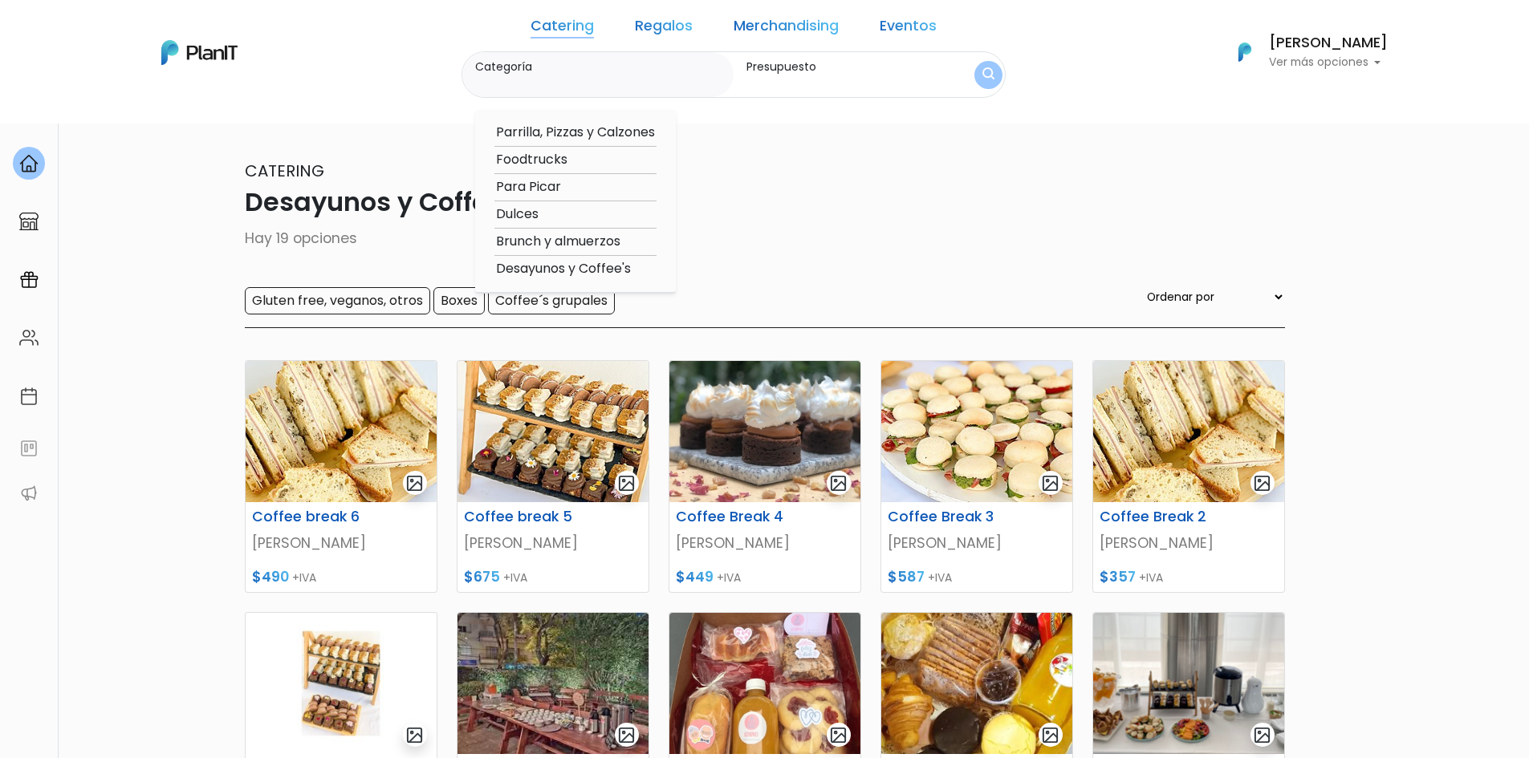
click at [586, 30] on link "Catering" at bounding box center [561, 28] width 63 height 19
click at [583, 238] on option "Brunch y almuerzos" at bounding box center [575, 242] width 162 height 20
type input "Brunch y almuerzos"
type input "$0 - $1000"
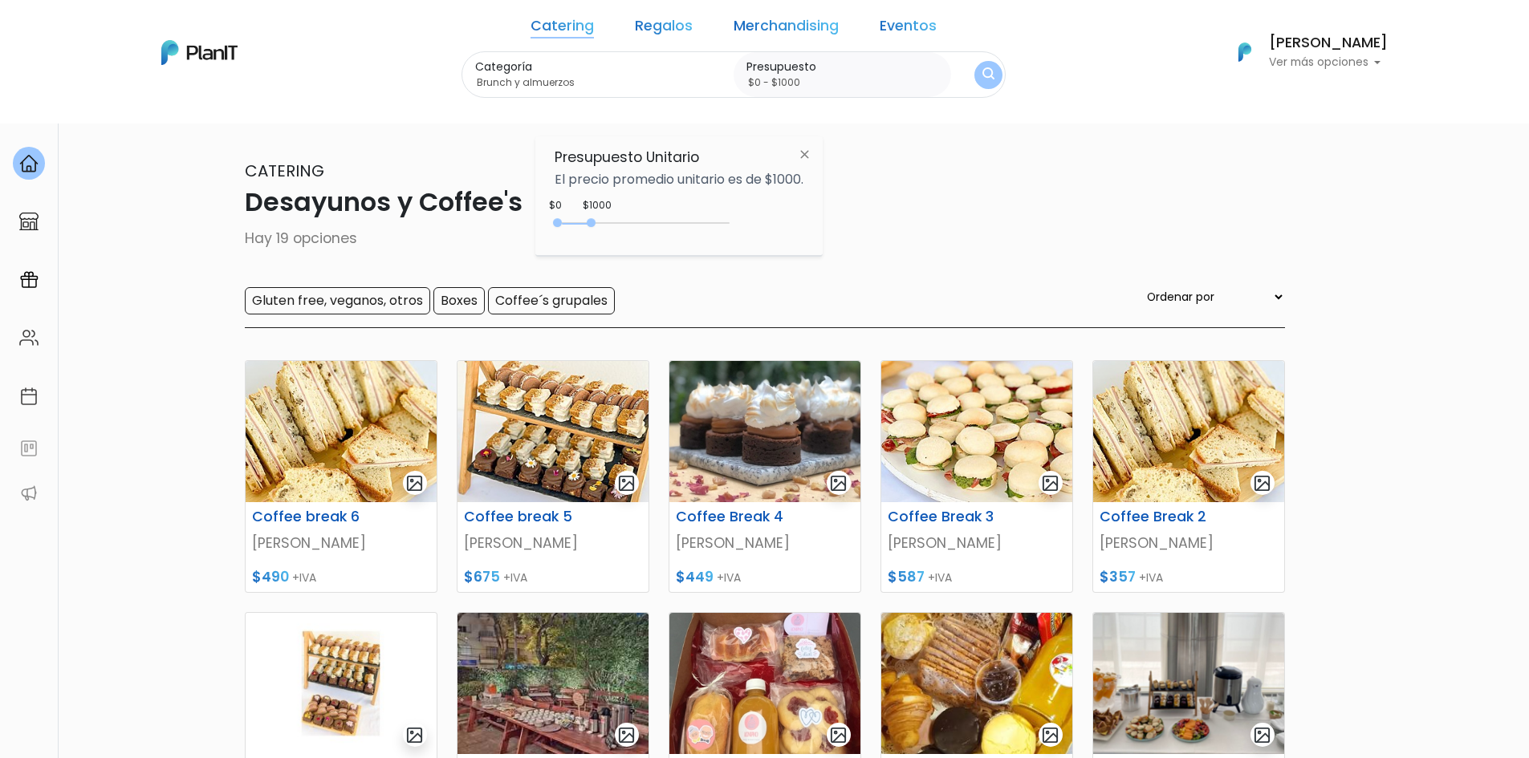
click at [982, 71] on img "submit" at bounding box center [988, 74] width 12 height 15
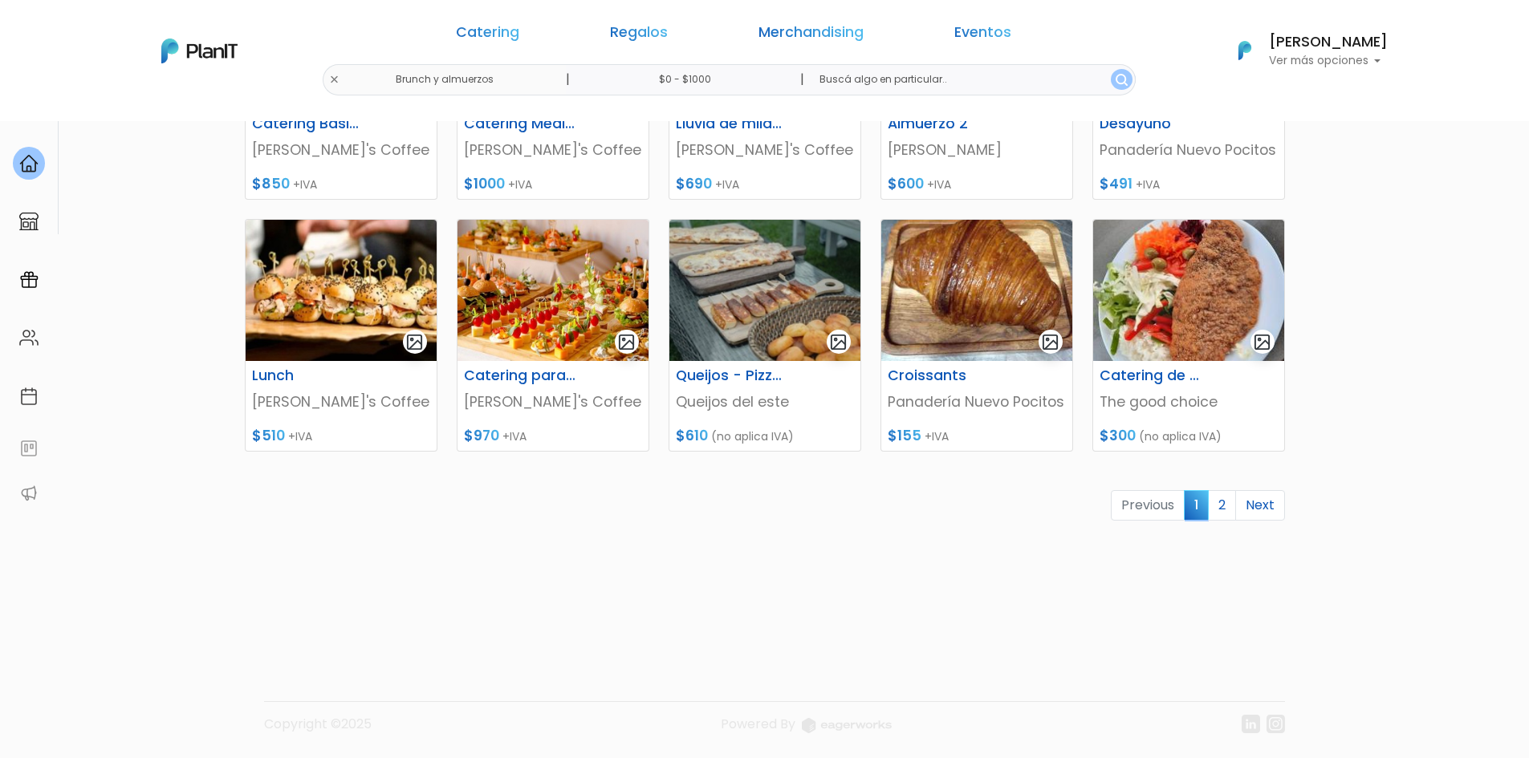
scroll to position [646, 0]
click at [1248, 506] on link "Next" at bounding box center [1260, 505] width 50 height 30
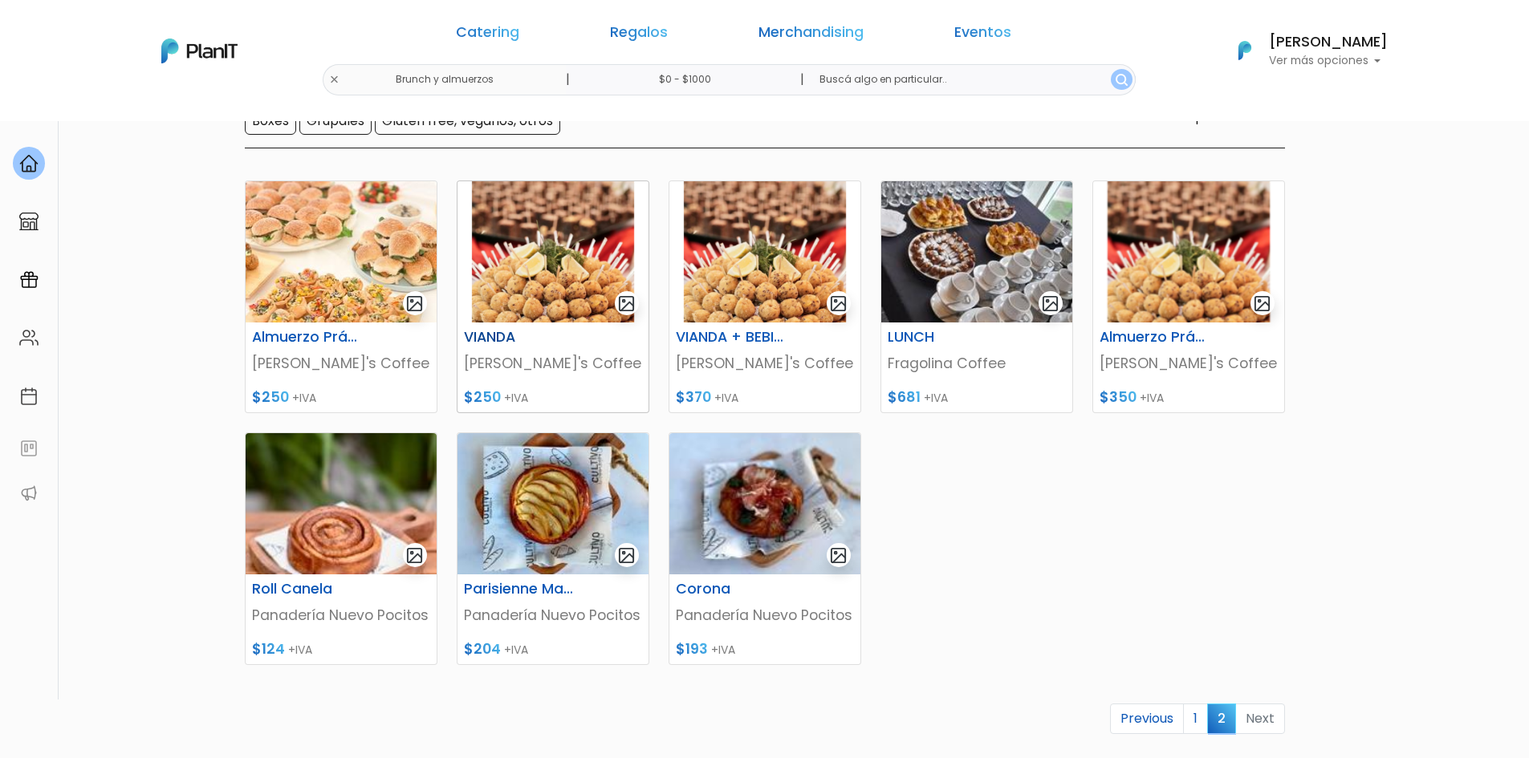
scroll to position [241, 0]
